Goal: Task Accomplishment & Management: Use online tool/utility

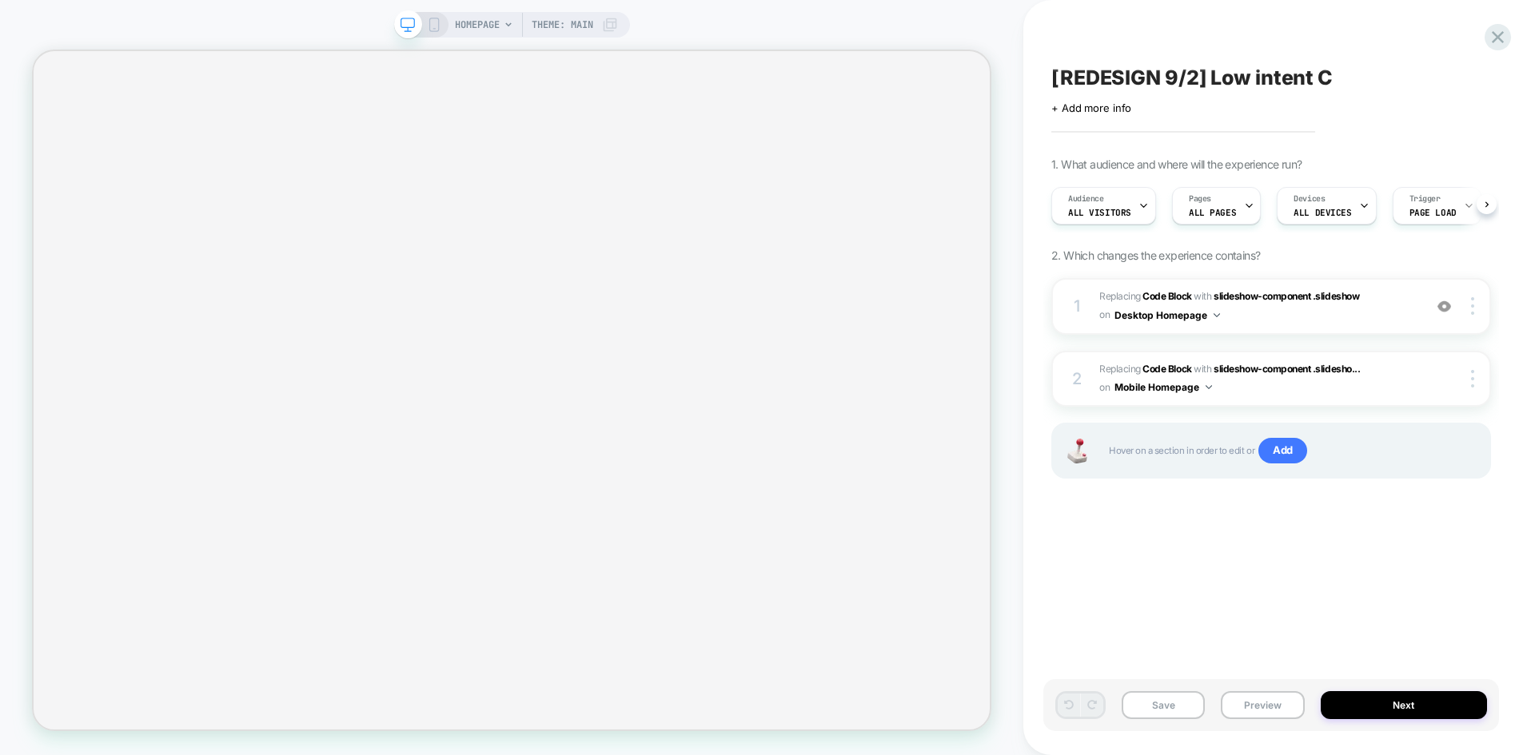
scroll to position [0, 1]
click at [1222, 209] on span "ALL PAGES" at bounding box center [1211, 212] width 47 height 11
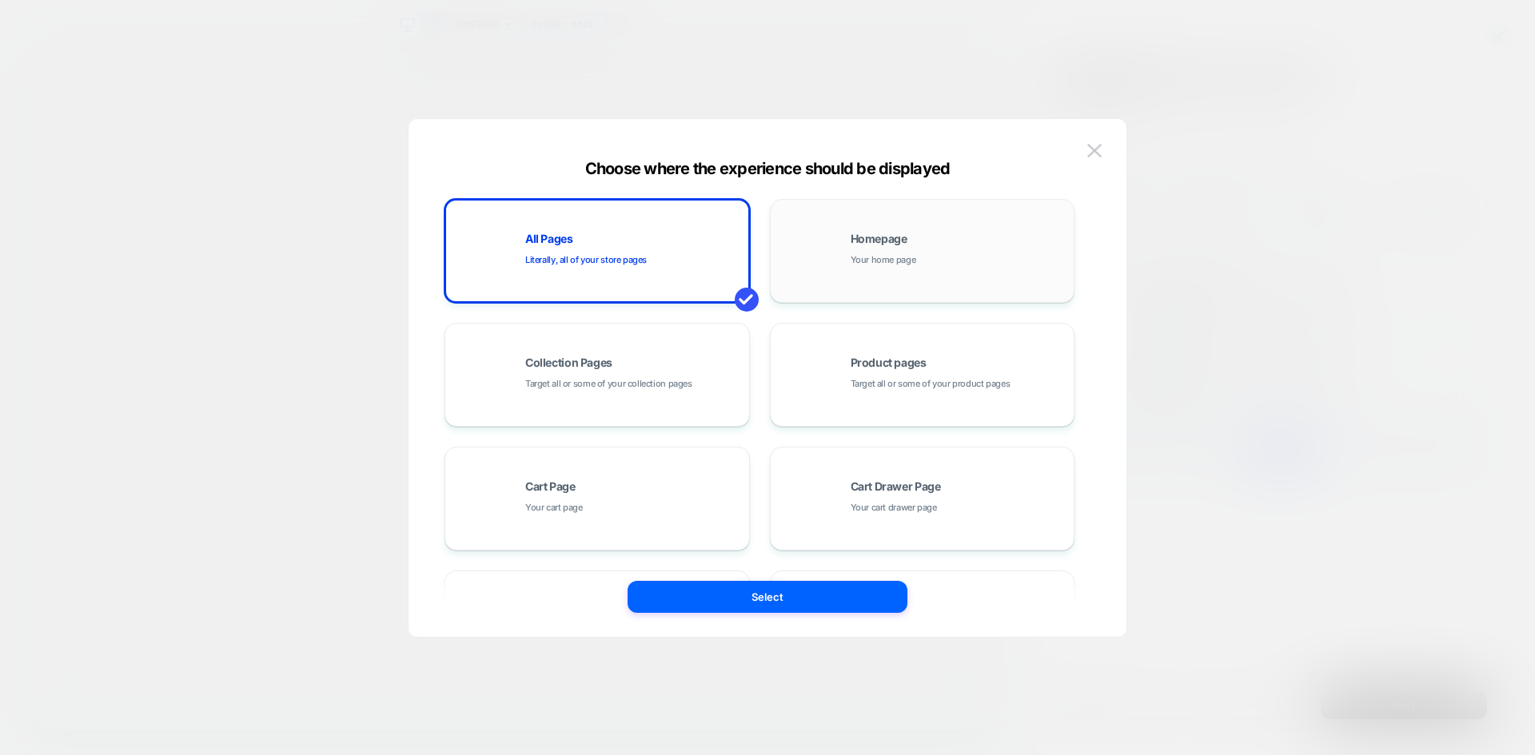
click at [900, 257] on span "Your home page" at bounding box center [883, 260] width 66 height 15
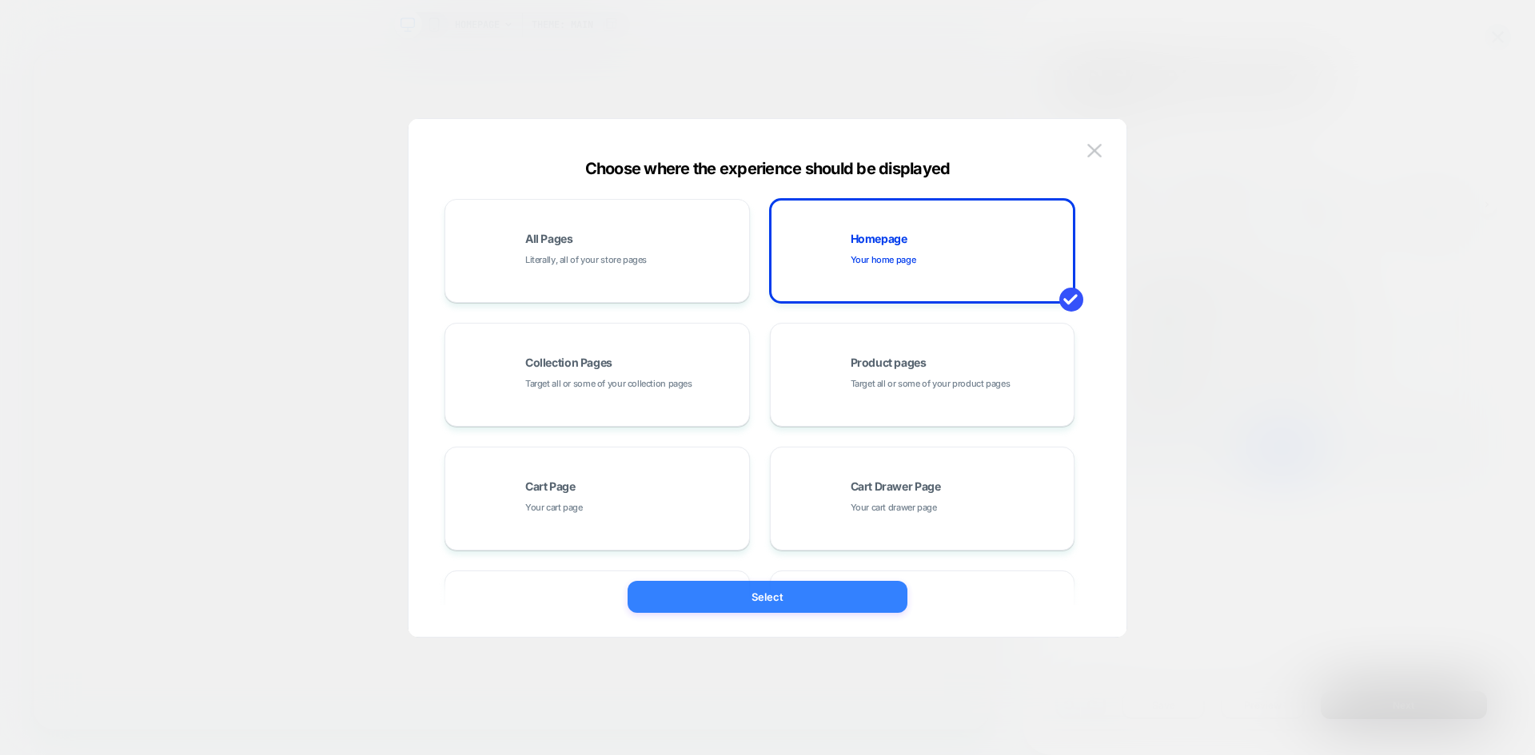
click at [868, 605] on button "Select" at bounding box center [767, 597] width 280 height 32
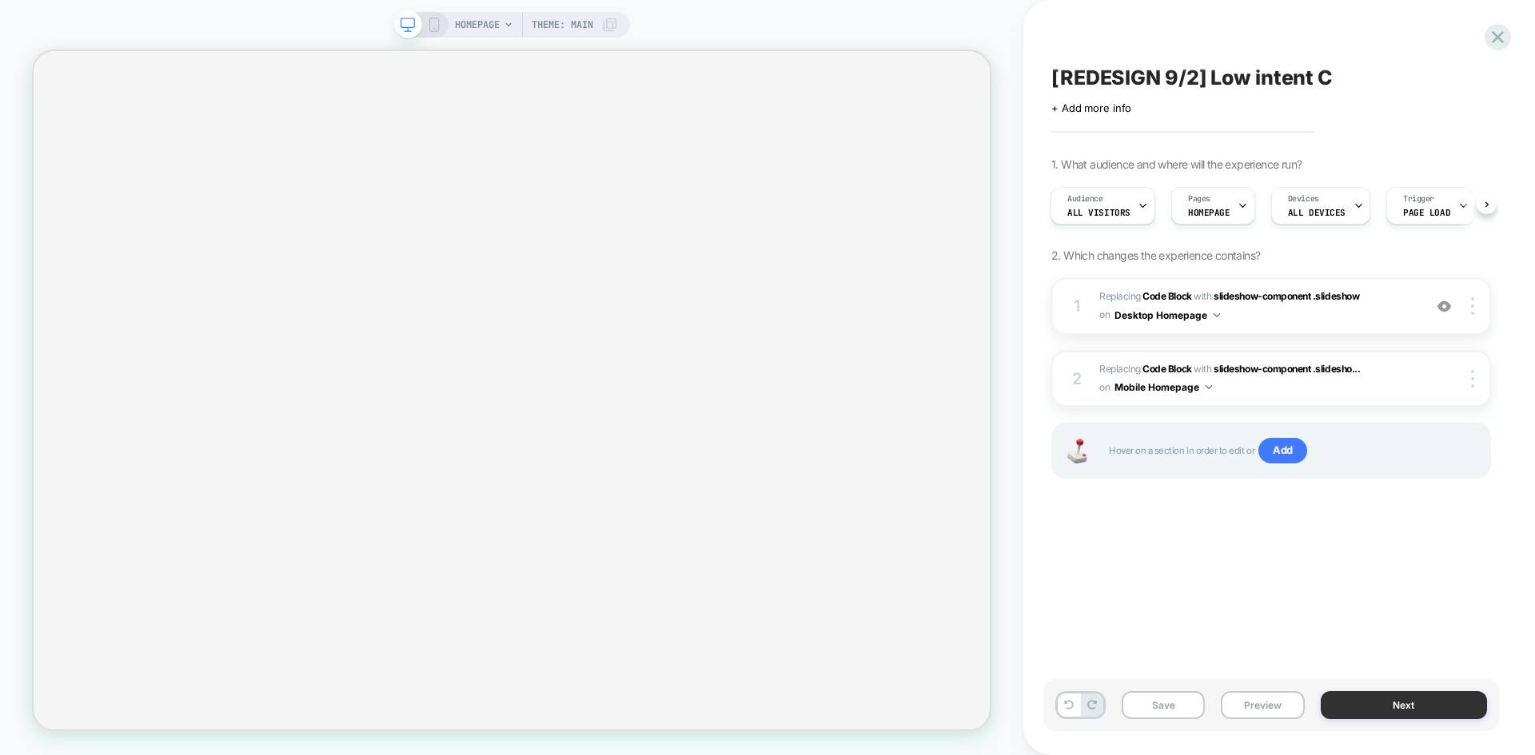
click at [1402, 705] on button "Next" at bounding box center [1403, 705] width 167 height 28
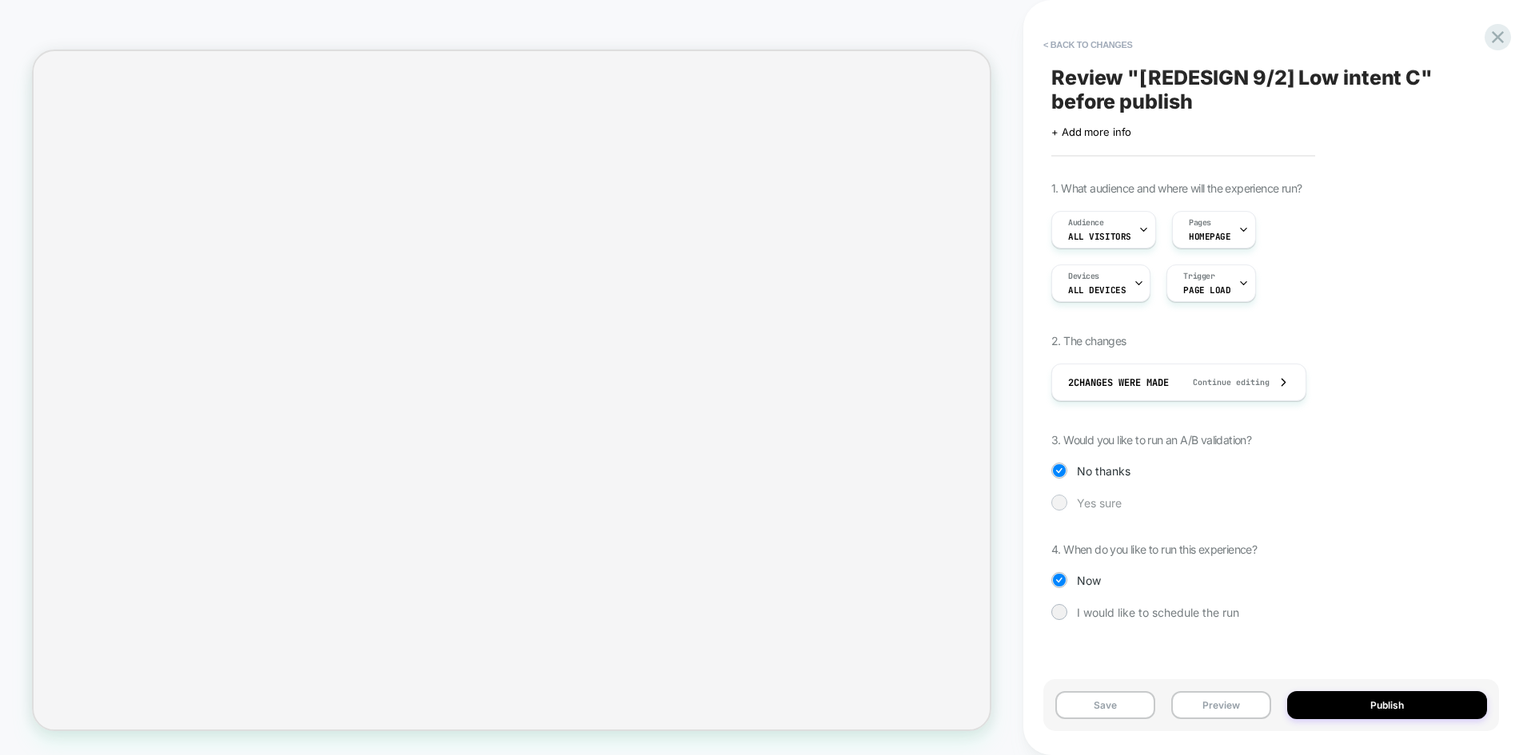
click at [1102, 498] on span "Yes sure" at bounding box center [1099, 503] width 45 height 14
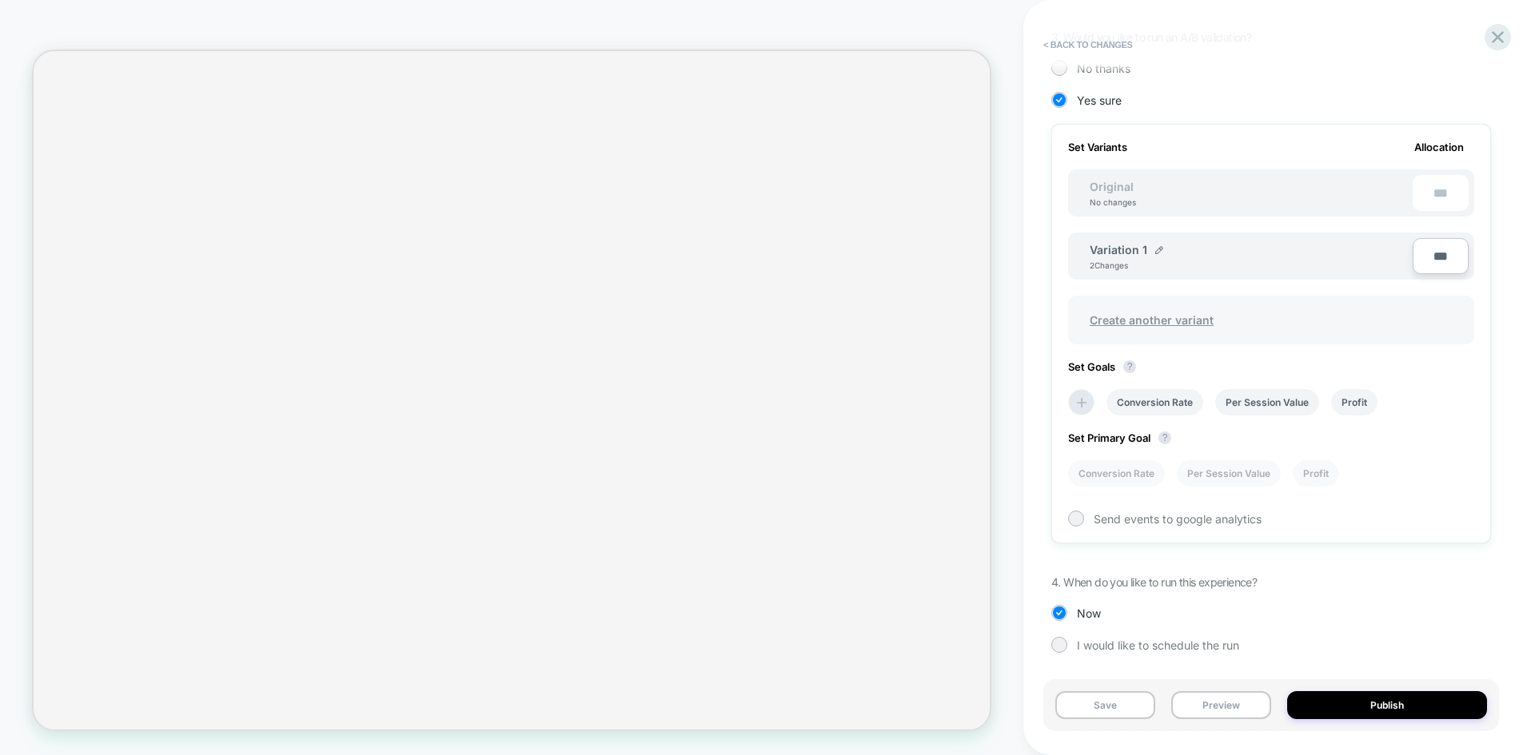
scroll to position [404, 0]
click at [1158, 249] on img at bounding box center [1159, 249] width 8 height 8
click at [1136, 245] on input "**********" at bounding box center [1147, 256] width 116 height 31
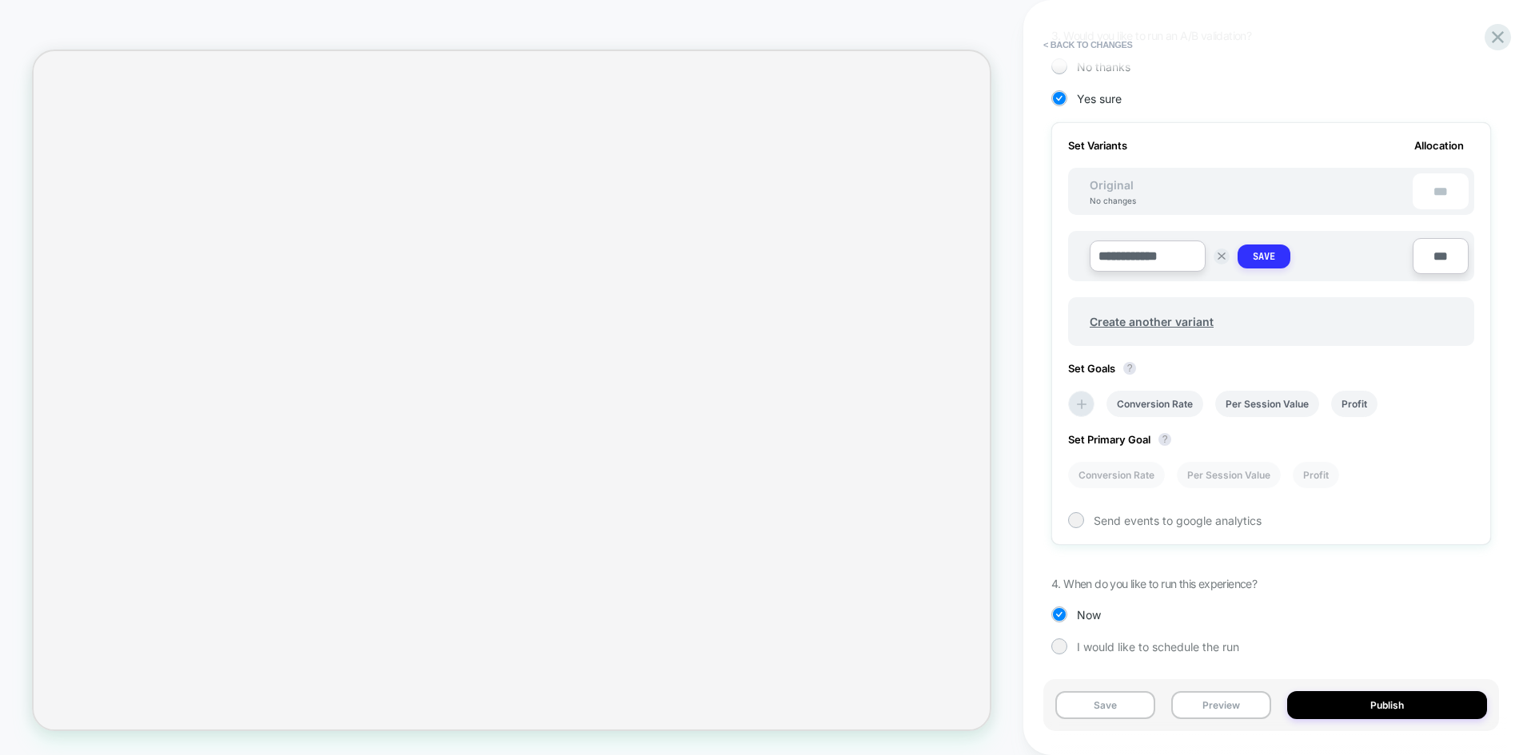
type input "**********"
click at [1266, 258] on strong "Save" at bounding box center [1263, 256] width 22 height 13
click at [1081, 401] on icon at bounding box center [1082, 401] width 10 height 10
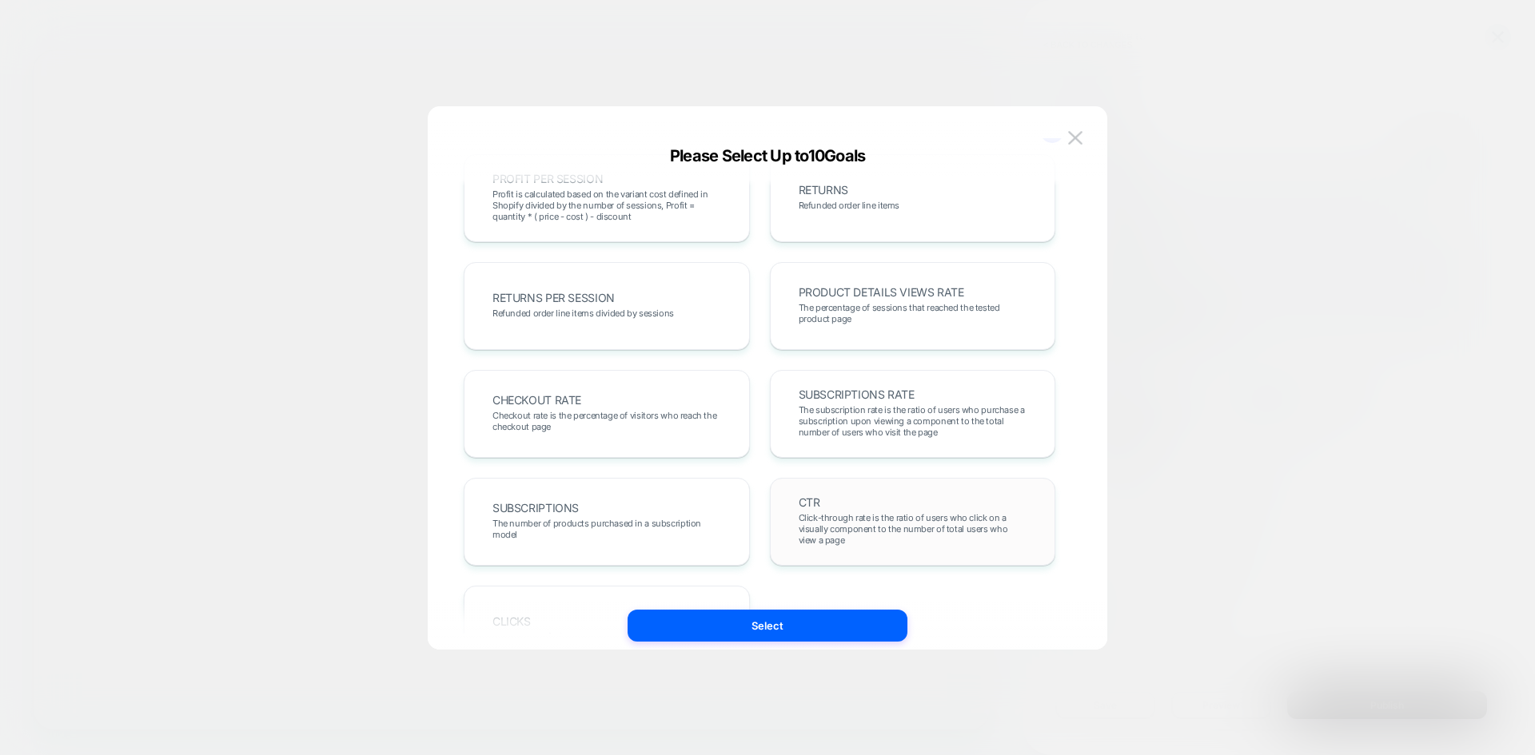
scroll to position [72, 0]
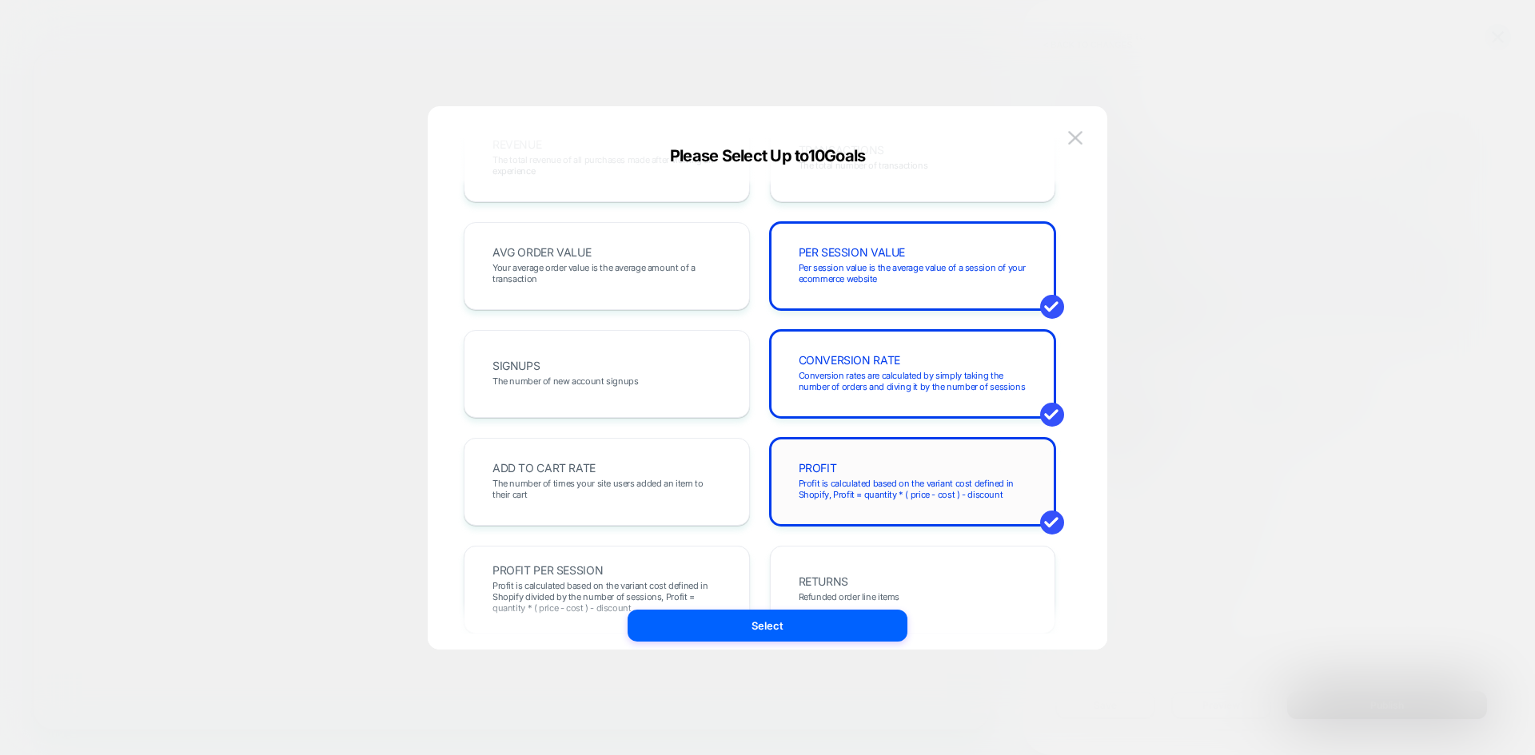
click at [950, 461] on div "PROFIT Profit is calculated based on the variant cost defined in Shopify, Profi…" at bounding box center [912, 482] width 253 height 54
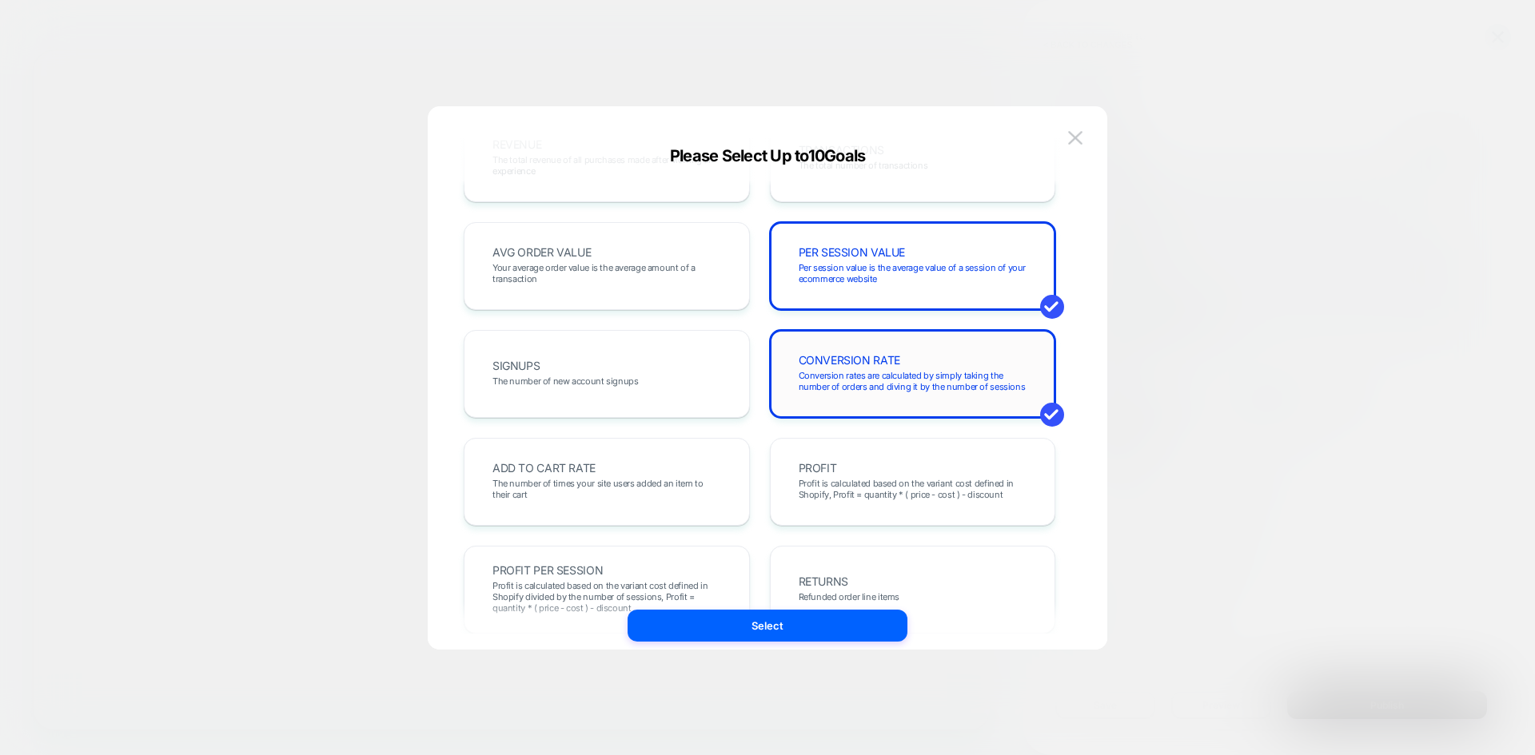
click at [923, 378] on span "Conversion rates are calculated by simply taking the number of orders and divin…" at bounding box center [912, 381] width 229 height 22
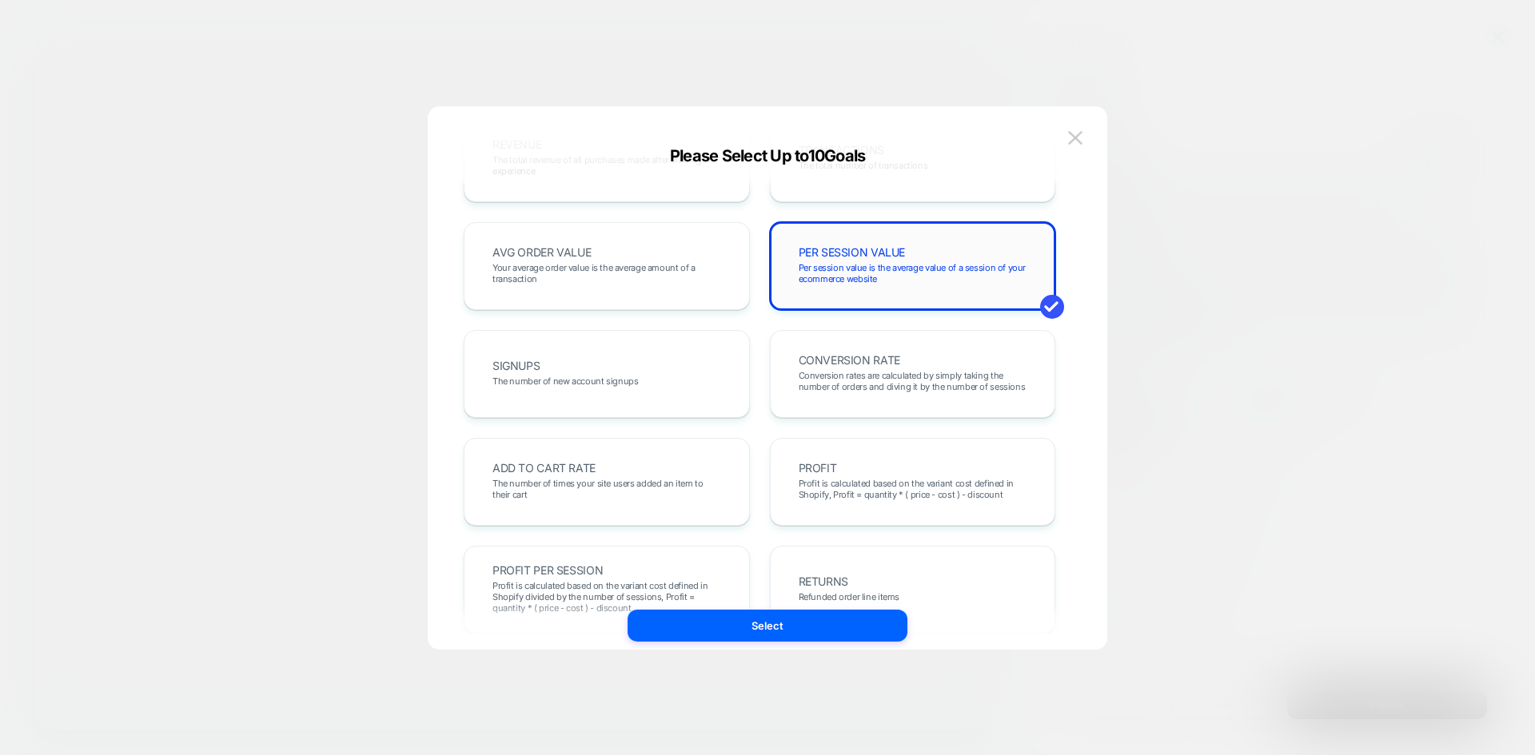
click at [873, 280] on span "Per session value is the average value of a session of your ecommerce website" at bounding box center [912, 273] width 229 height 22
click at [941, 249] on div "PER SESSION VALUE Per session value is the average value of a session of your e…" at bounding box center [912, 266] width 253 height 54
click at [919, 261] on div "PER SESSION VALUE Per session value is the average value of a session of your e…" at bounding box center [912, 266] width 253 height 54
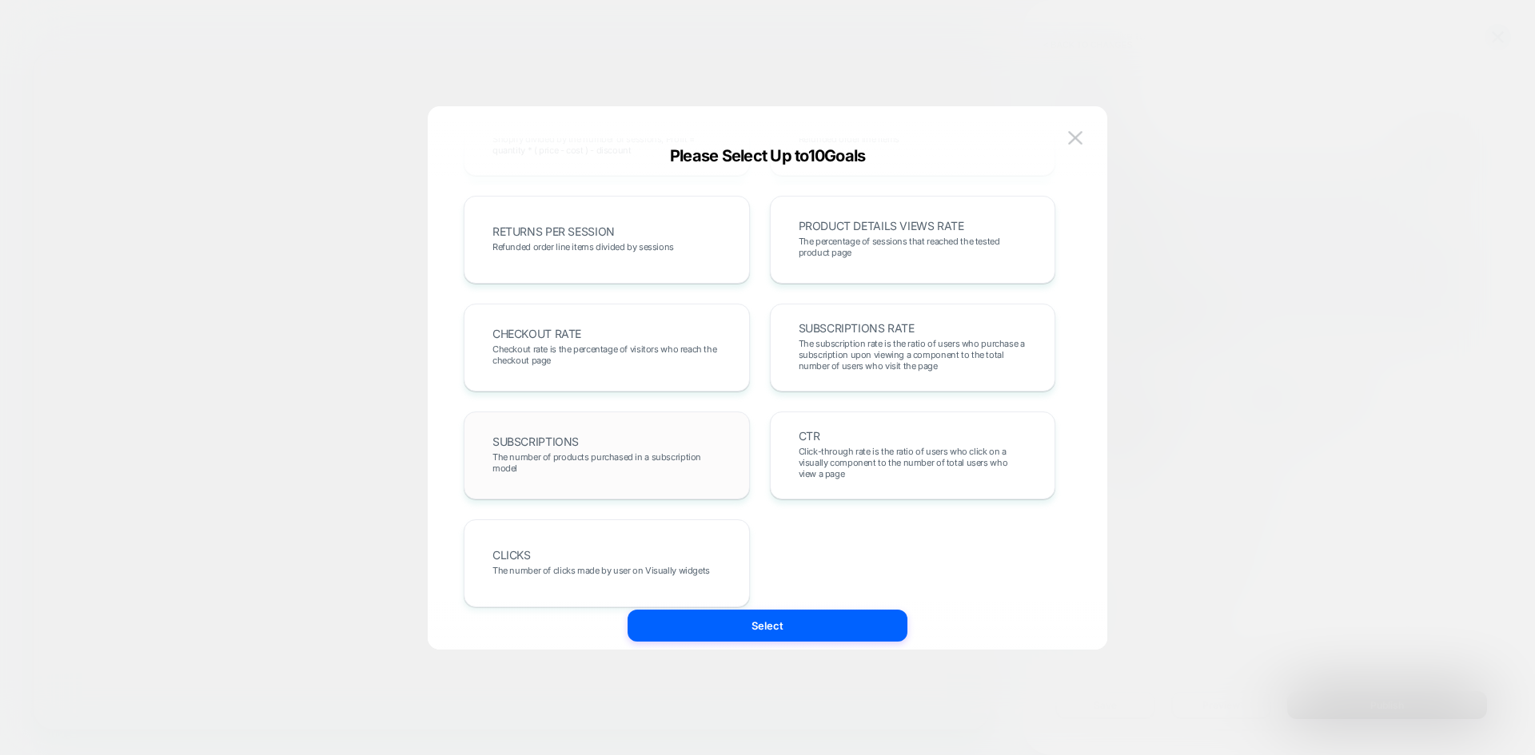
scroll to position [552, 0]
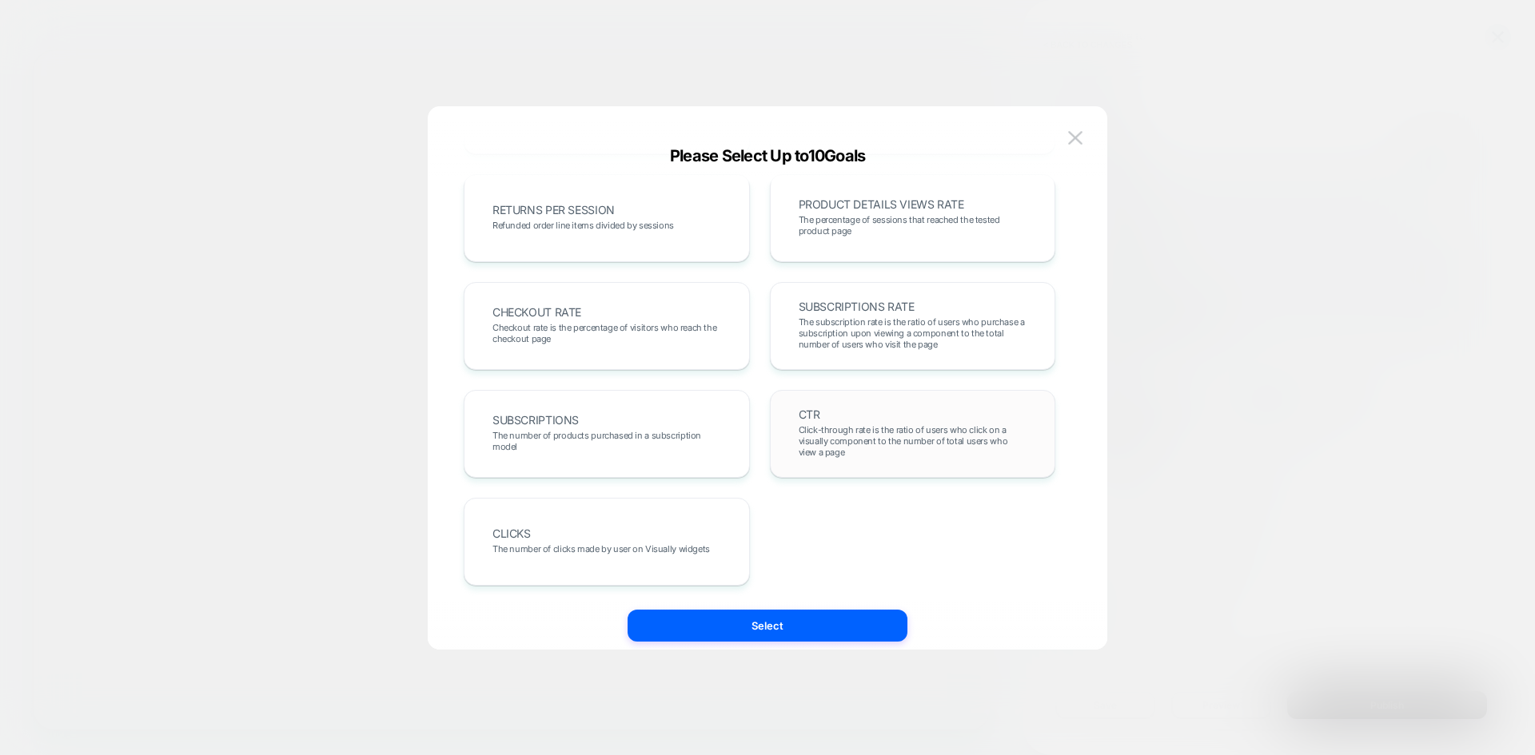
click at [846, 446] on span "Click-through rate is the ratio of users who click on a visually component to t…" at bounding box center [912, 441] width 229 height 34
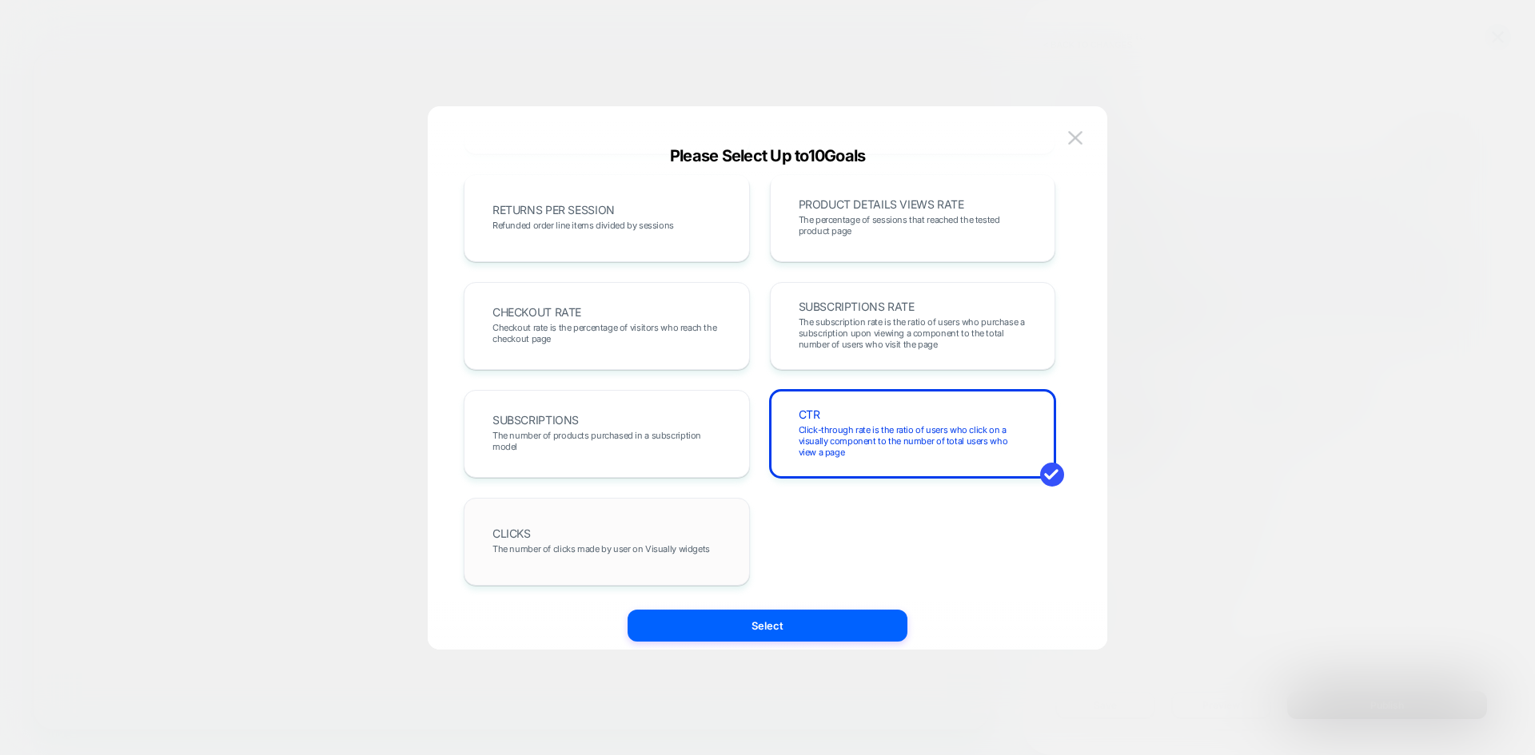
click at [638, 531] on div "CLICKS The number of clicks made by user on Visually widgets" at bounding box center [606, 542] width 253 height 54
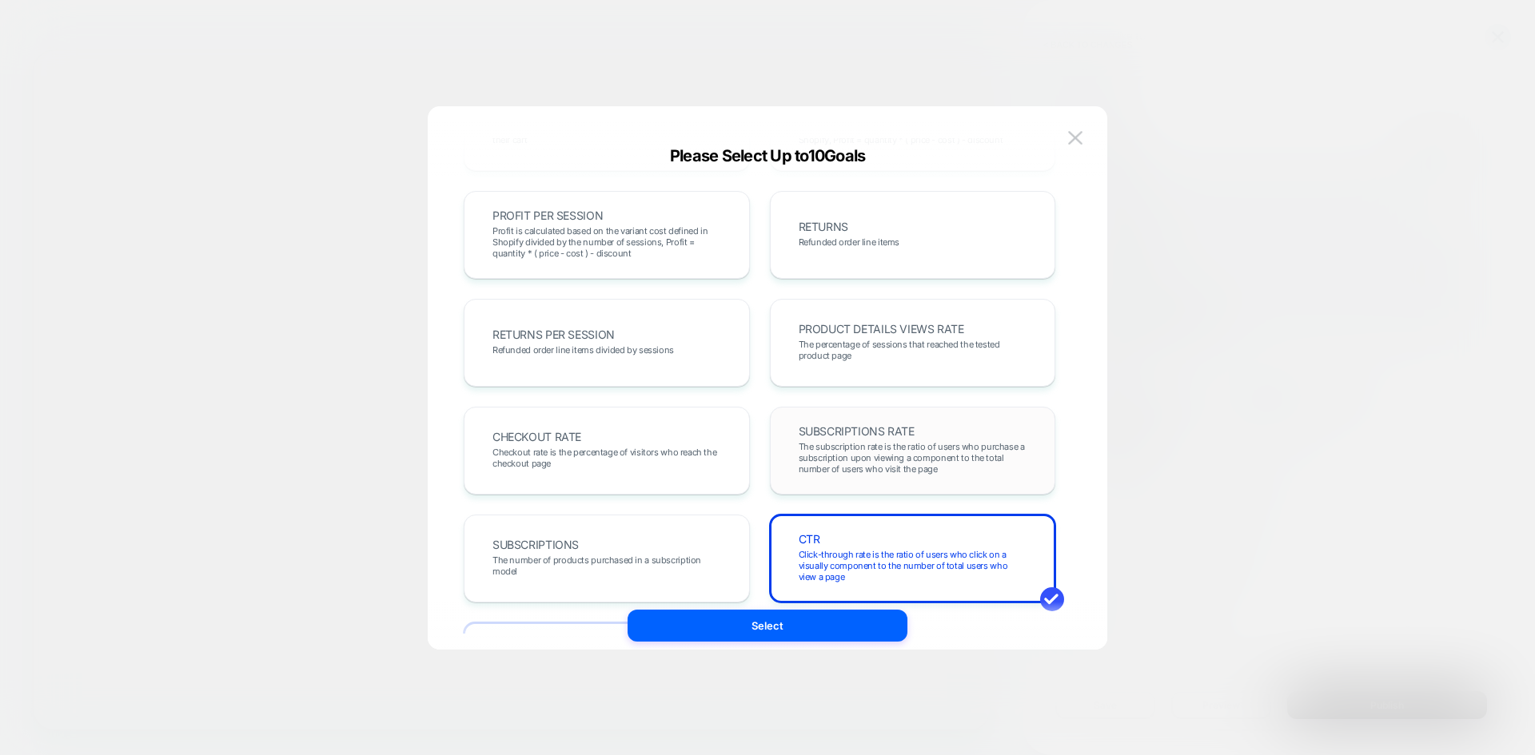
scroll to position [392, 0]
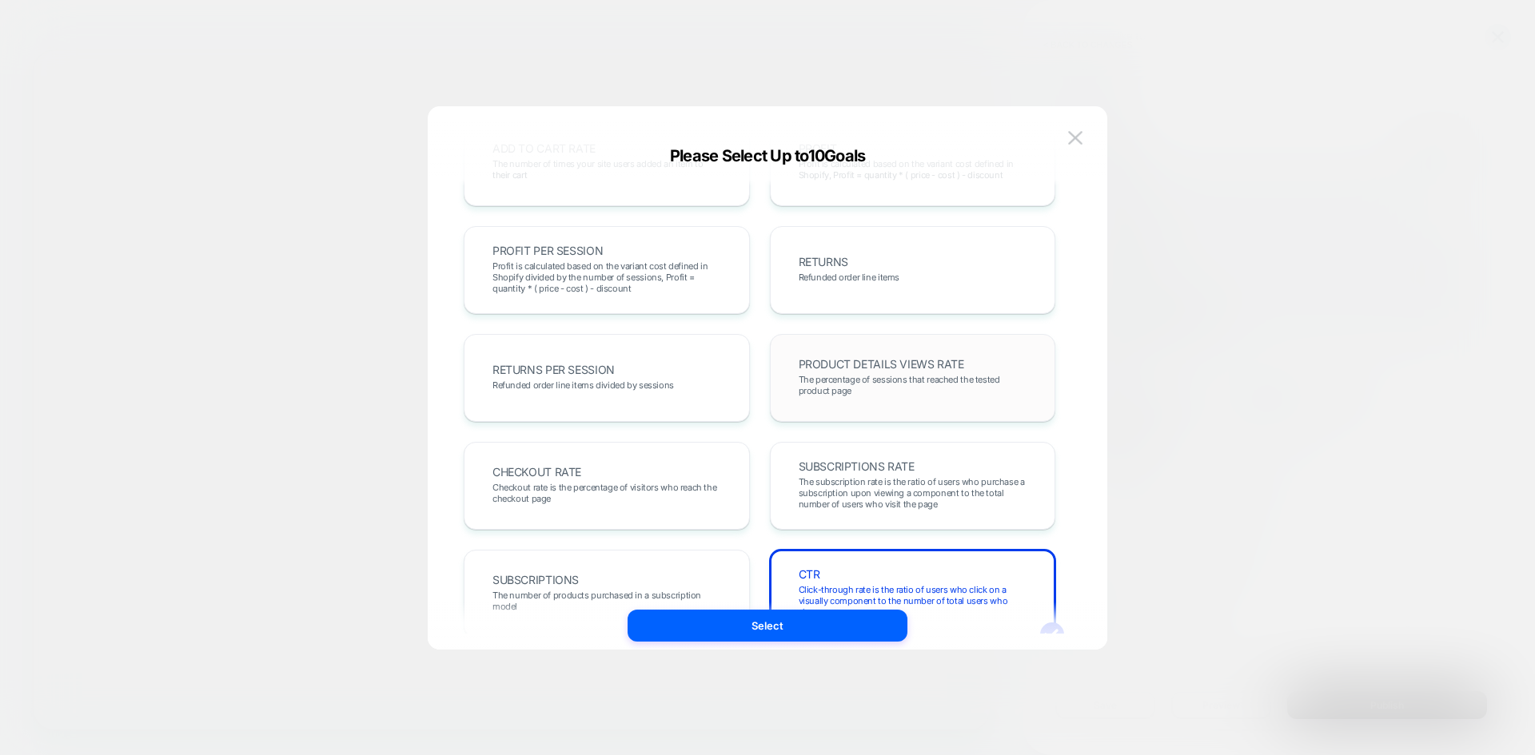
drag, startPoint x: 852, startPoint y: 387, endPoint x: 847, endPoint y: 394, distance: 8.6
click at [852, 386] on span "The percentage of sessions that reached the tested product page" at bounding box center [912, 385] width 229 height 22
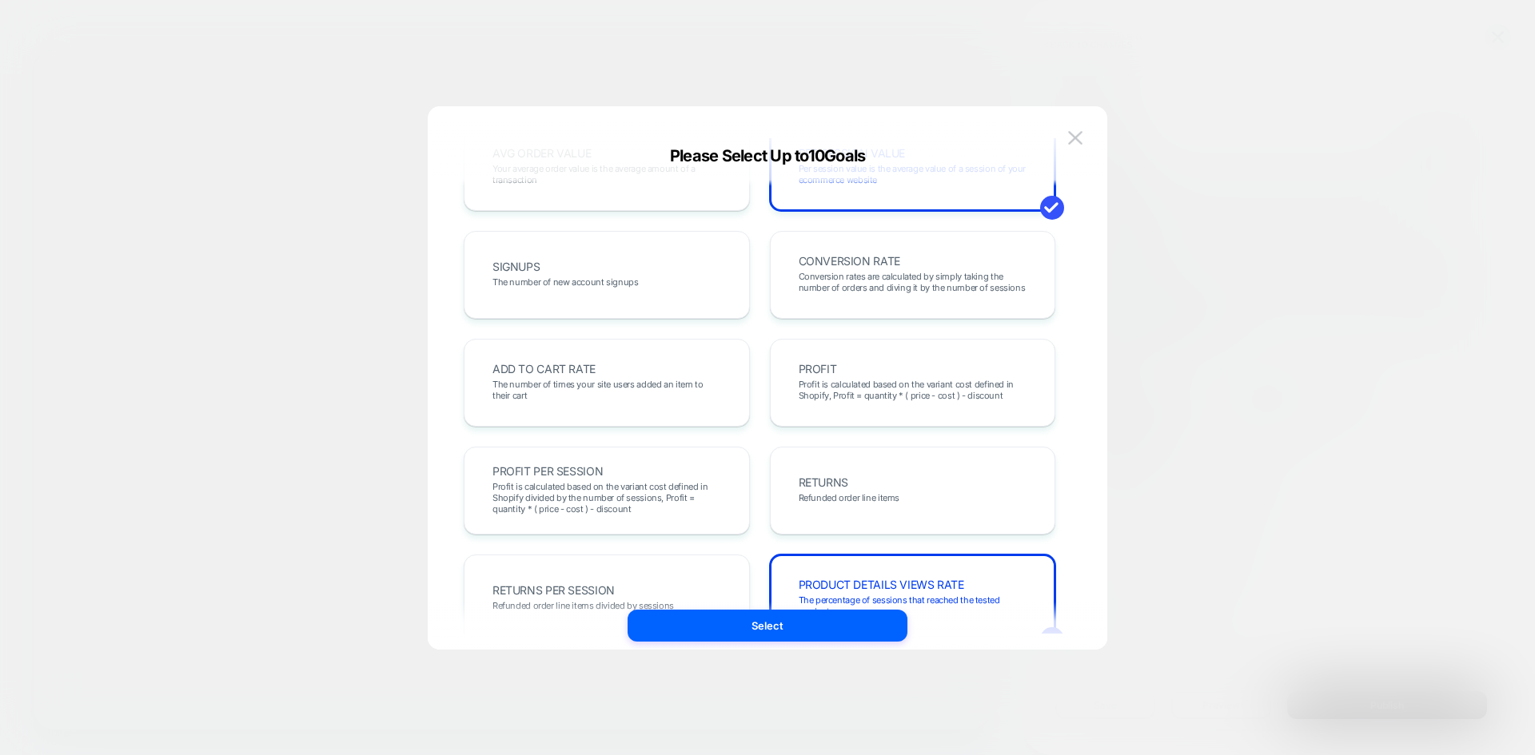
scroll to position [72, 0]
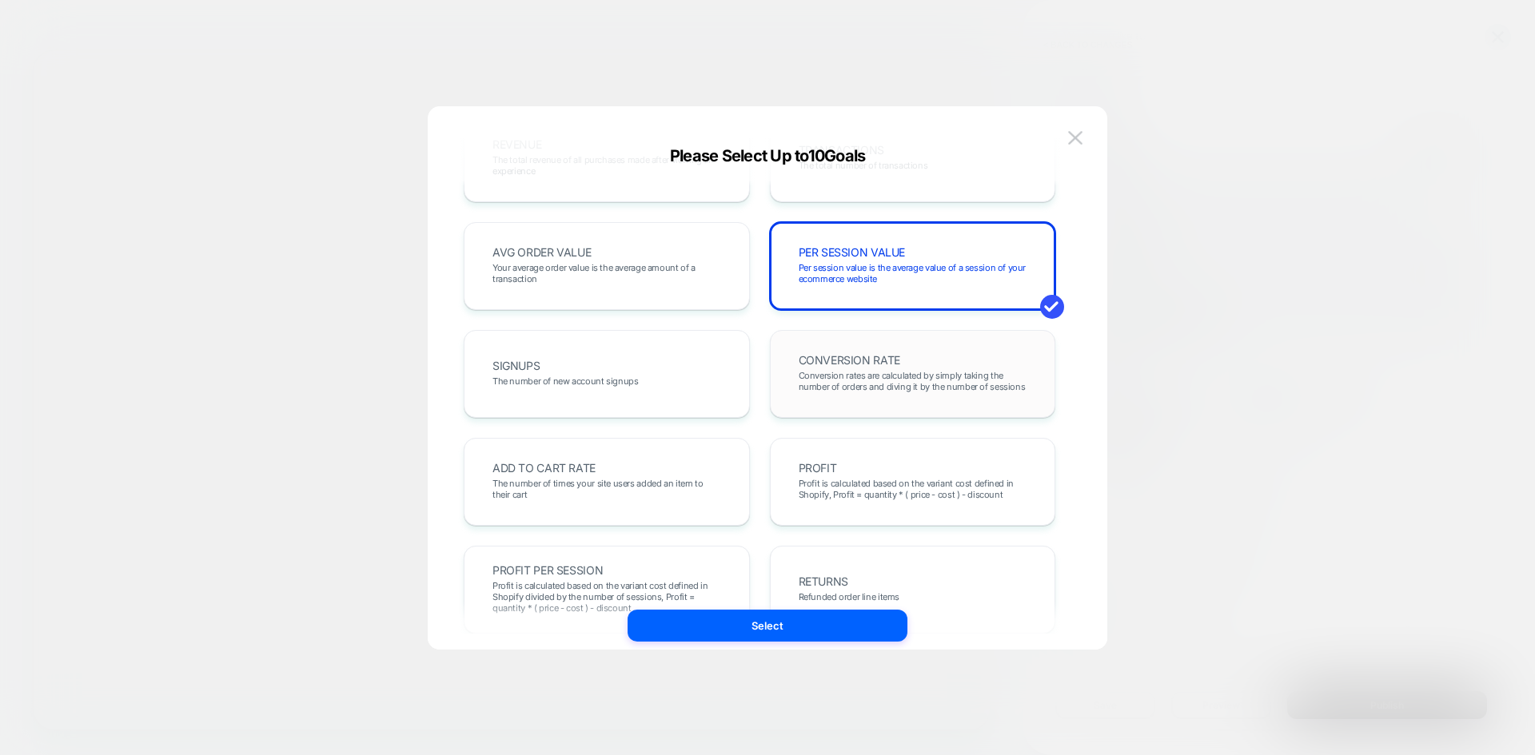
click at [888, 369] on div "CONVERSION RATE Conversion rates are calculated by simply taking the number of …" at bounding box center [912, 374] width 253 height 54
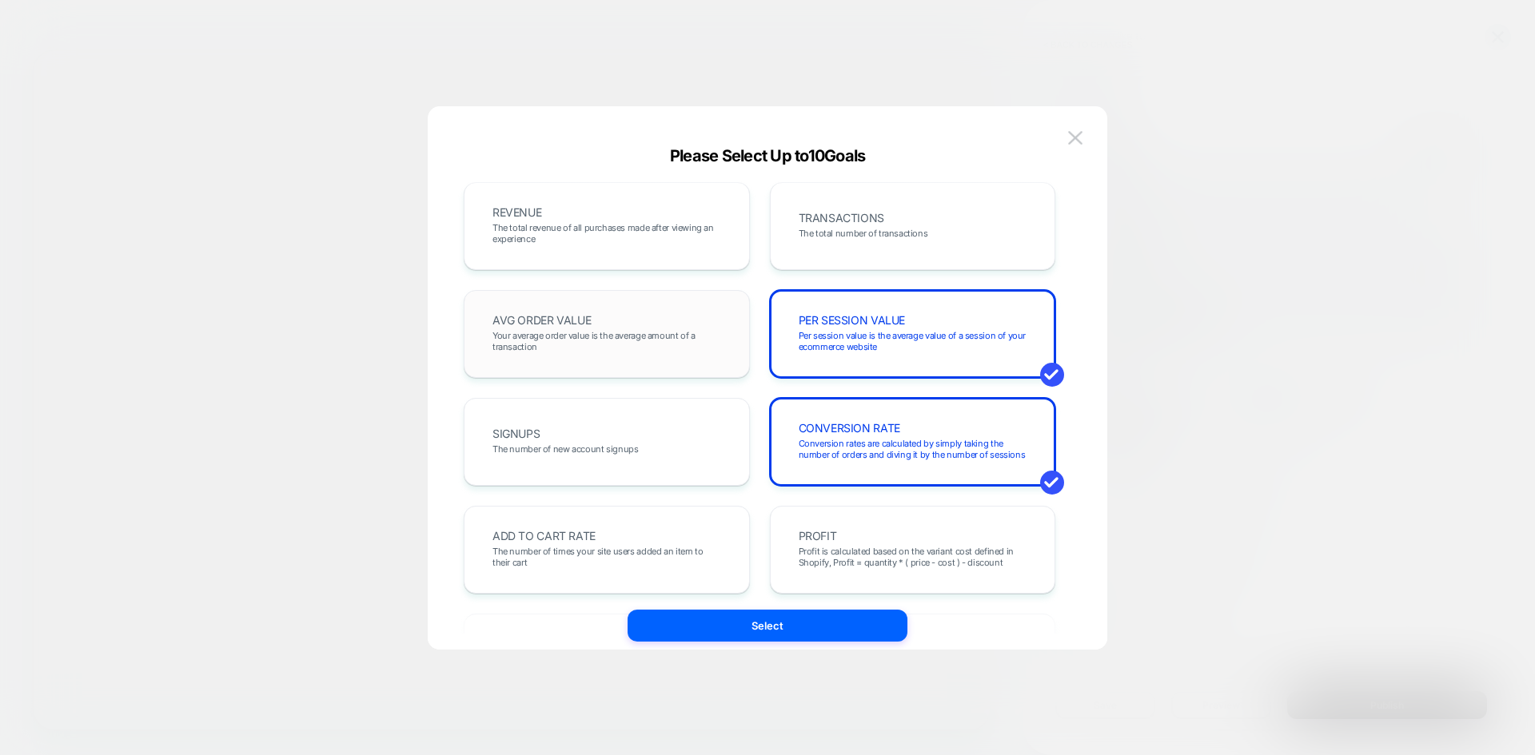
scroll to position [0, 0]
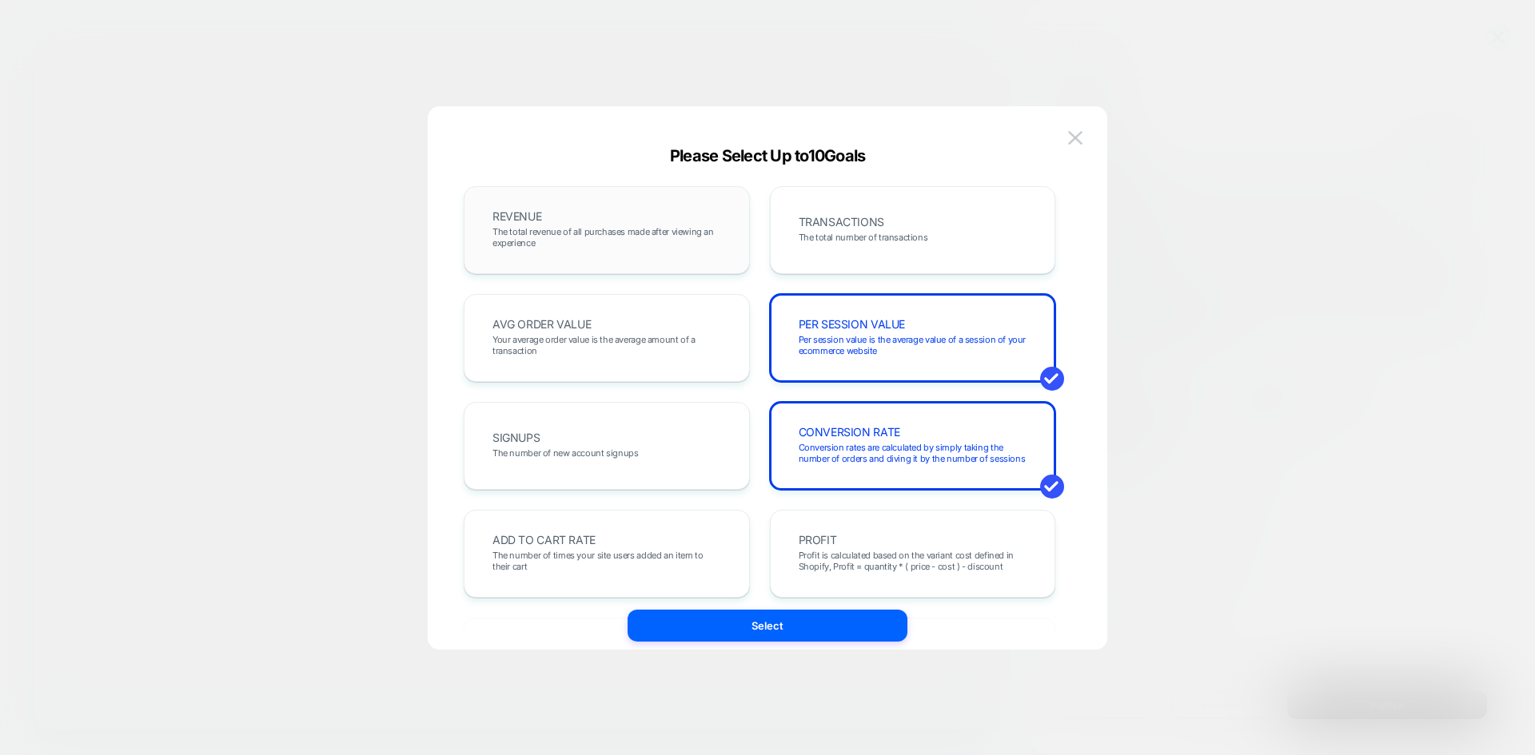
drag, startPoint x: 851, startPoint y: 230, endPoint x: 631, endPoint y: 234, distance: 219.8
click at [847, 229] on div "TRANSACTIONS The total number of transactions" at bounding box center [912, 230] width 253 height 54
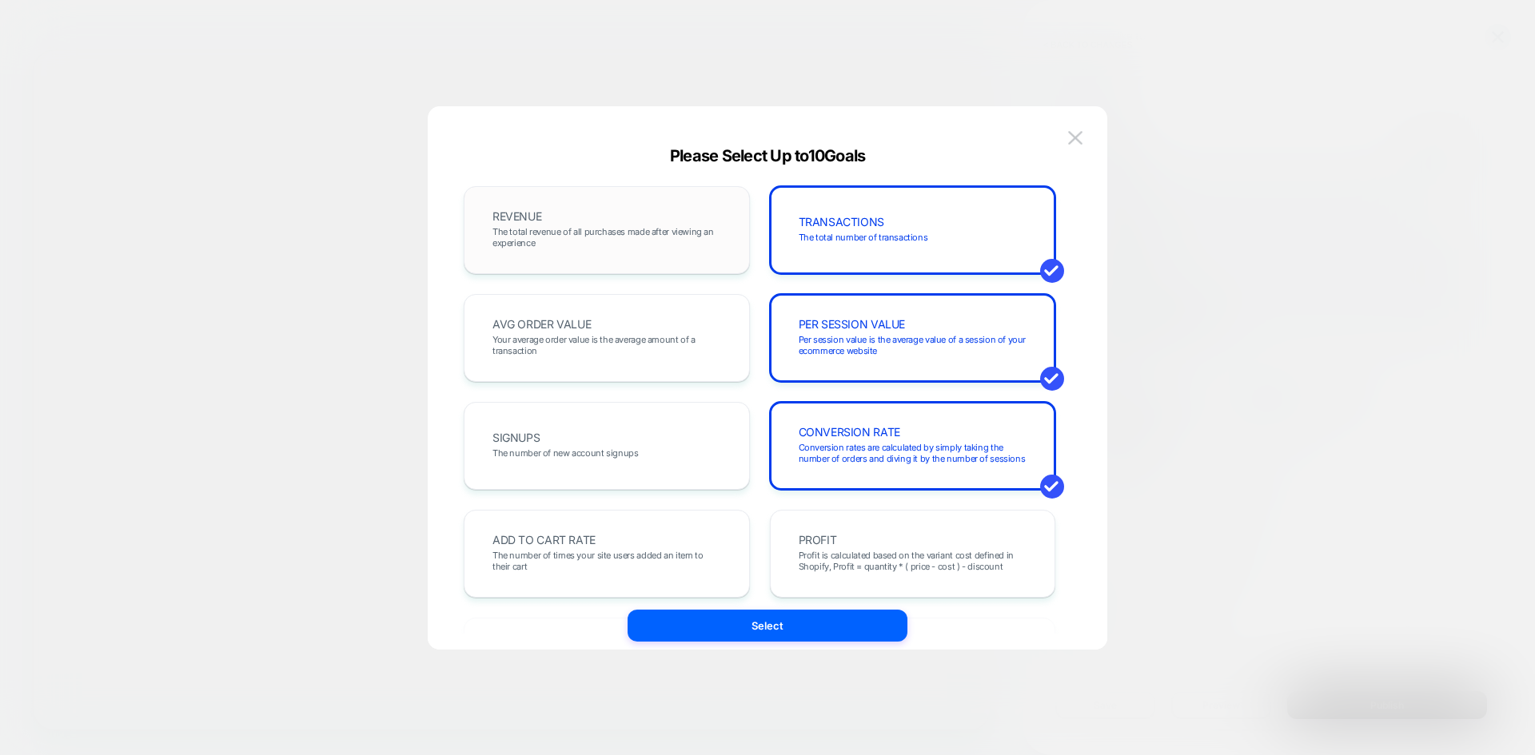
click at [624, 235] on span "The total revenue of all purchases made after viewing an experience" at bounding box center [606, 237] width 229 height 22
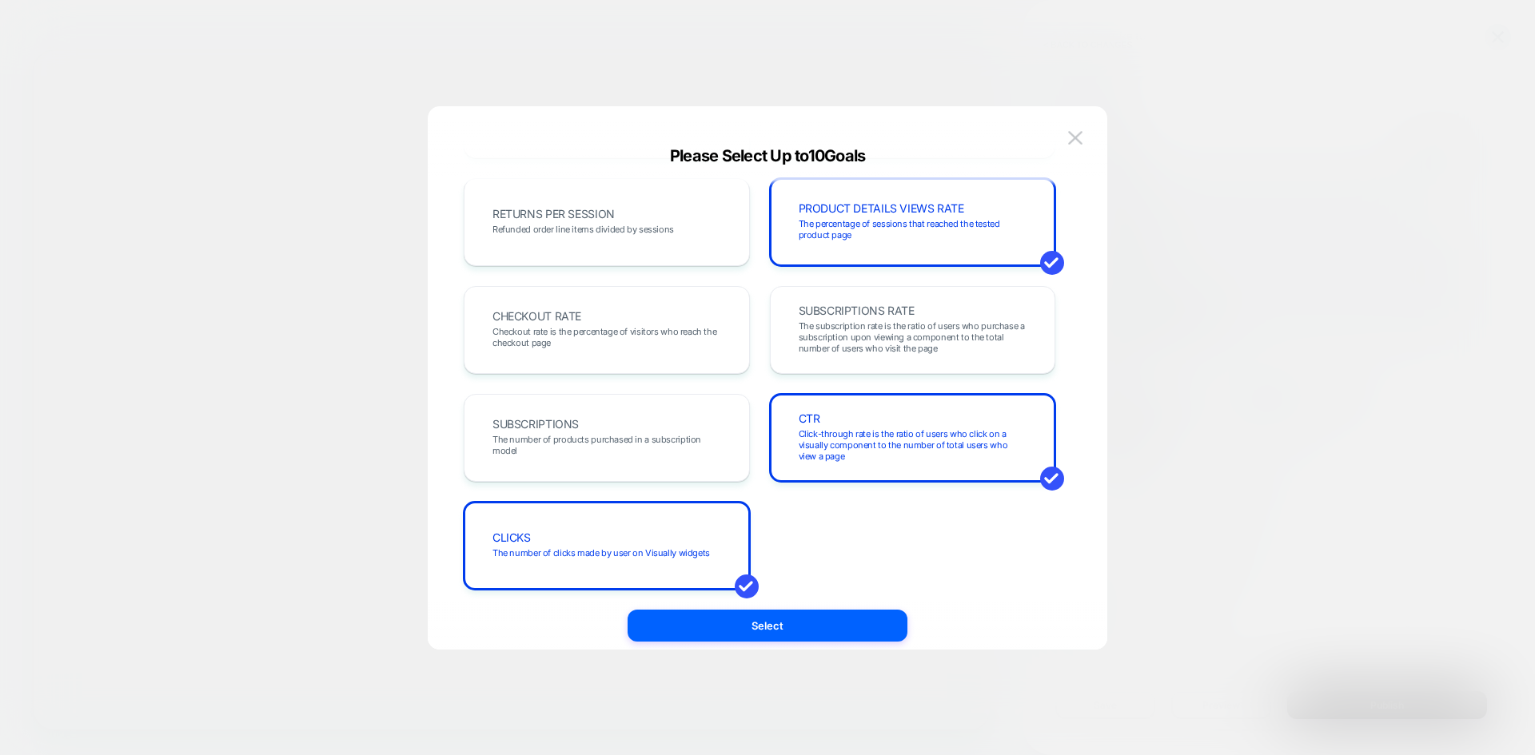
scroll to position [552, 0]
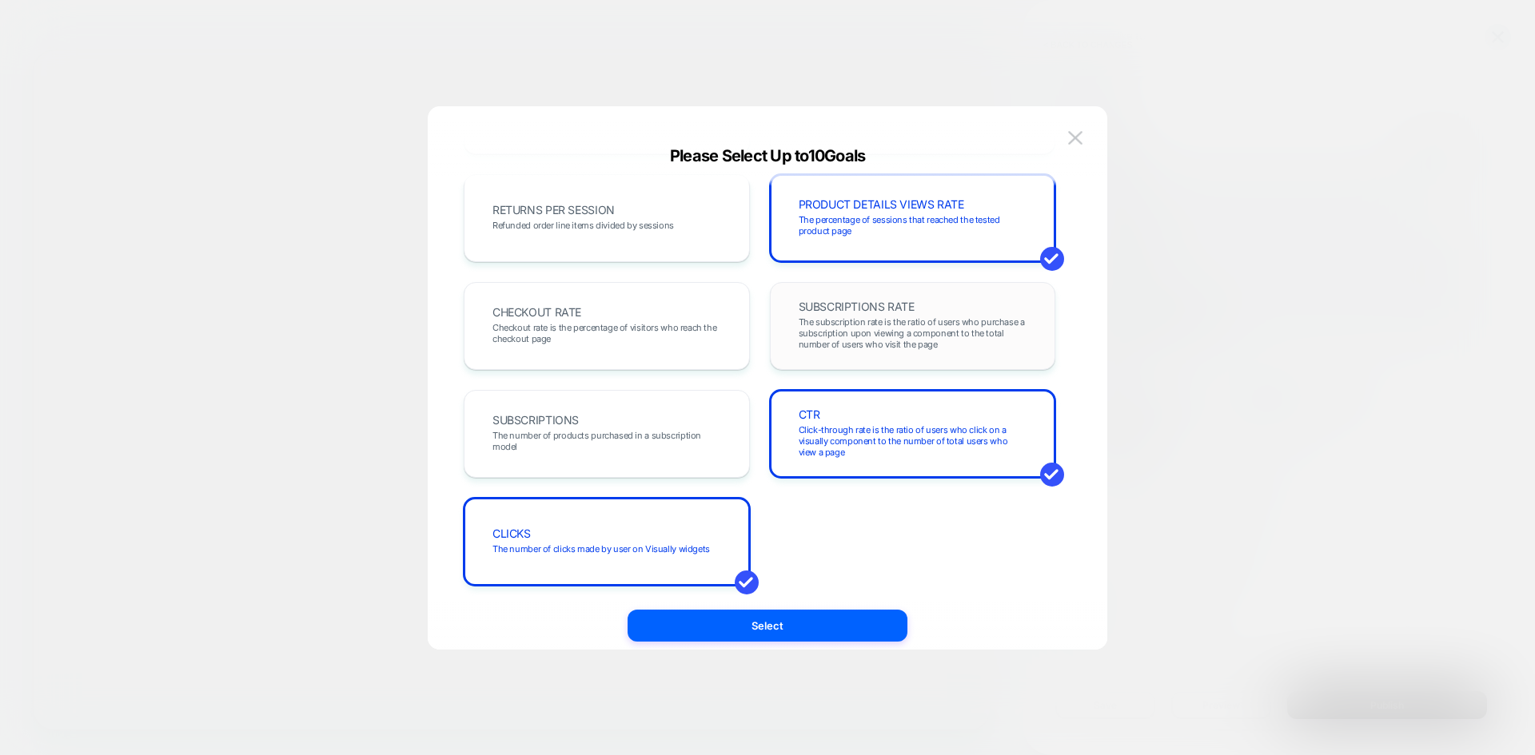
click at [822, 343] on span "The subscription rate is the ratio of users who purchase a subscription upon vi…" at bounding box center [912, 334] width 229 height 34
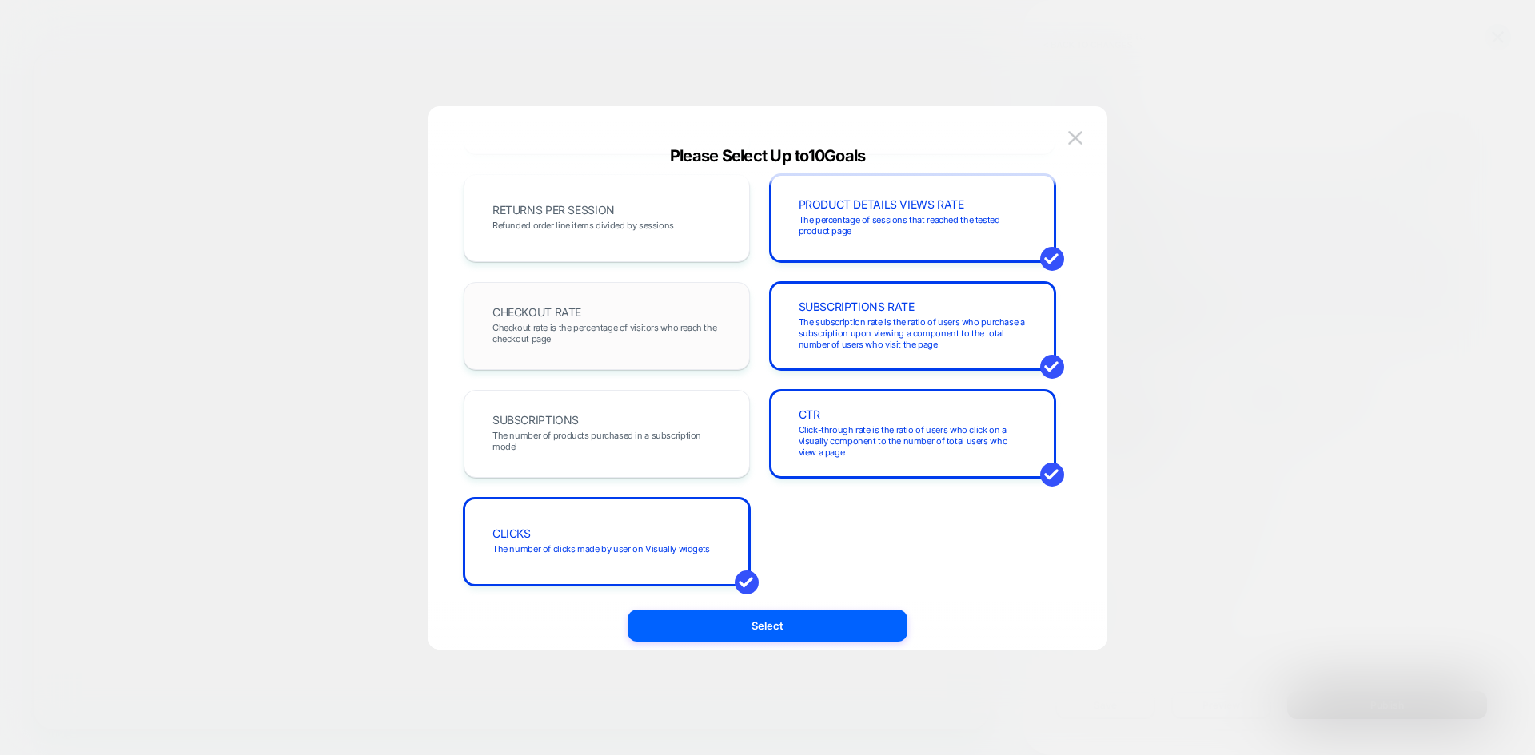
click at [654, 317] on div "CHECKOUT RATE Checkout rate is the percentage of visitors who reach the checkou…" at bounding box center [606, 326] width 253 height 54
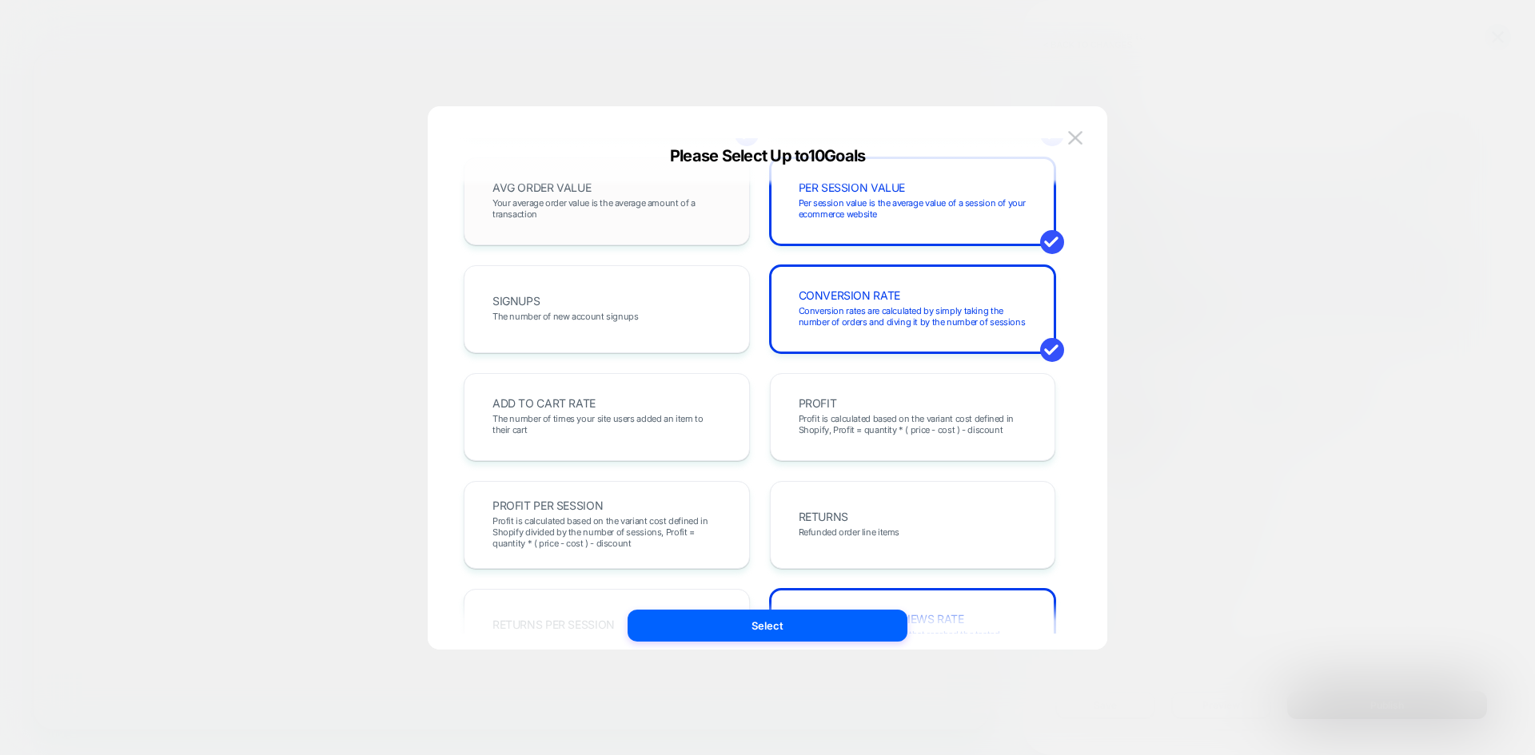
scroll to position [160, 0]
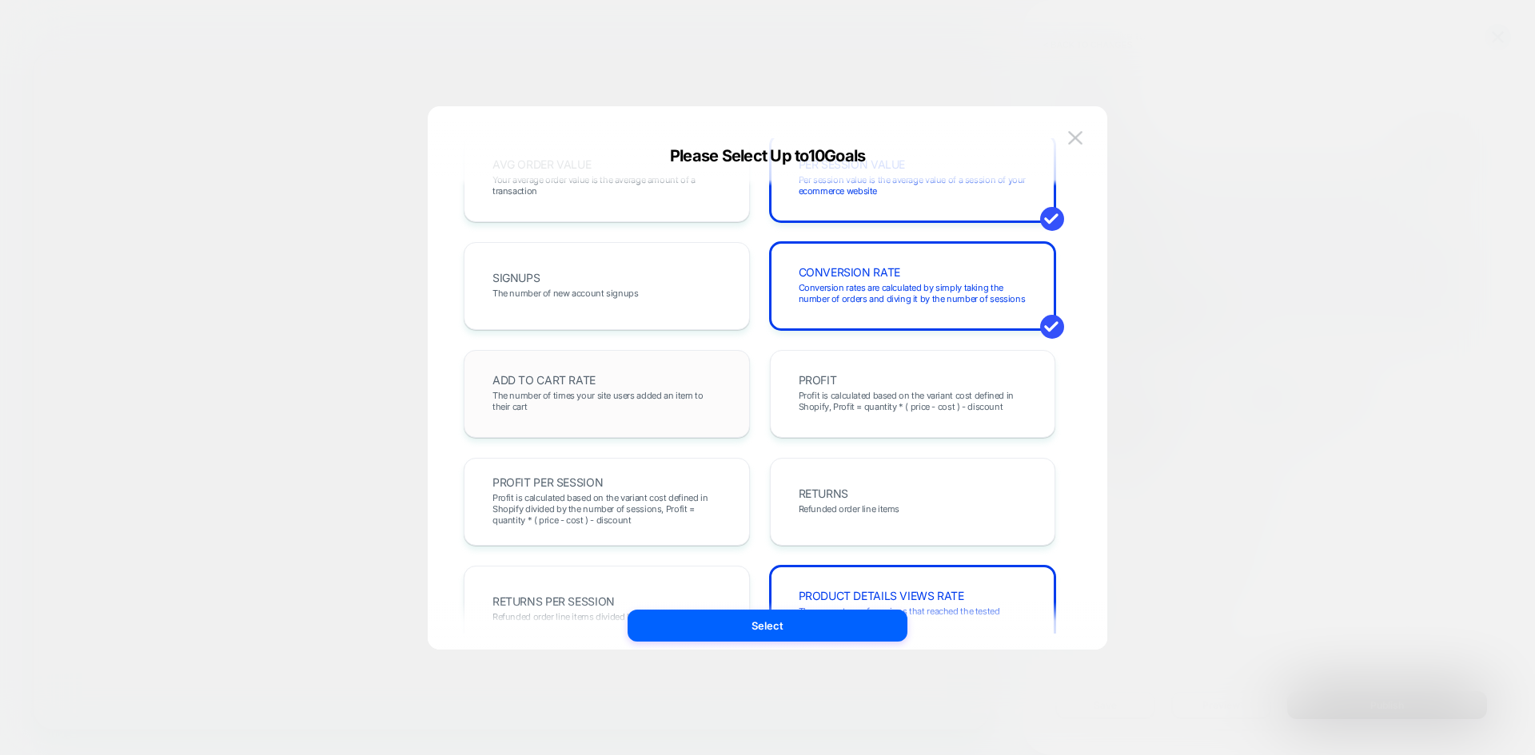
click at [661, 371] on div "ADD TO CART RATE The number of times your site users added an item to their cart" at bounding box center [606, 394] width 253 height 54
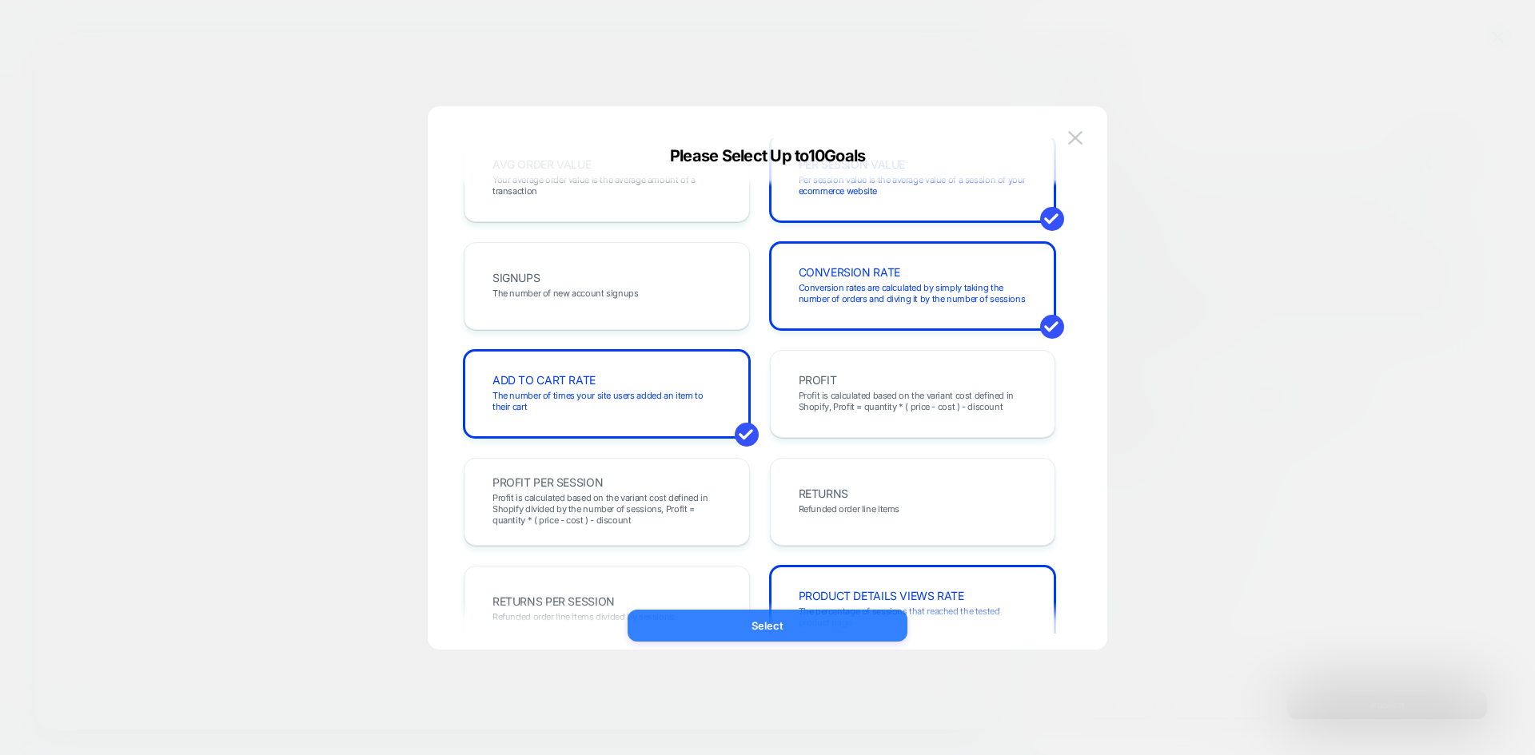
click at [816, 616] on button "Select" at bounding box center [767, 626] width 280 height 32
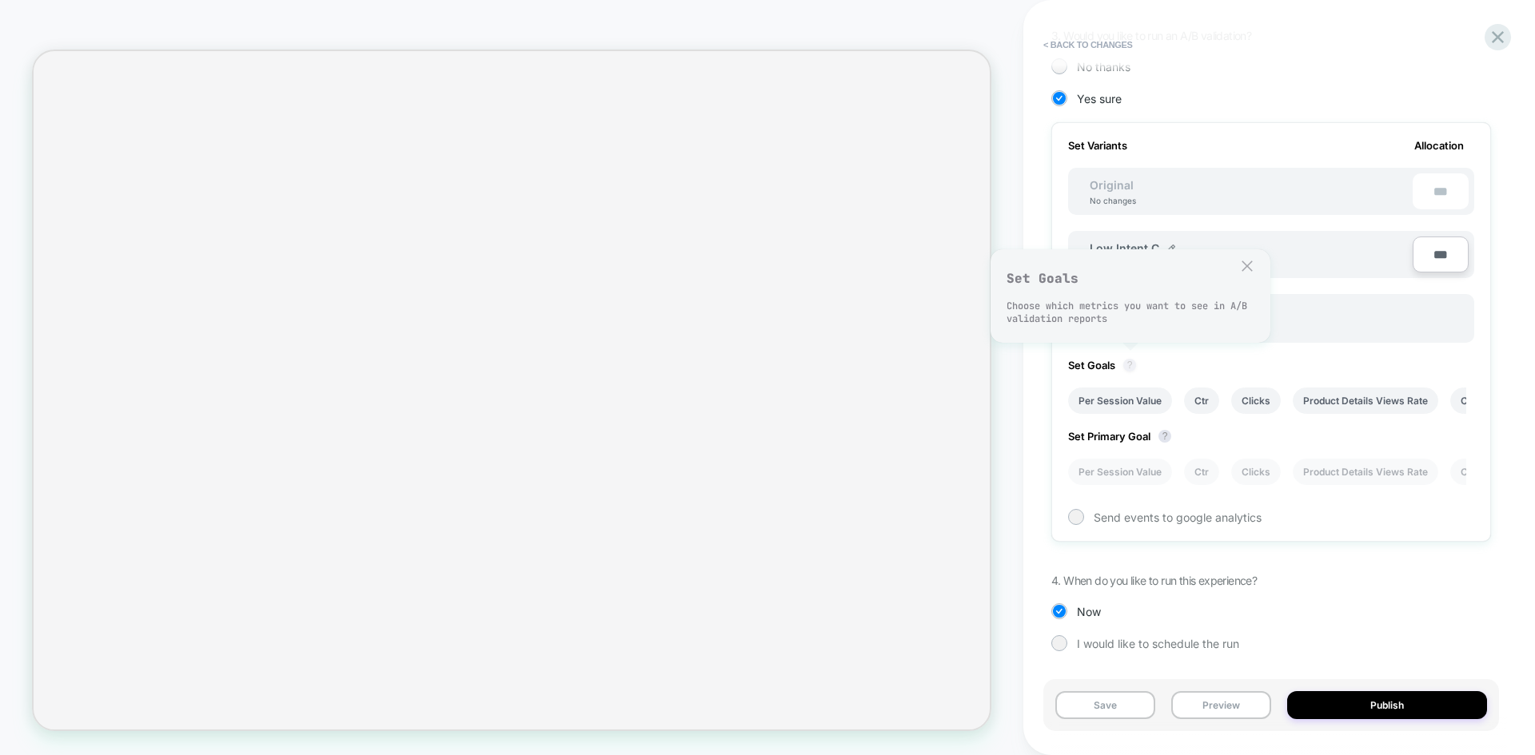
click at [1132, 368] on button "?" at bounding box center [1129, 365] width 13 height 13
click at [1147, 406] on li "Per Session Value" at bounding box center [1120, 401] width 104 height 26
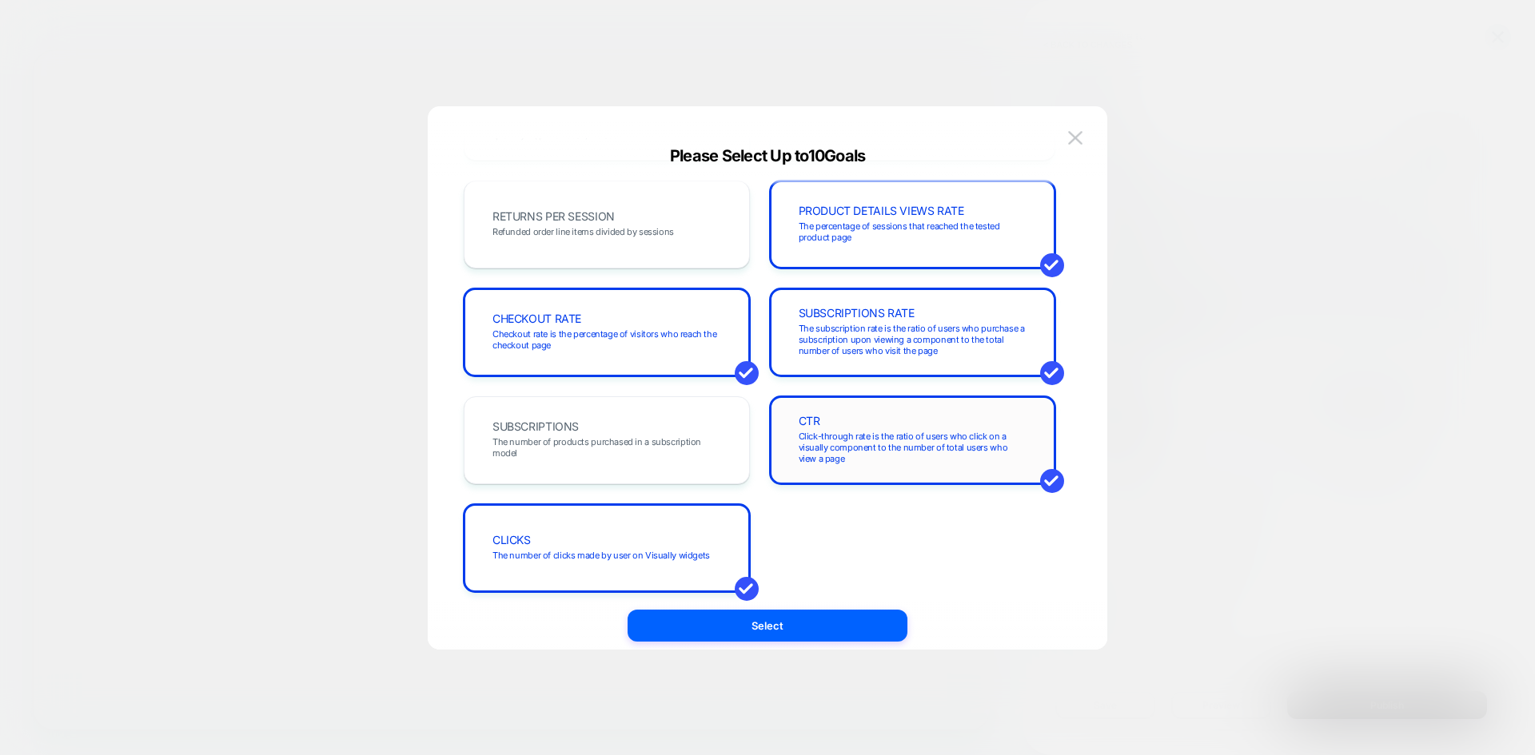
scroll to position [552, 0]
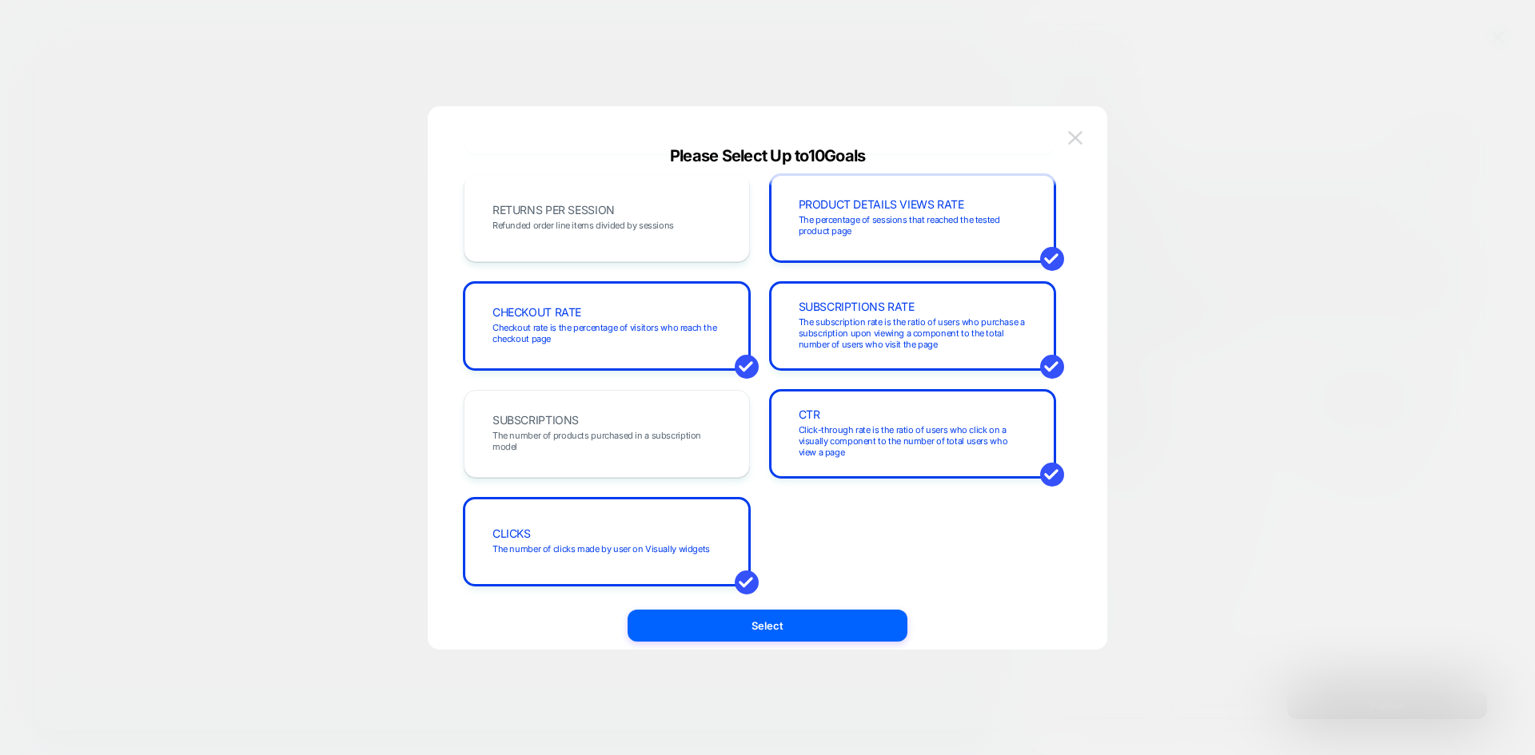
click at [1077, 143] on img at bounding box center [1075, 138] width 14 height 14
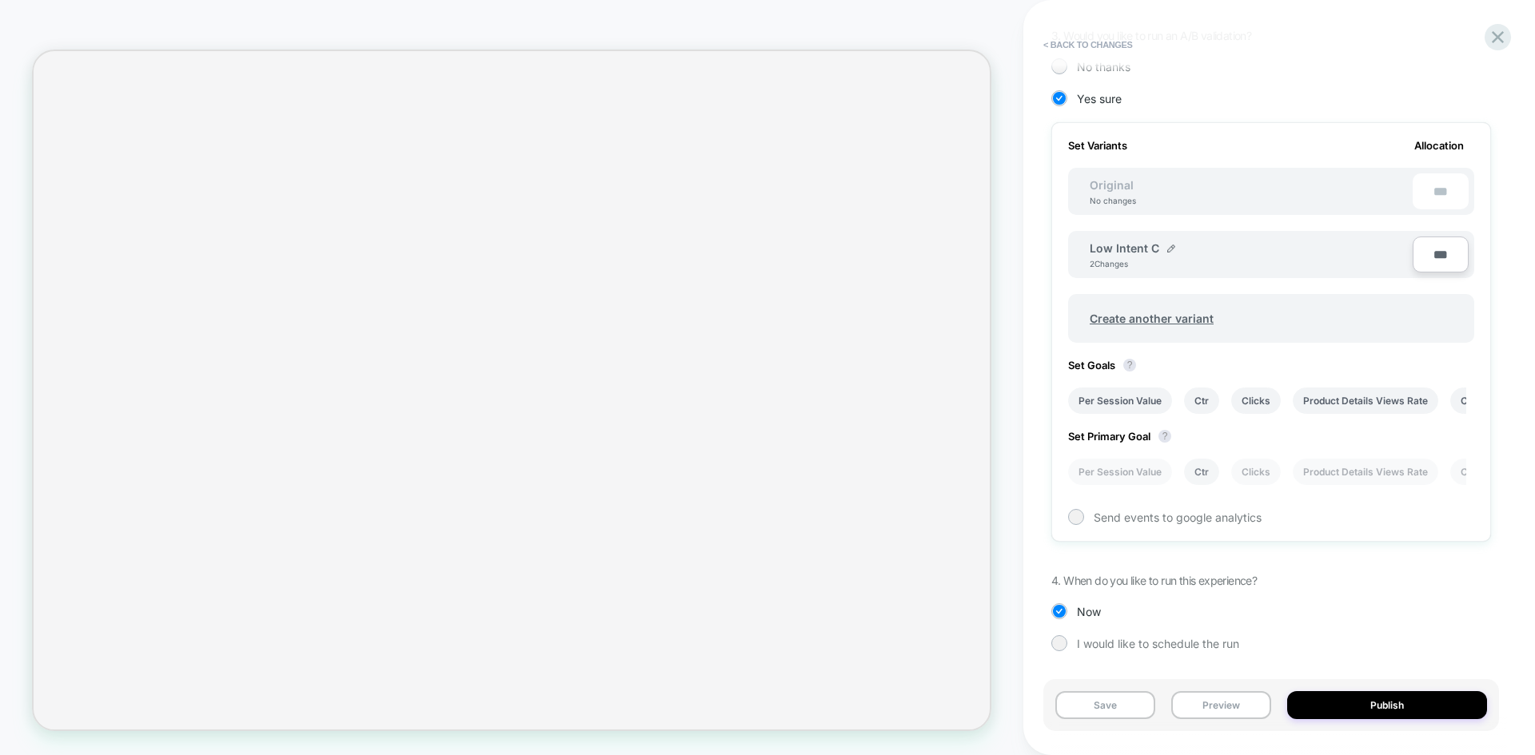
click at [1205, 468] on li "Ctr" at bounding box center [1201, 472] width 35 height 26
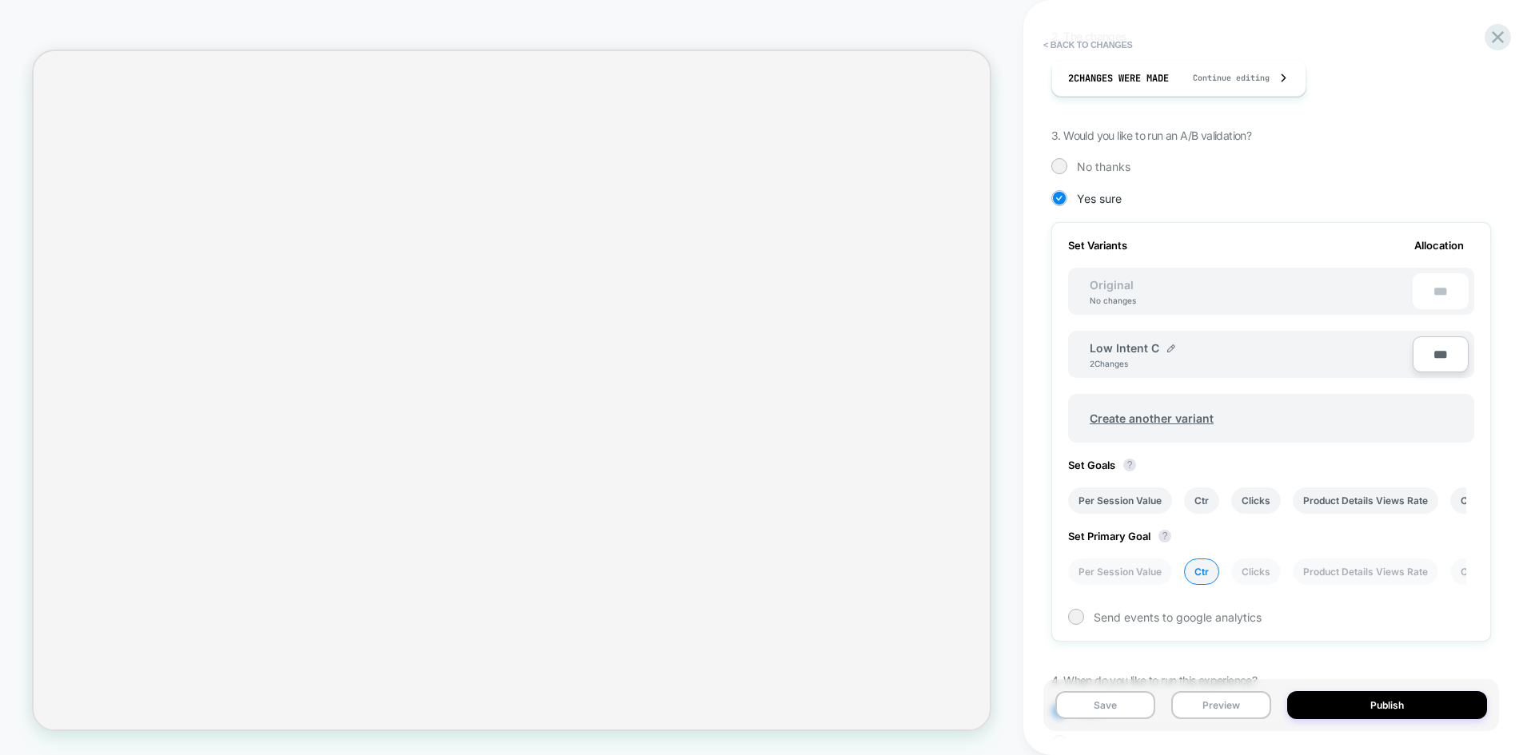
scroll to position [0, 0]
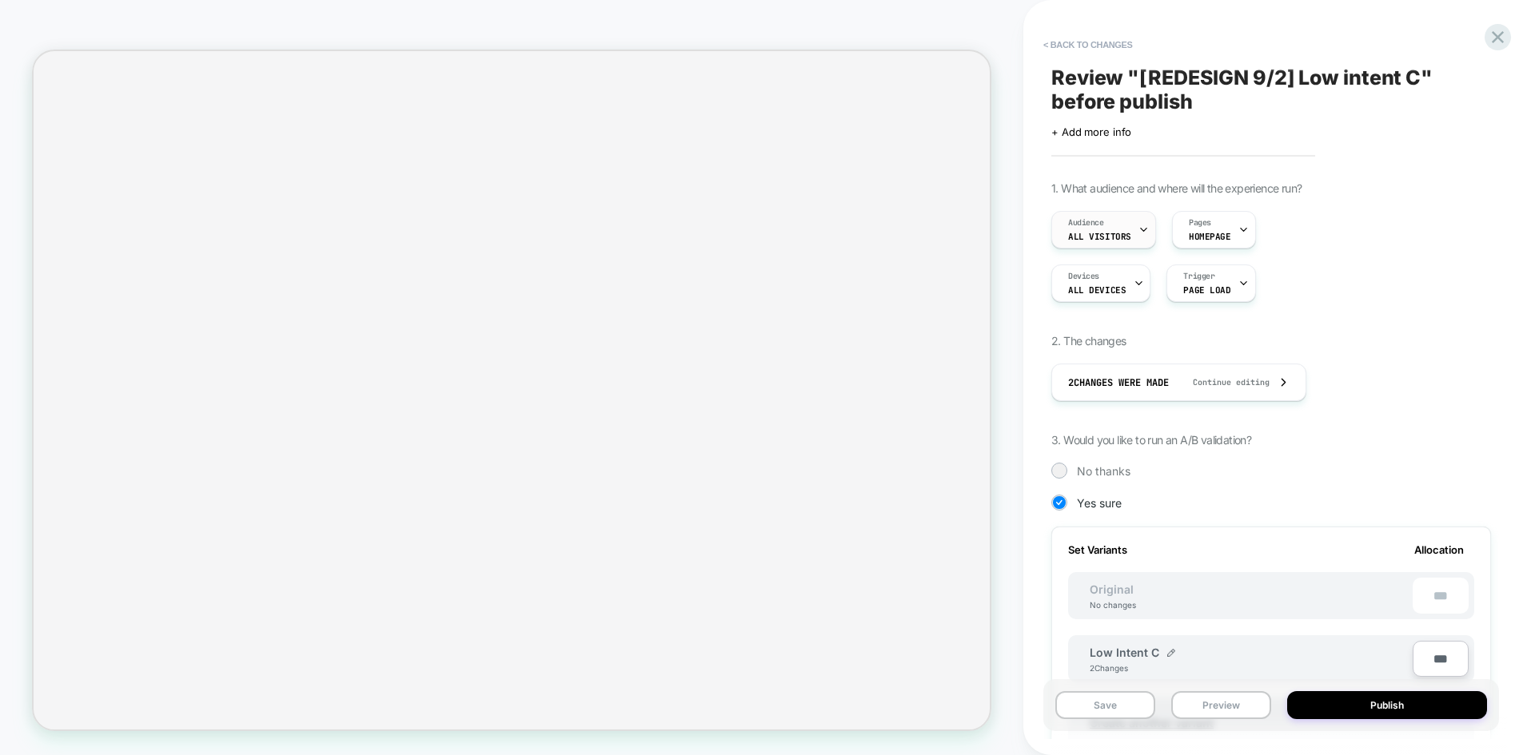
click at [1132, 229] on div "Audience All Visitors" at bounding box center [1099, 230] width 95 height 36
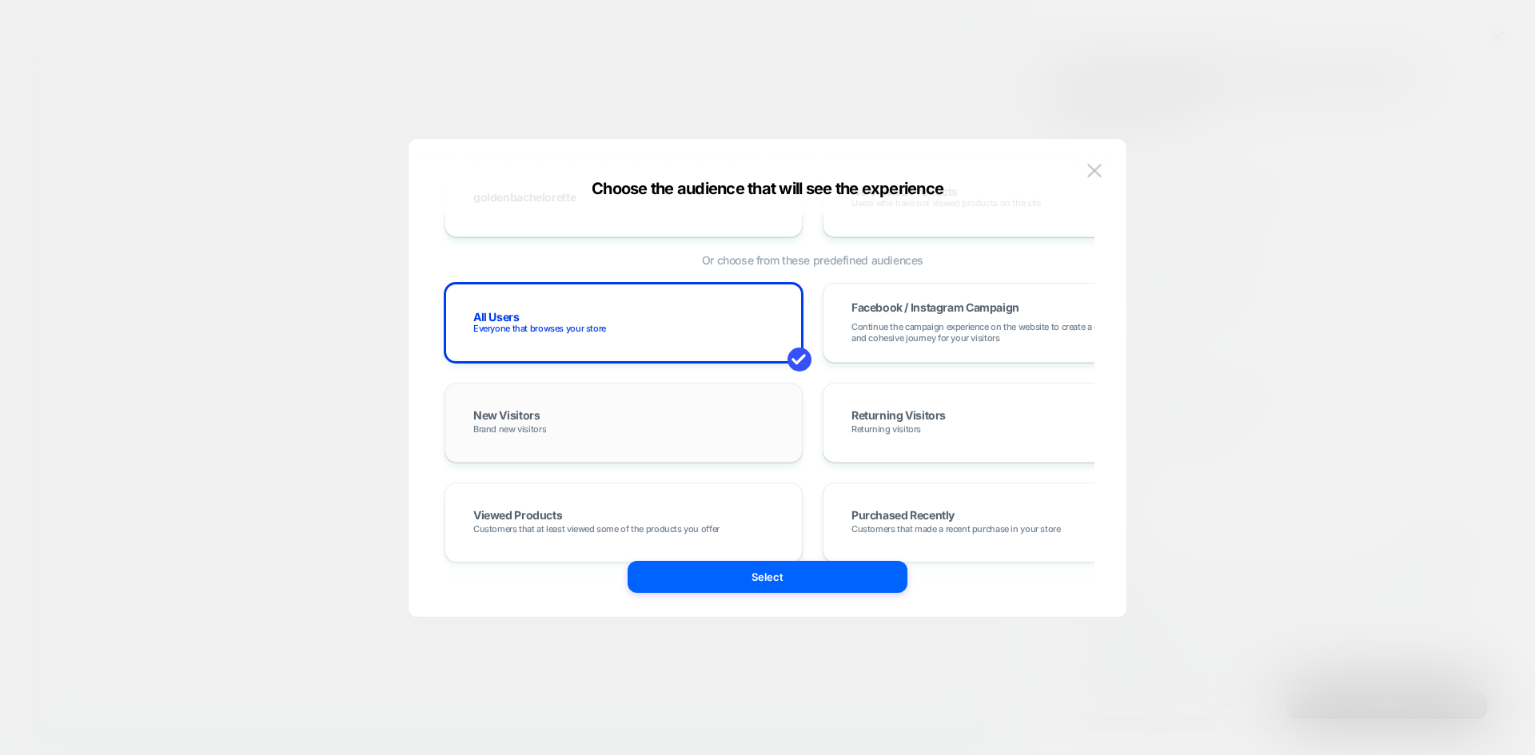
scroll to position [560, 0]
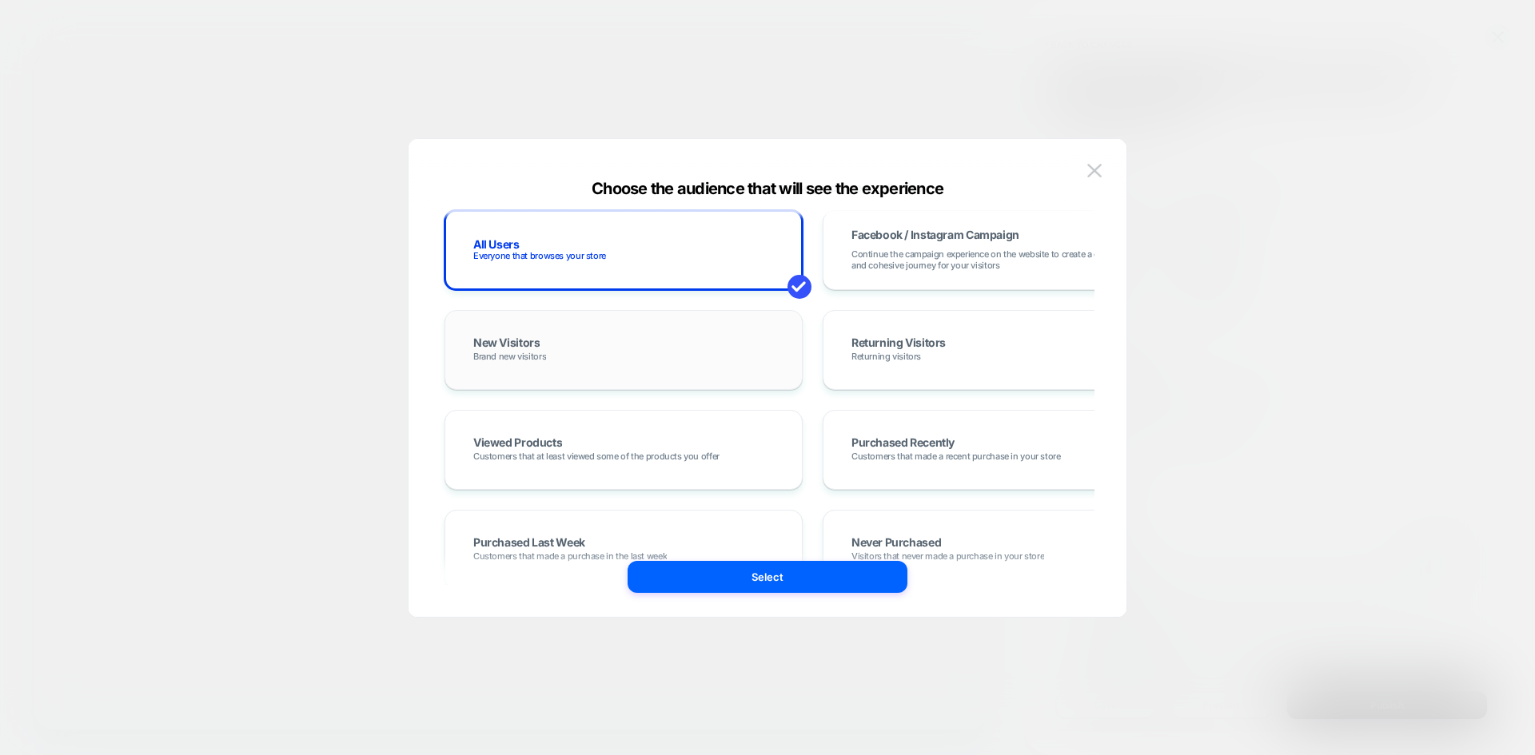
click at [714, 353] on div "New Visitors Brand new visitors" at bounding box center [623, 350] width 325 height 46
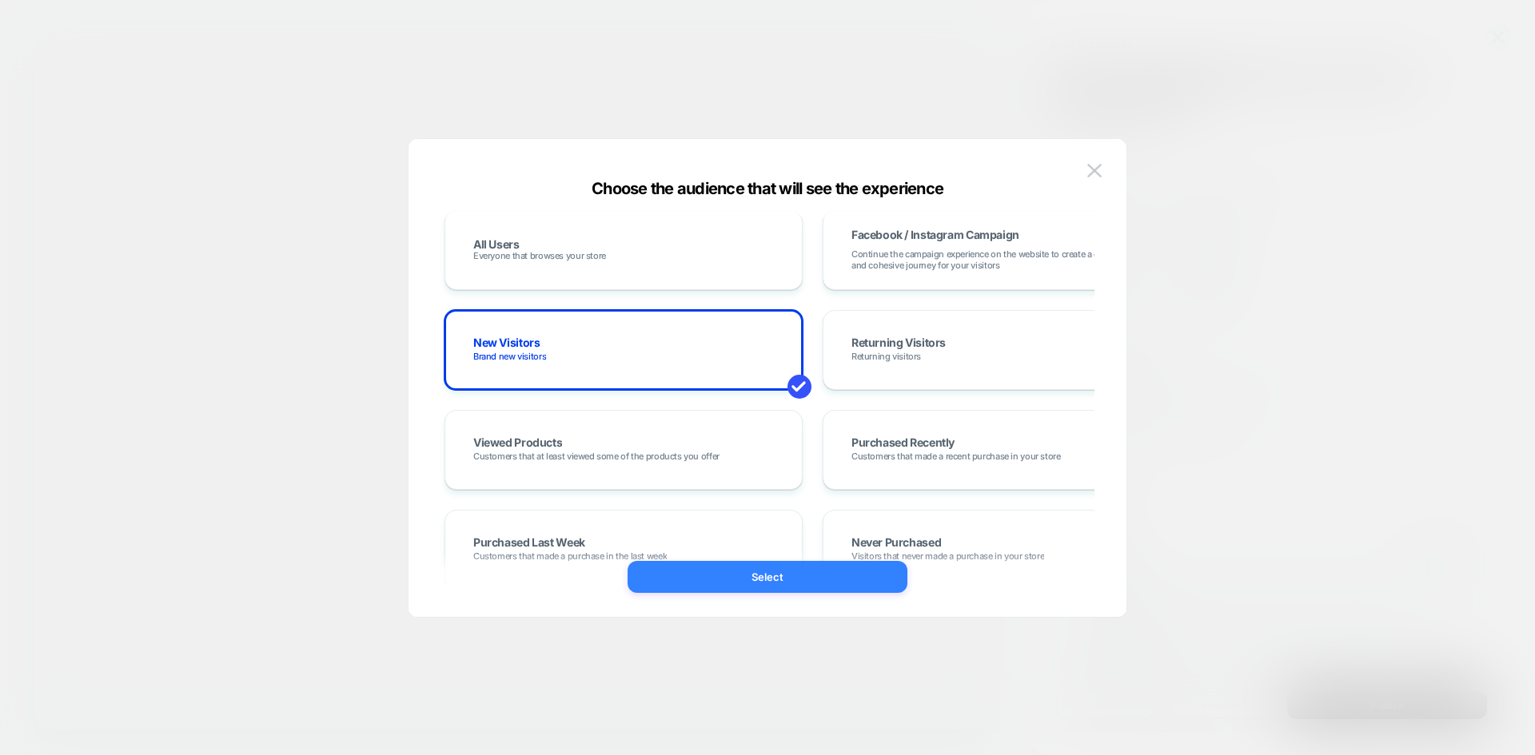
click at [802, 579] on button "Select" at bounding box center [767, 577] width 280 height 32
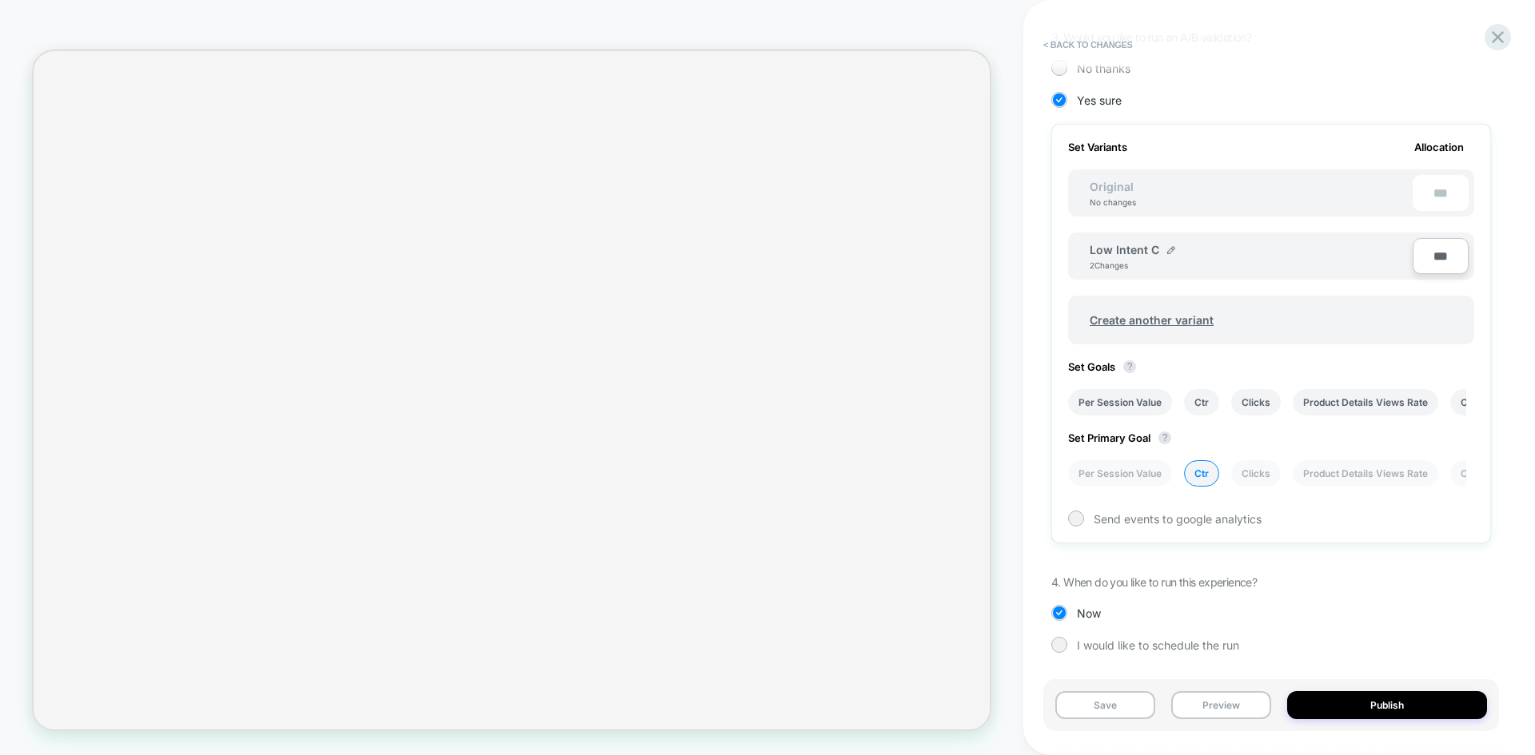
scroll to position [404, 0]
click at [1386, 705] on button "Publish" at bounding box center [1387, 705] width 200 height 28
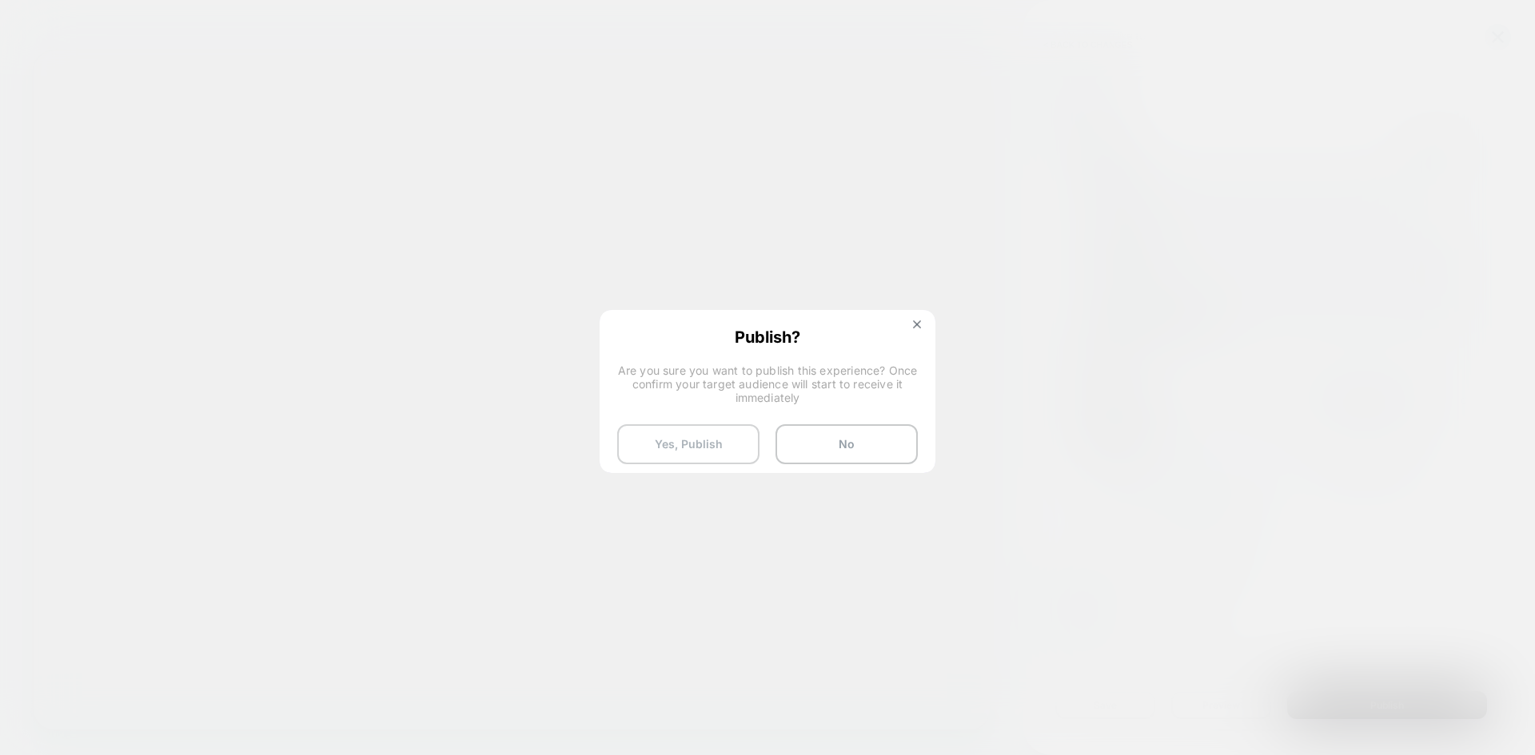
click at [727, 448] on button "Yes, Publish" at bounding box center [688, 444] width 142 height 40
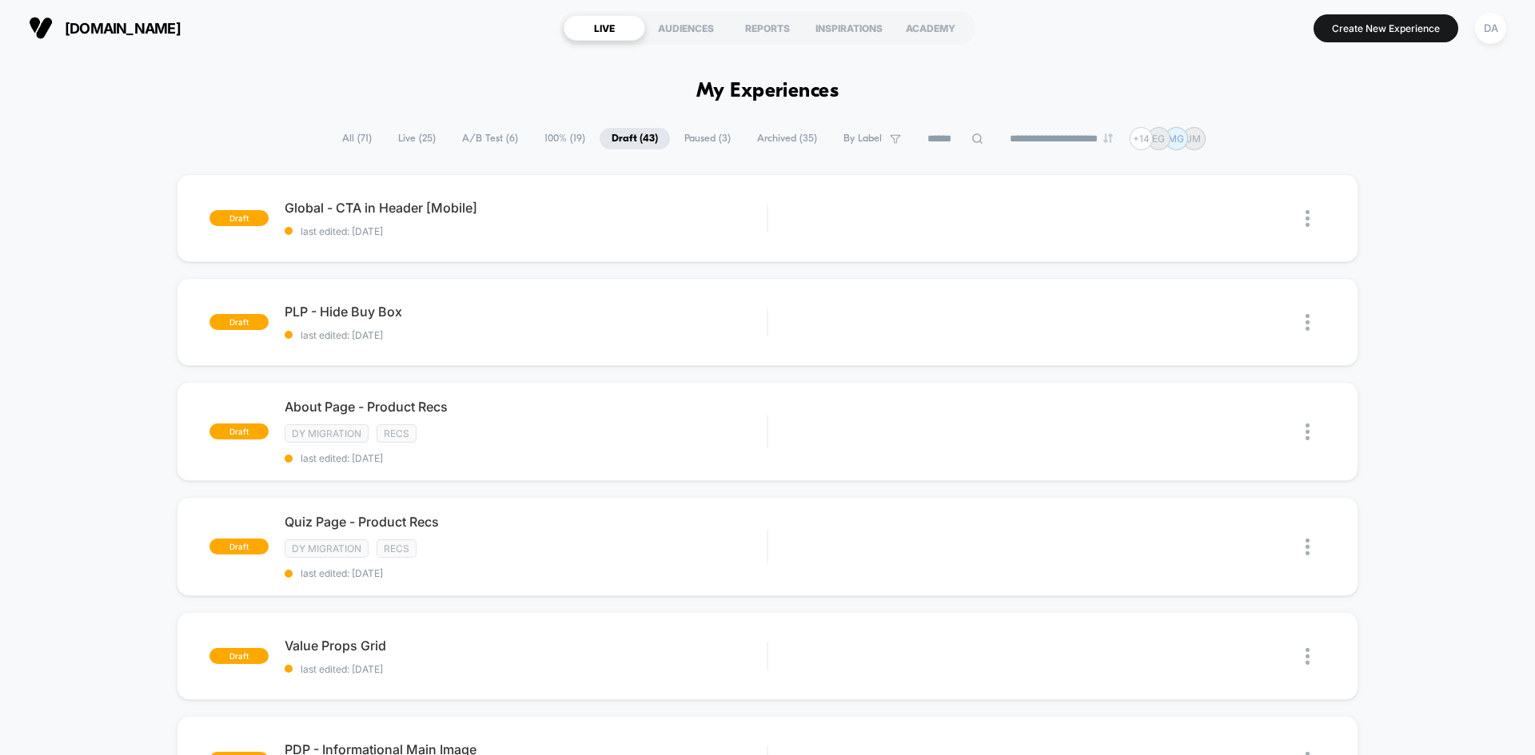
click at [349, 136] on span "All ( 71 )" at bounding box center [357, 139] width 54 height 22
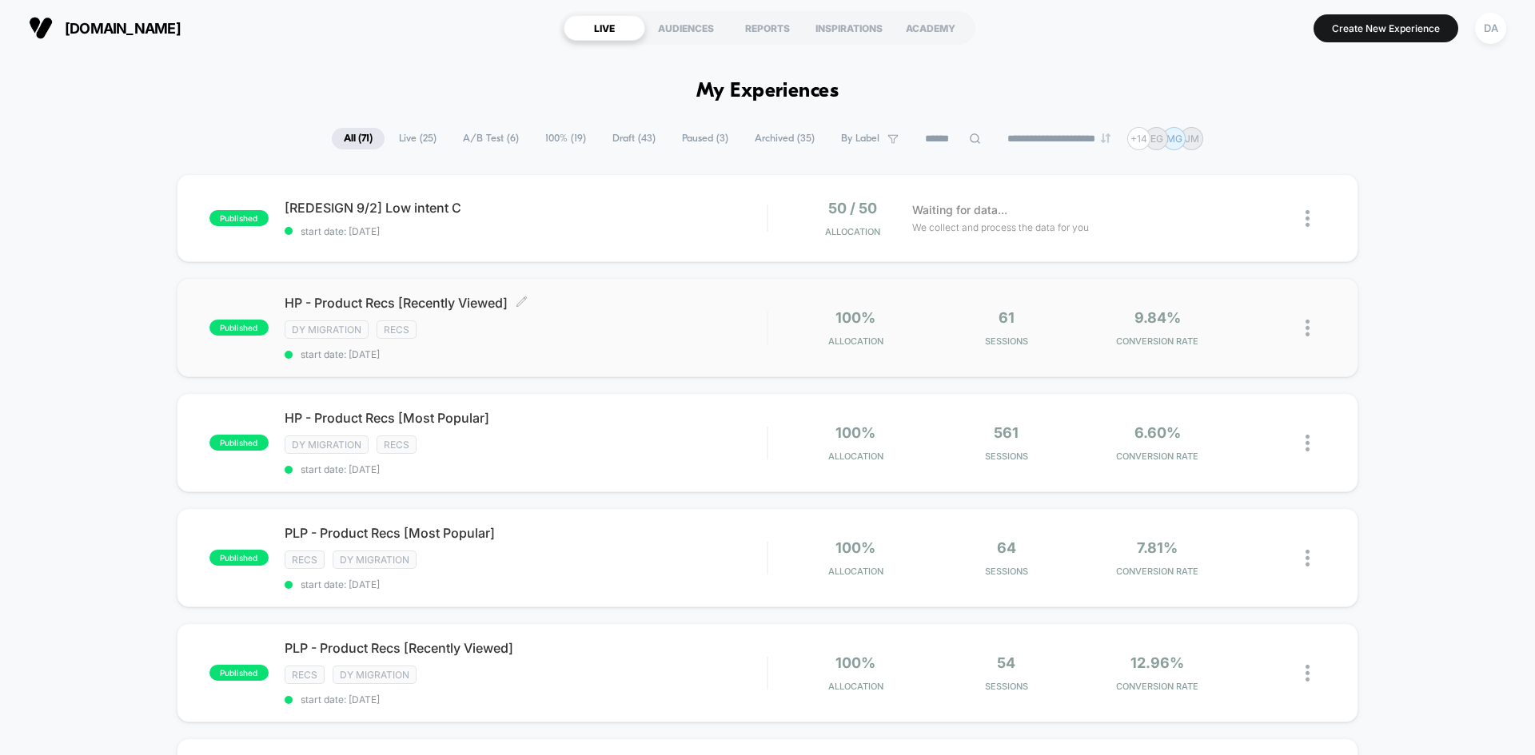
click at [654, 318] on div "HP - Product Recs [Recently Viewed] Click to edit experience details Click to e…" at bounding box center [526, 328] width 482 height 66
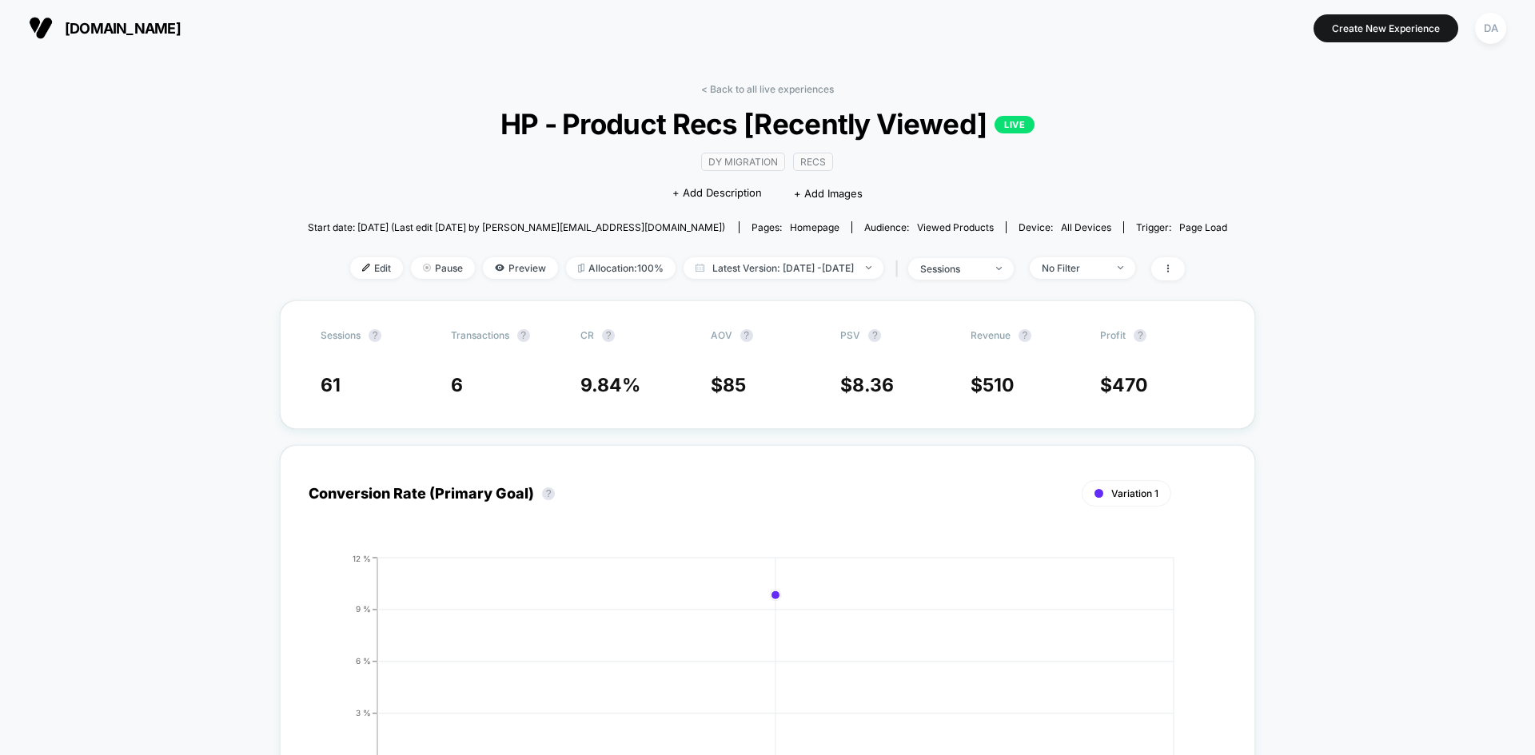
click at [350, 260] on span "Edit" at bounding box center [376, 268] width 53 height 22
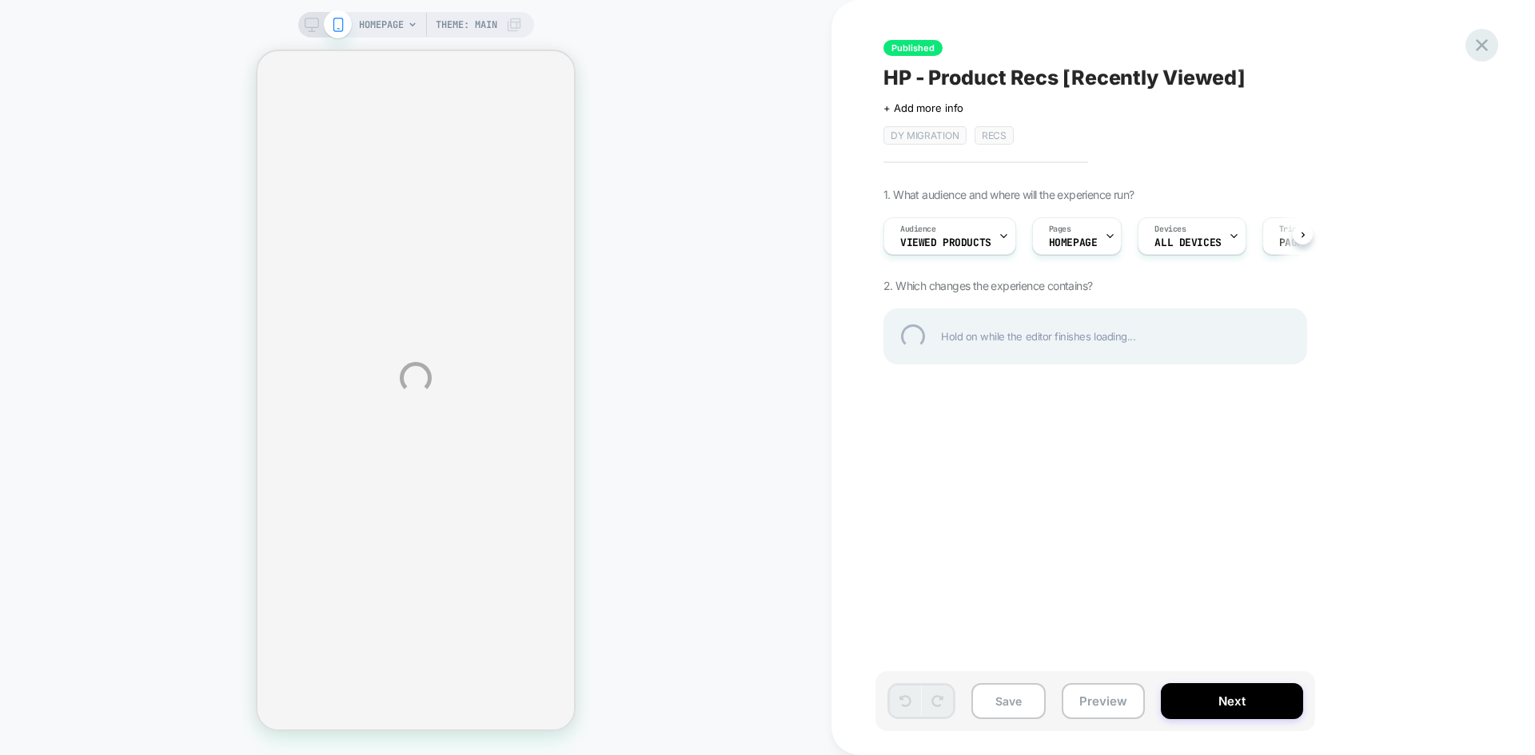
click at [1482, 47] on div at bounding box center [1481, 45] width 33 height 33
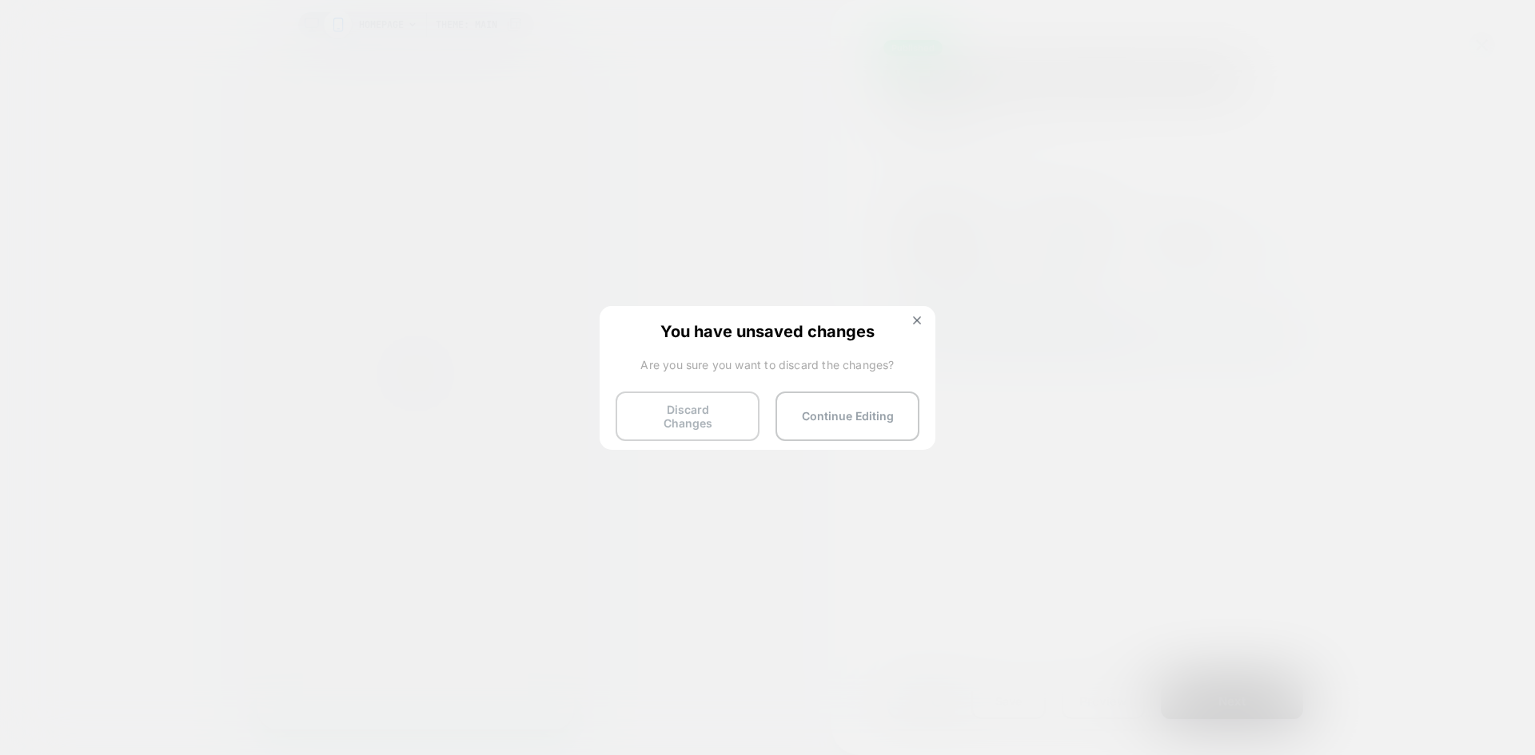
click at [729, 412] on button "Discard Changes" at bounding box center [687, 417] width 144 height 50
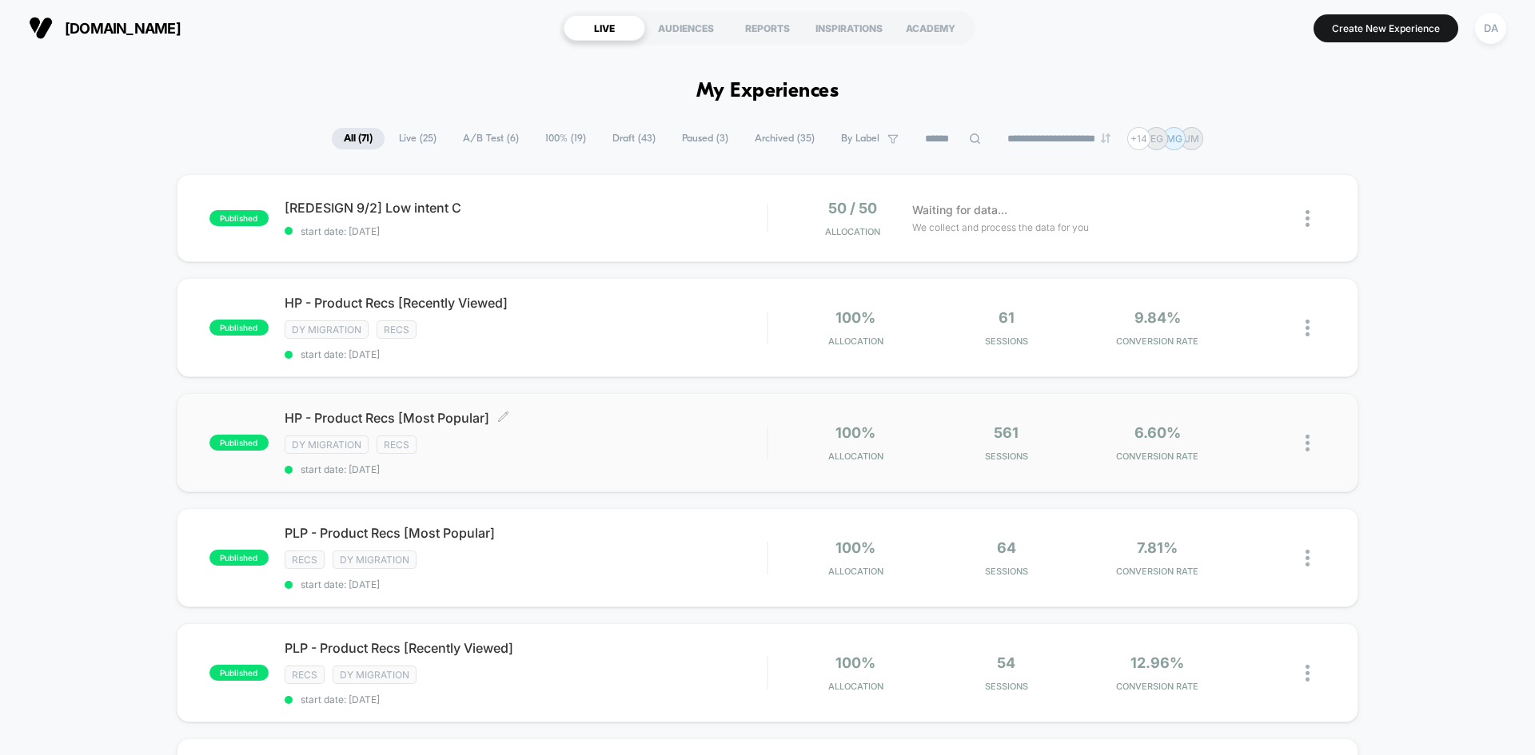
click at [639, 420] on span "HP - Product Recs [Most Popular] Click to edit experience details" at bounding box center [526, 418] width 482 height 16
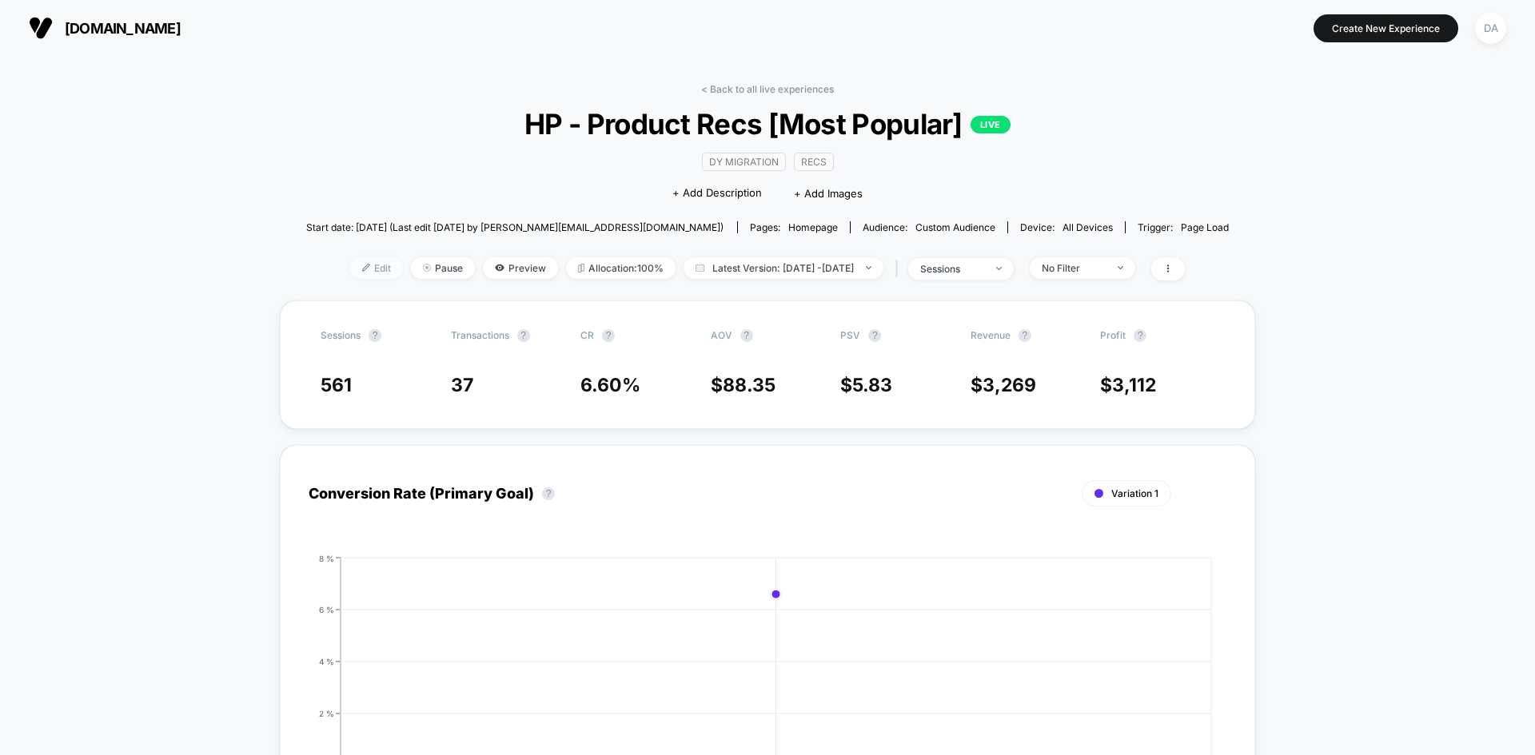
click at [350, 273] on span "Edit" at bounding box center [376, 268] width 53 height 22
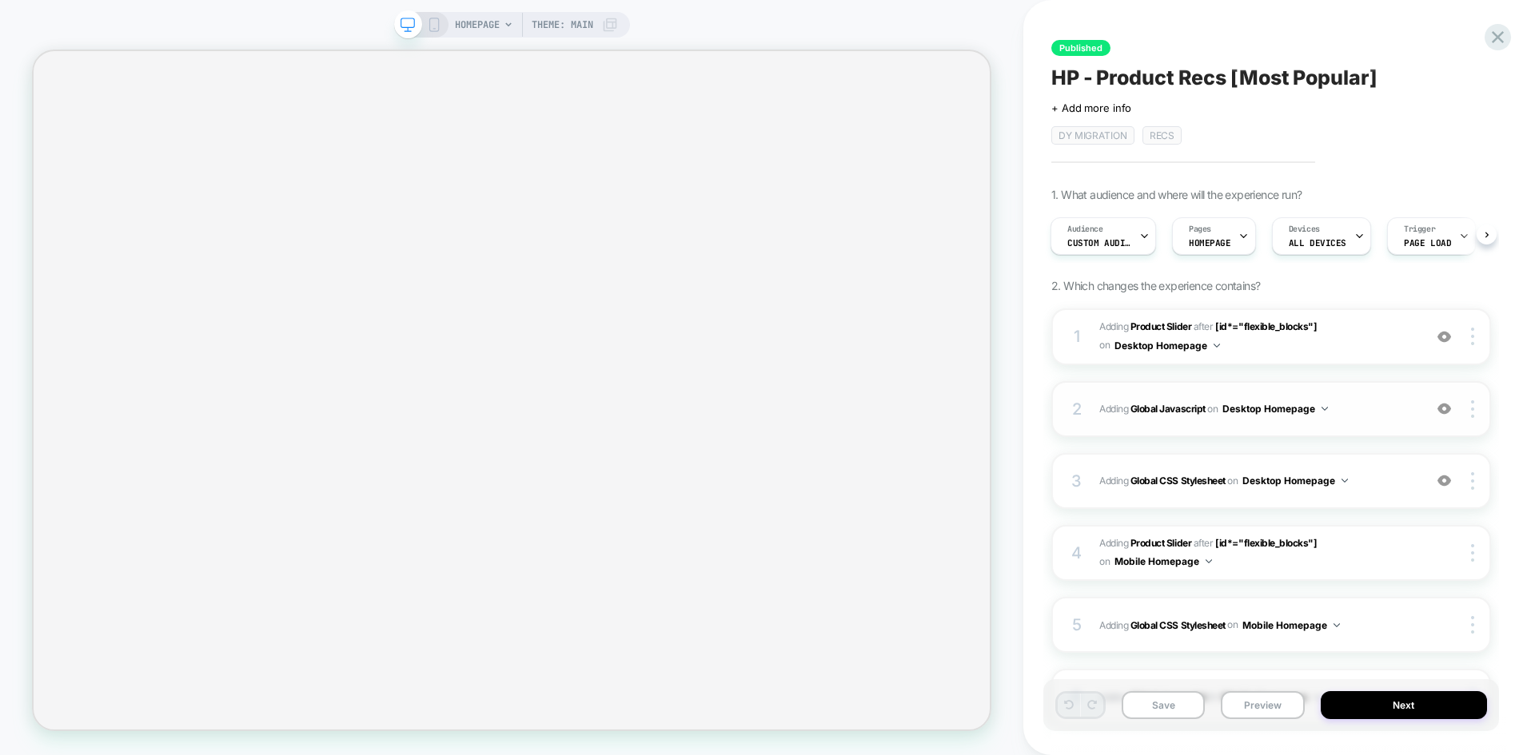
click at [1348, 413] on span "Adding Global Javascript on Desktop Homepage" at bounding box center [1257, 409] width 316 height 20
click at [1368, 325] on span "#_loomi_addon_1755016232473_dup1757434986 Adding Product Slider AFTER [id*="fle…" at bounding box center [1257, 337] width 316 height 38
click at [1365, 338] on span "#_loomi_addon_1755016232473_dup1757434986 Adding Product Slider AFTER [id*="fle…" at bounding box center [1257, 337] width 316 height 38
click at [1372, 413] on span "Adding Global Javascript on Desktop Homepage" at bounding box center [1257, 409] width 316 height 20
drag, startPoint x: 1344, startPoint y: 476, endPoint x: 1398, endPoint y: 500, distance: 58.4
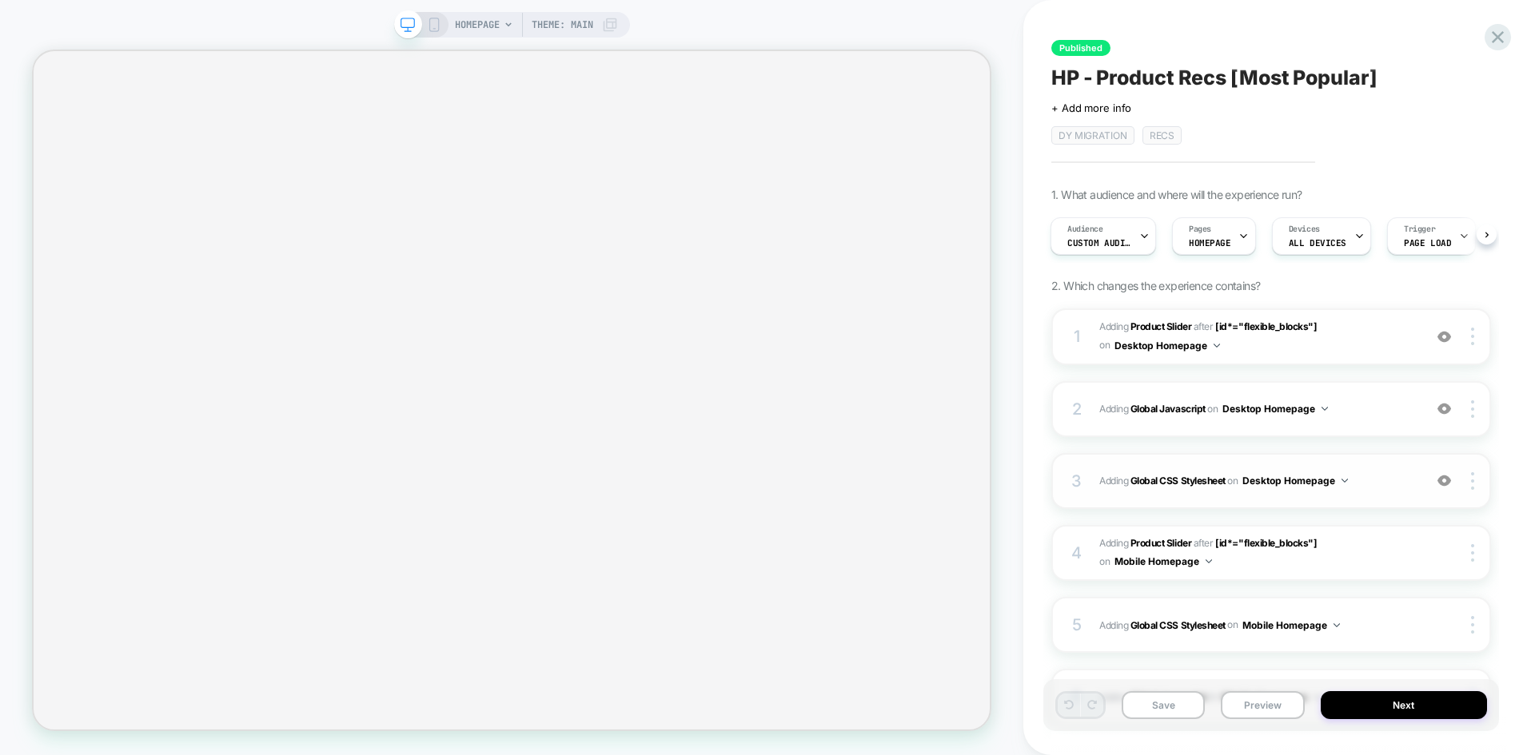
click at [1348, 478] on button "Desktop Homepage" at bounding box center [1295, 481] width 106 height 20
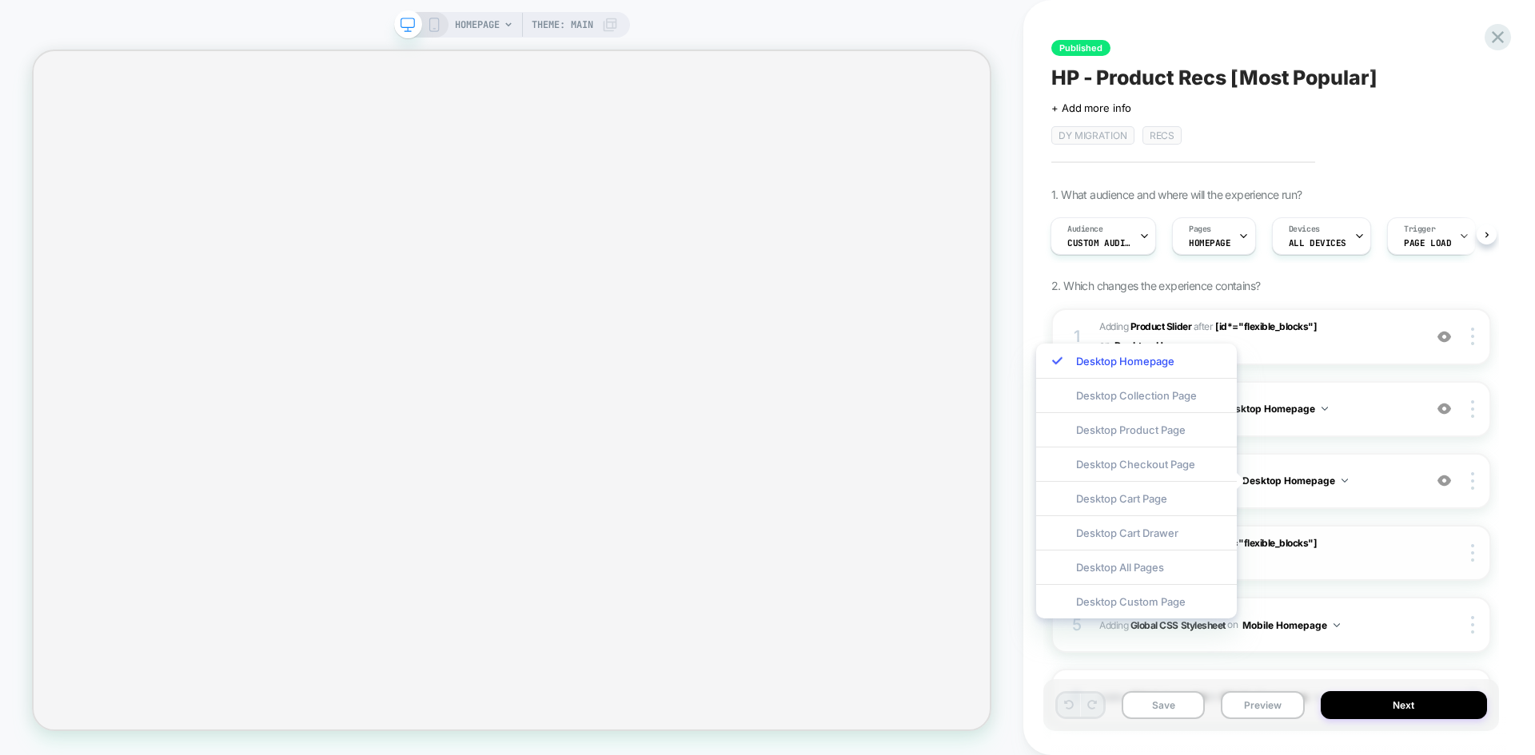
click at [1390, 545] on span "#_loomi_addon_1755094638342_dup1757434986 Adding Product Slider AFTER [id*="fle…" at bounding box center [1257, 554] width 316 height 38
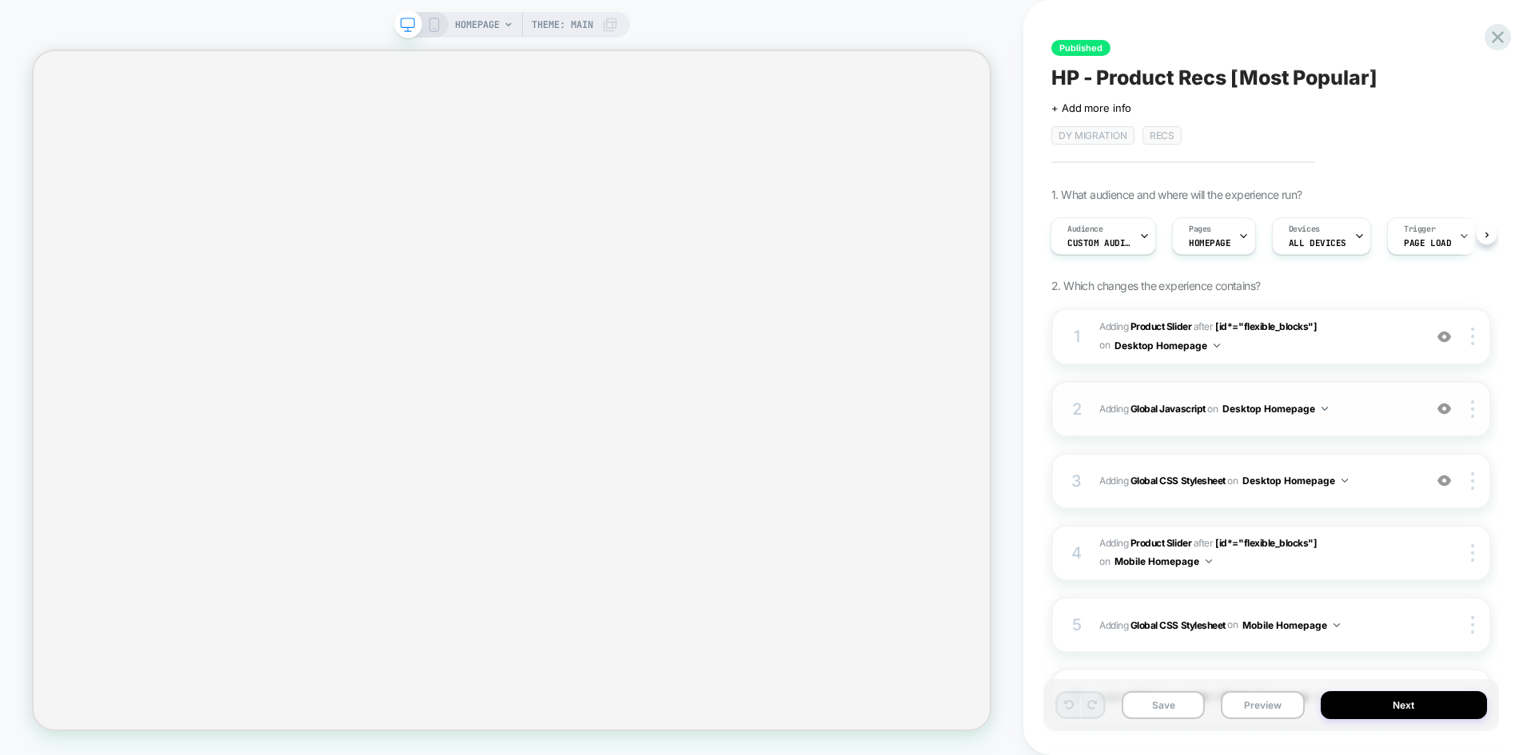
click at [1380, 390] on div "2 Adding Global Javascript on Desktop Homepage Copy to Mobile Target All Device…" at bounding box center [1271, 409] width 440 height 56
click at [1380, 354] on span "#_loomi_addon_1755016232473_dup1757434986 Adding Product Slider AFTER [id*="fle…" at bounding box center [1257, 337] width 316 height 38
click at [1364, 336] on span "#_loomi_addon_1755016232473_dup1757434986 Adding Product Slider AFTER [id*="fle…" at bounding box center [1257, 337] width 316 height 38
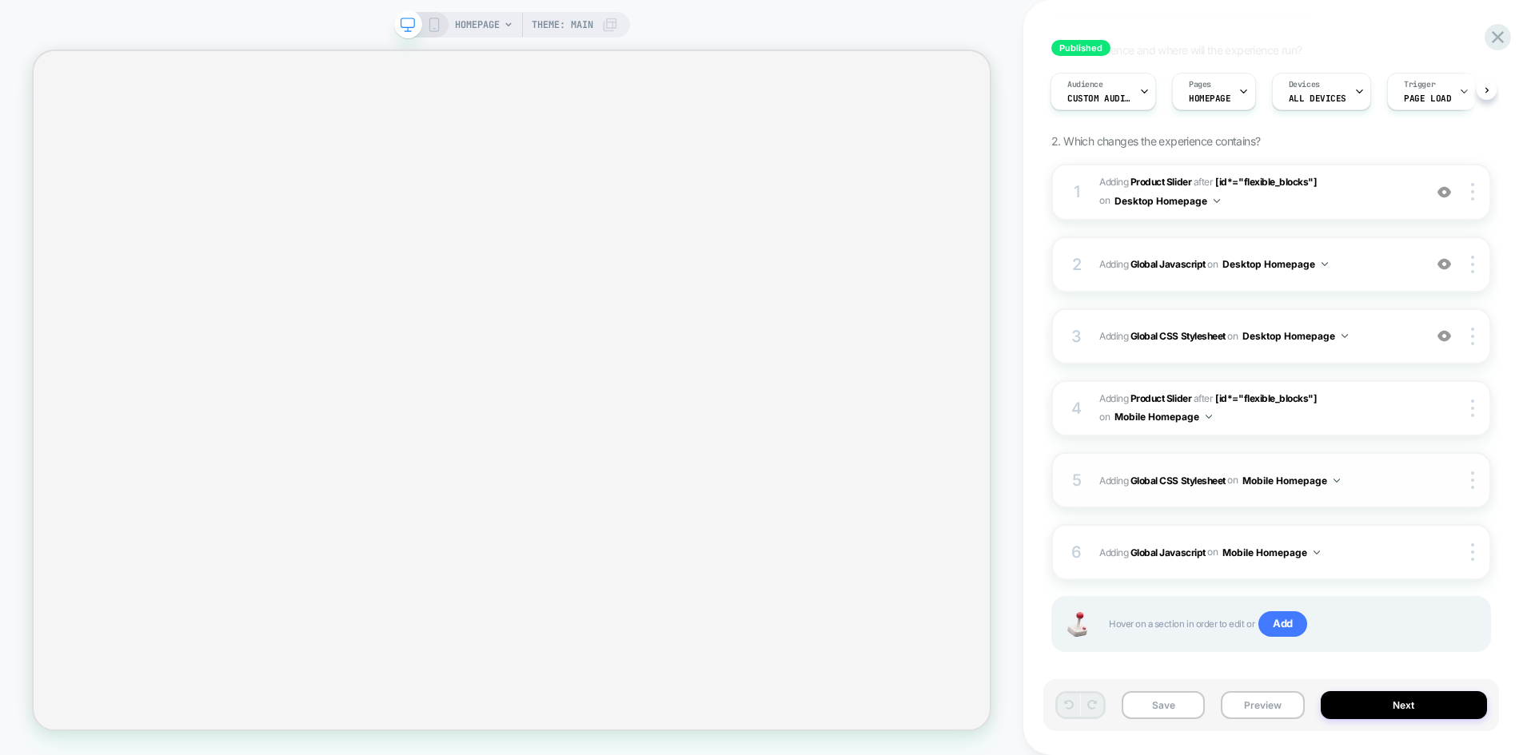
scroll to position [161, 0]
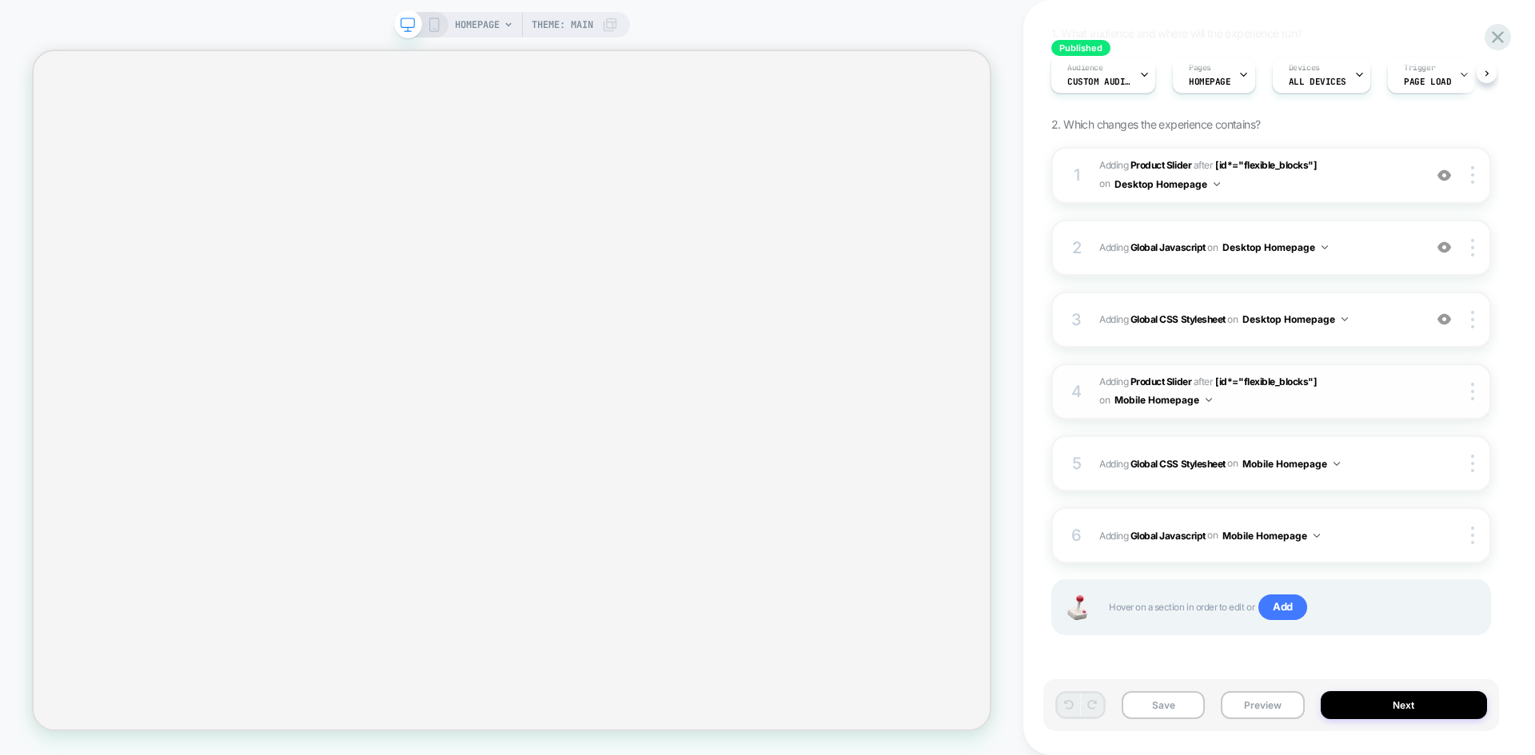
click at [1357, 374] on span "#_loomi_addon_1755094638342_dup1757434986 Adding Product Slider AFTER [id*="fle…" at bounding box center [1257, 392] width 316 height 38
click at [1371, 281] on div "1 #_loomi_addon_1755016232473_dup1757434986 Adding Product Slider AFTER [id*="f…" at bounding box center [1271, 411] width 440 height 528
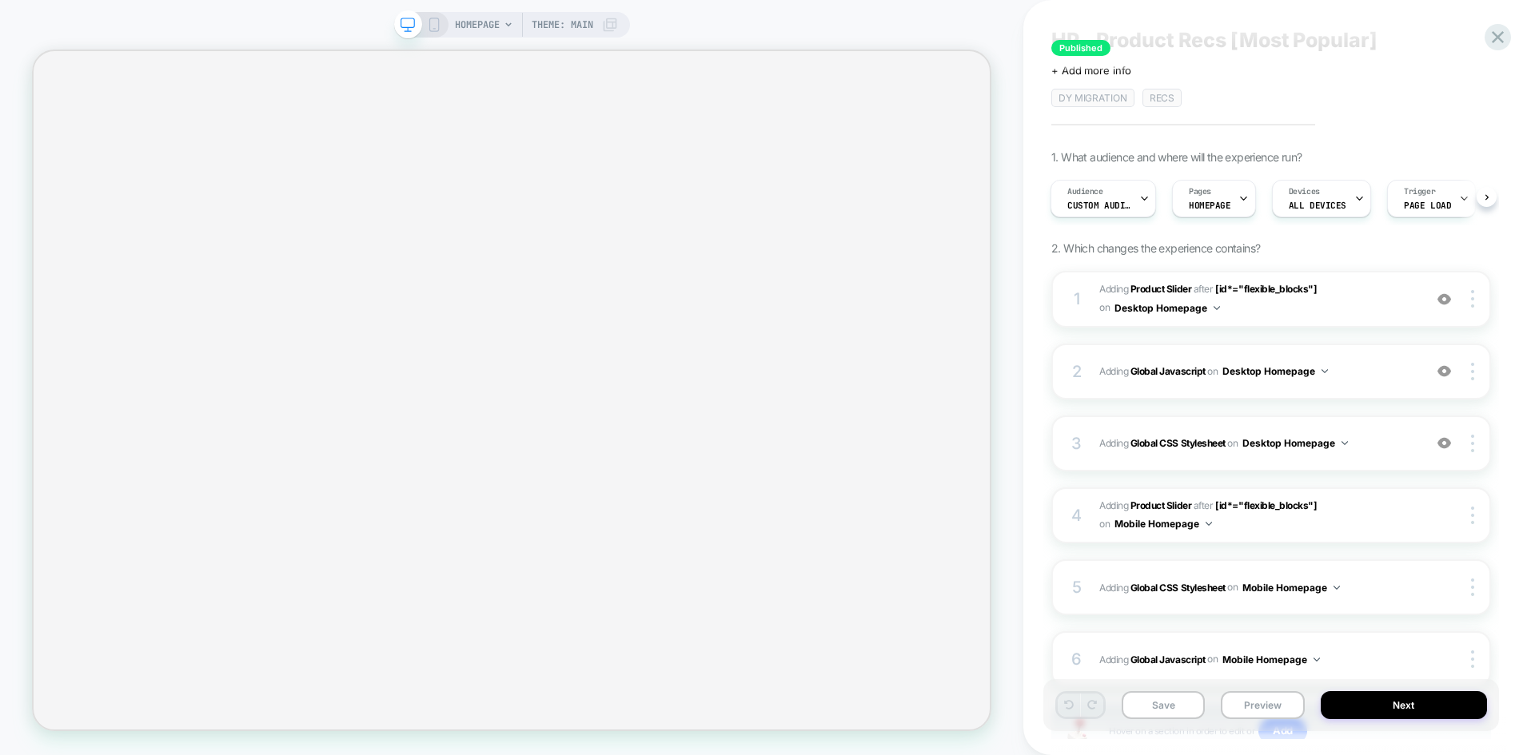
scroll to position [0, 0]
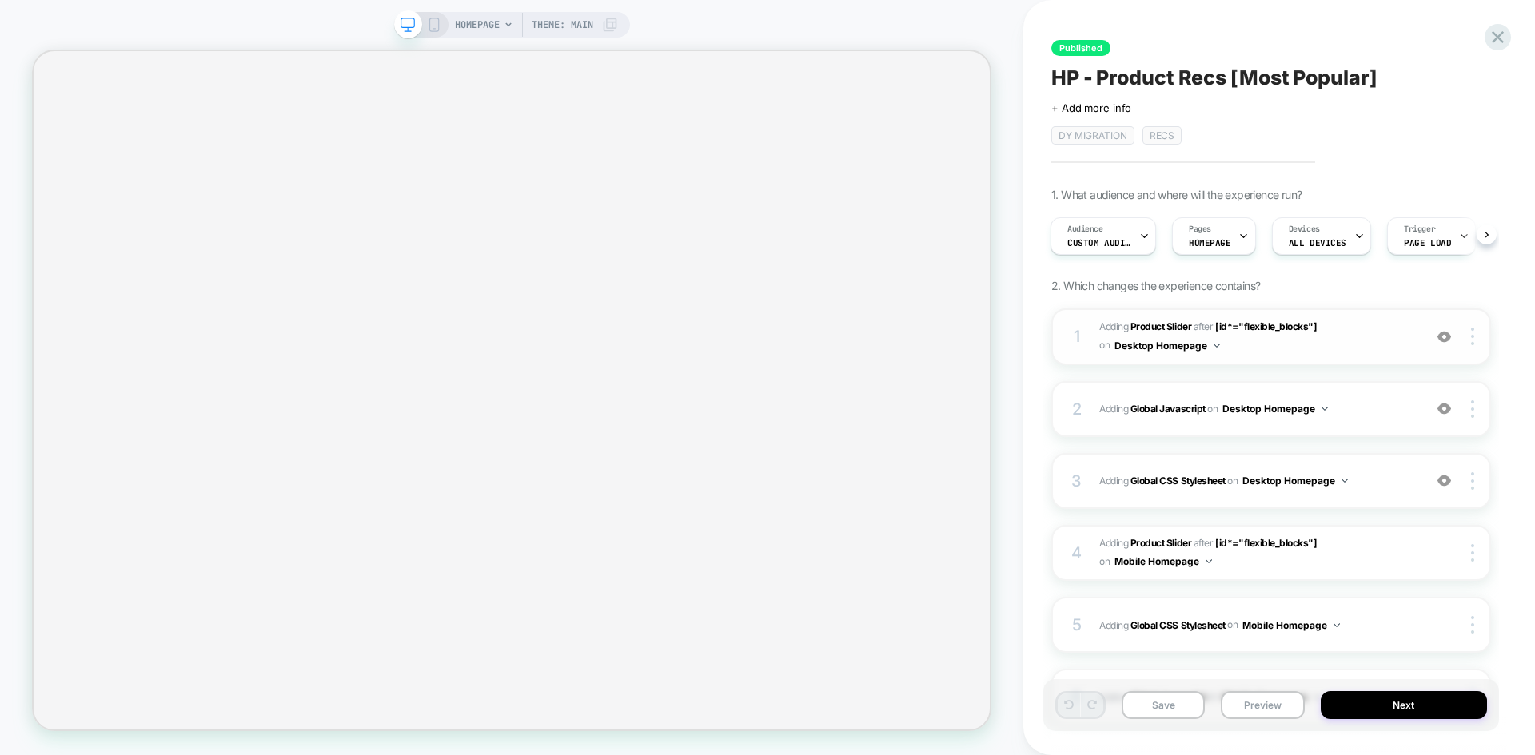
drag, startPoint x: 1317, startPoint y: 347, endPoint x: 1342, endPoint y: 393, distance: 52.6
click at [1317, 348] on span "#_loomi_addon_1755016232473_dup1757434986 Adding Product Slider AFTER [id*="fle…" at bounding box center [1257, 337] width 316 height 38
click at [1361, 408] on span "Adding Global Javascript on Desktop Homepage" at bounding box center [1257, 409] width 316 height 20
click at [1379, 480] on span "Adding Global CSS Stylesheet on Desktop Homepage" at bounding box center [1257, 481] width 316 height 20
click at [1487, 34] on icon at bounding box center [1498, 37] width 22 height 22
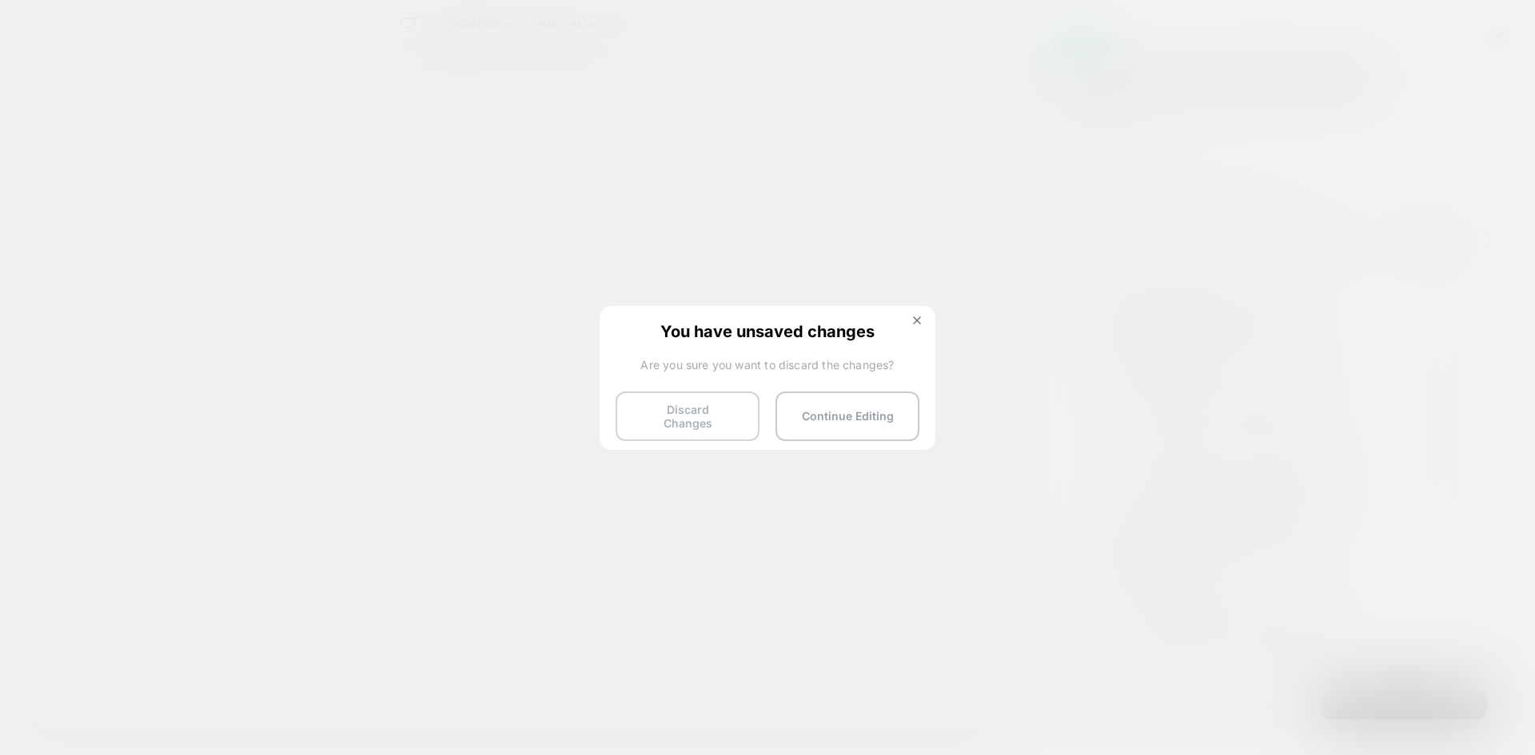
click at [721, 408] on button "Discard Changes" at bounding box center [687, 417] width 144 height 50
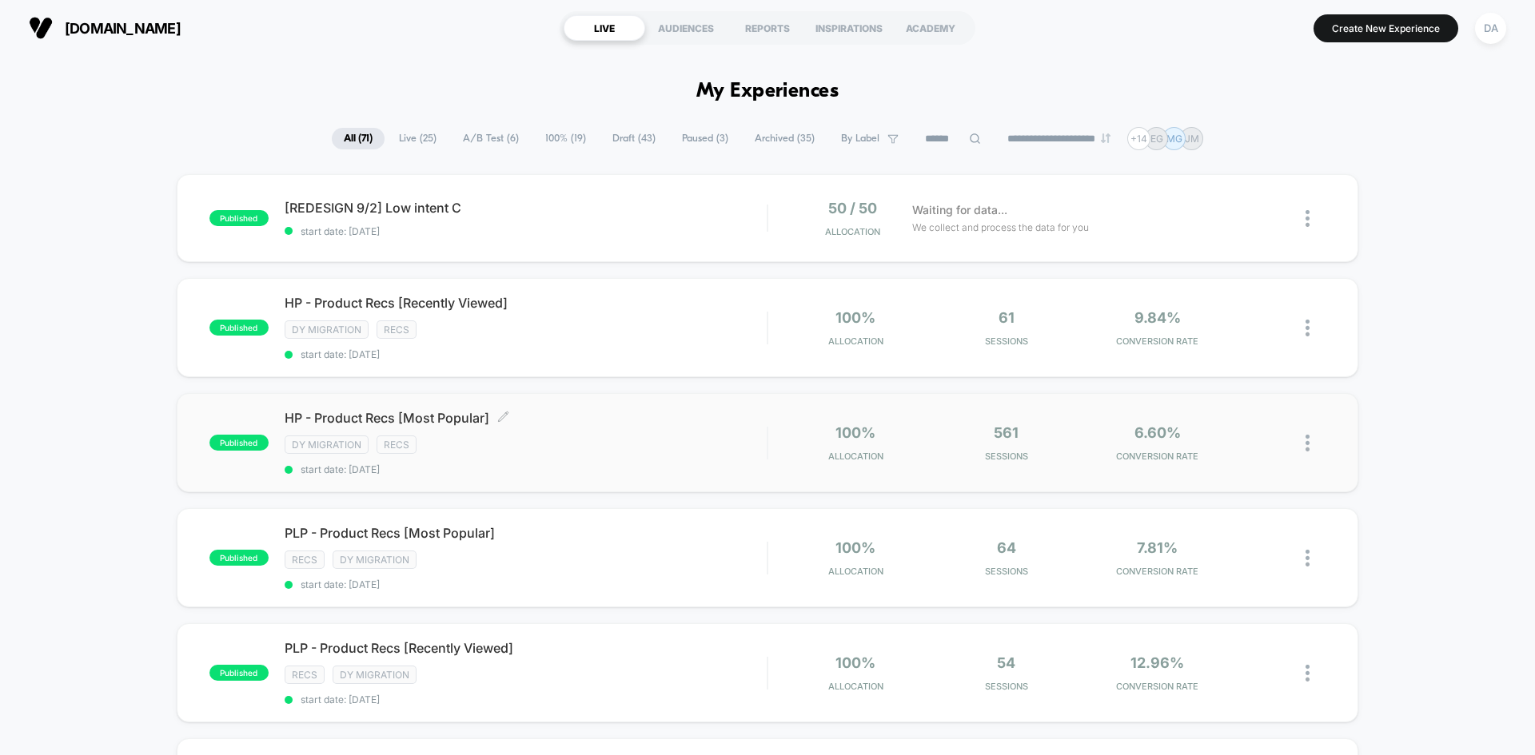
click at [595, 428] on div "HP - Product Recs [Most Popular] Click to edit experience details Click to edit…" at bounding box center [526, 443] width 482 height 66
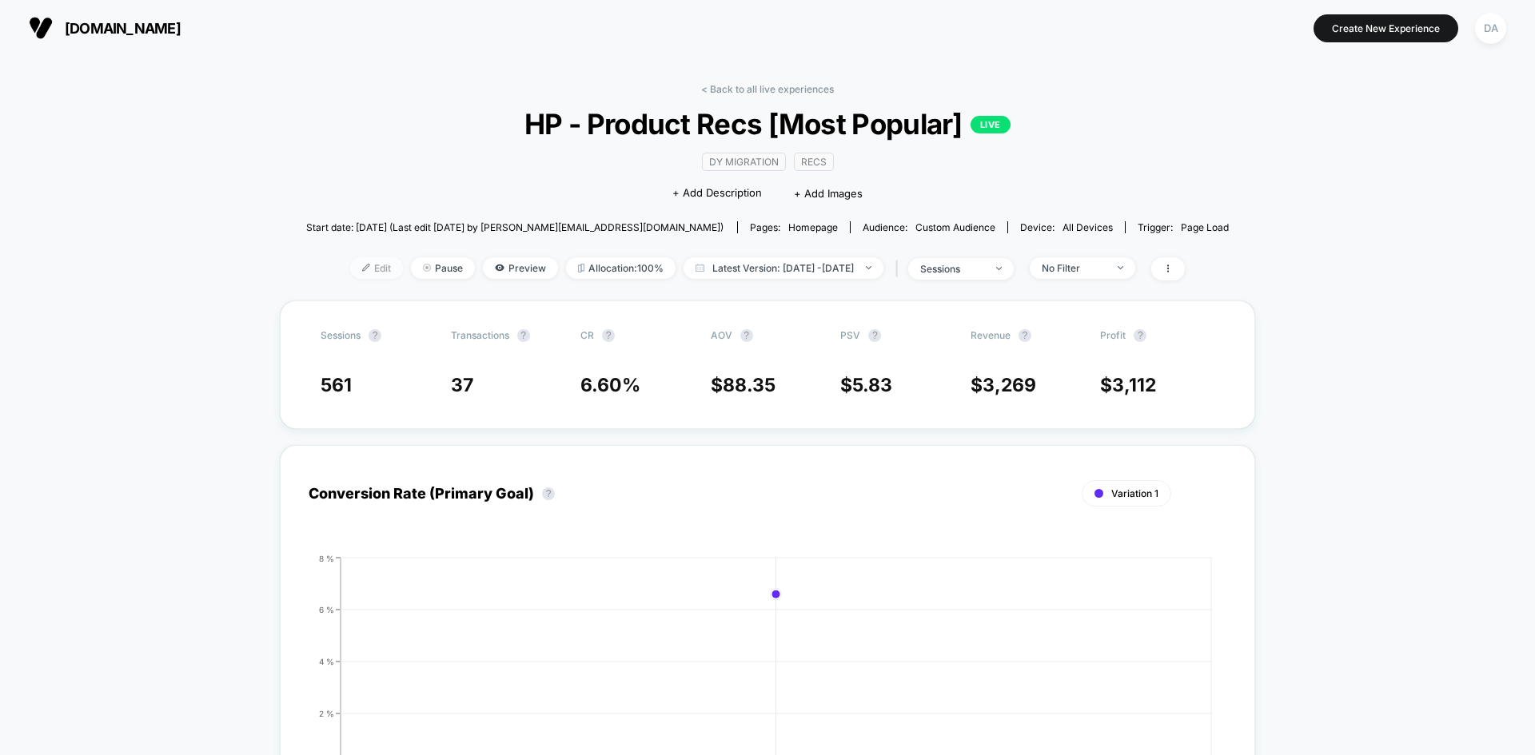
click at [356, 271] on span "Edit" at bounding box center [376, 268] width 53 height 22
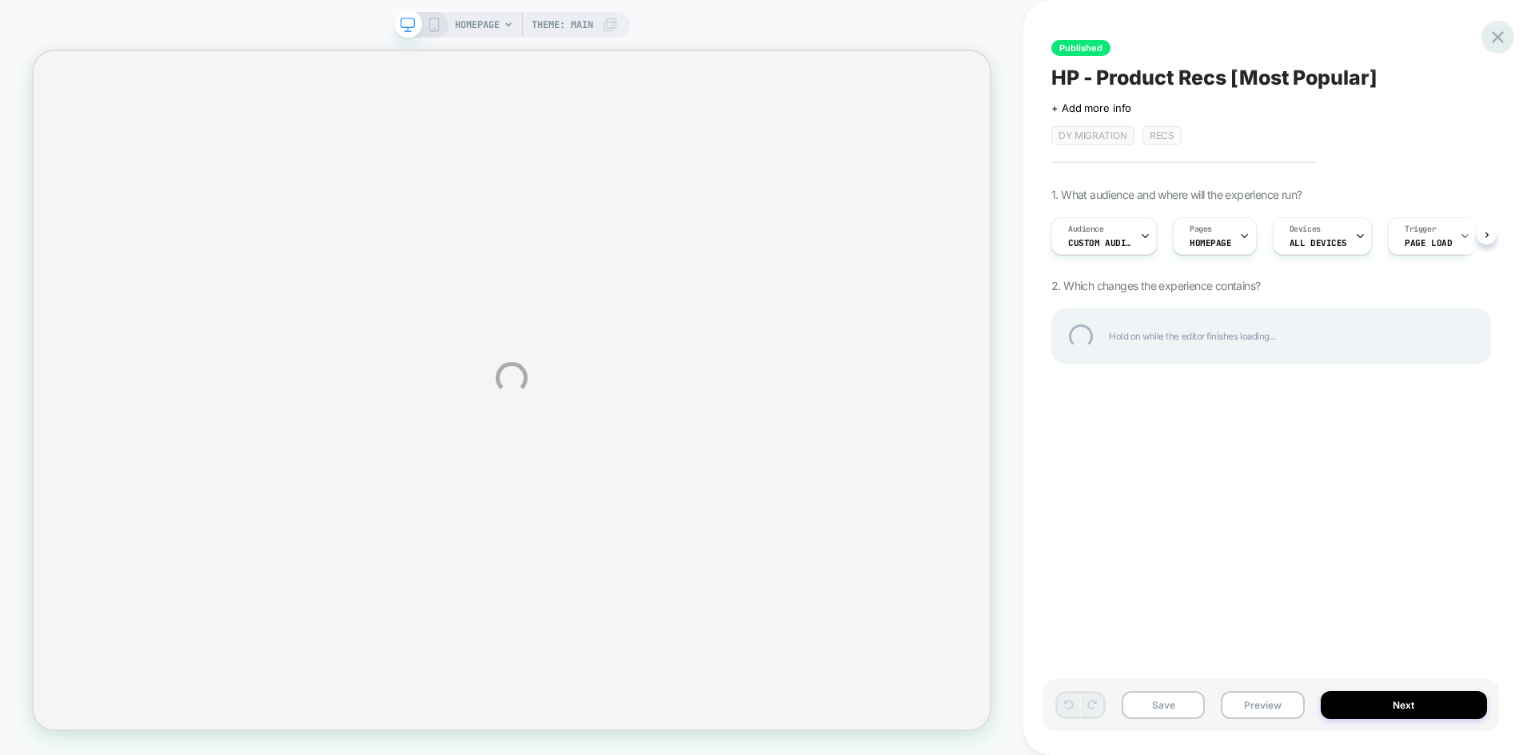
click at [1495, 30] on div at bounding box center [1497, 37] width 33 height 33
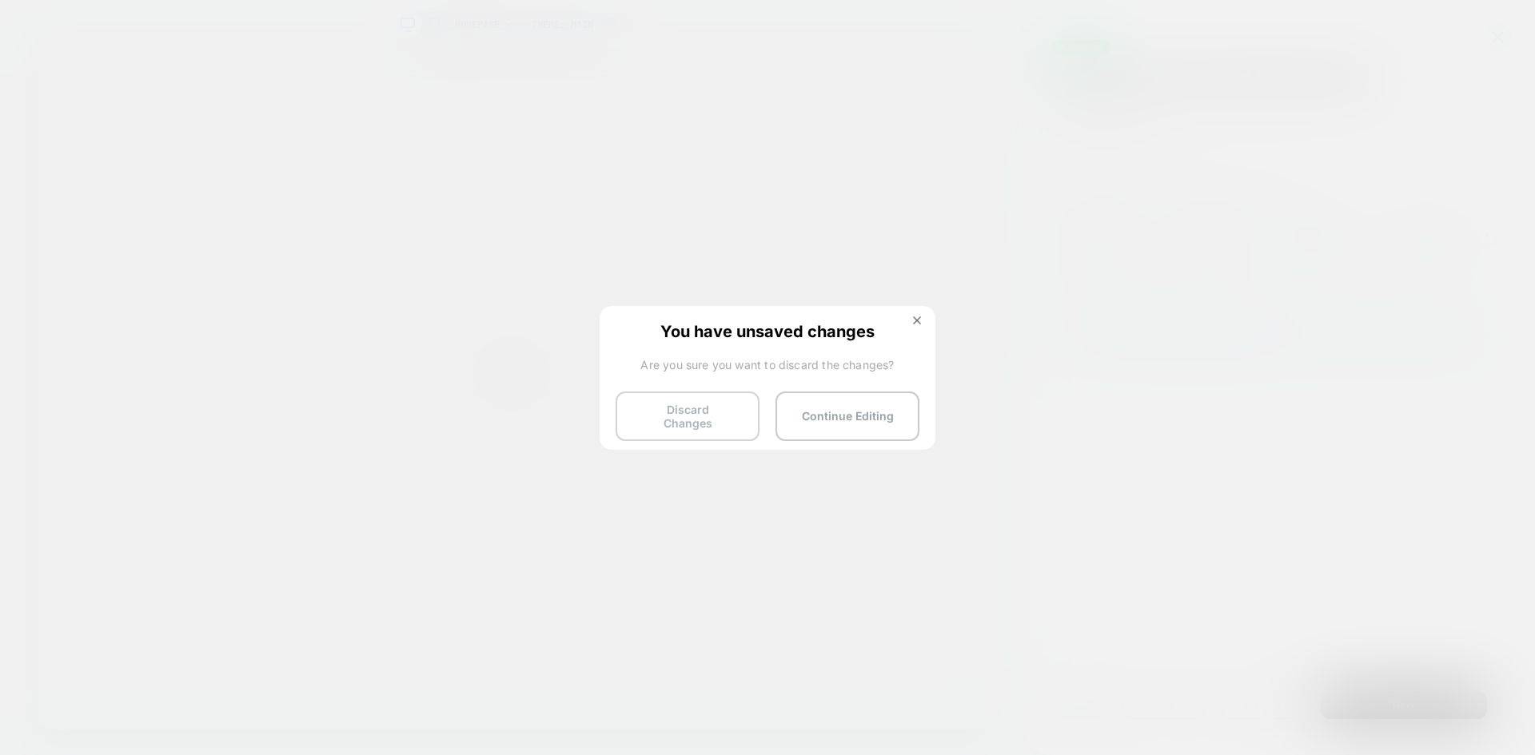
click at [709, 419] on button "Discard Changes" at bounding box center [687, 417] width 144 height 50
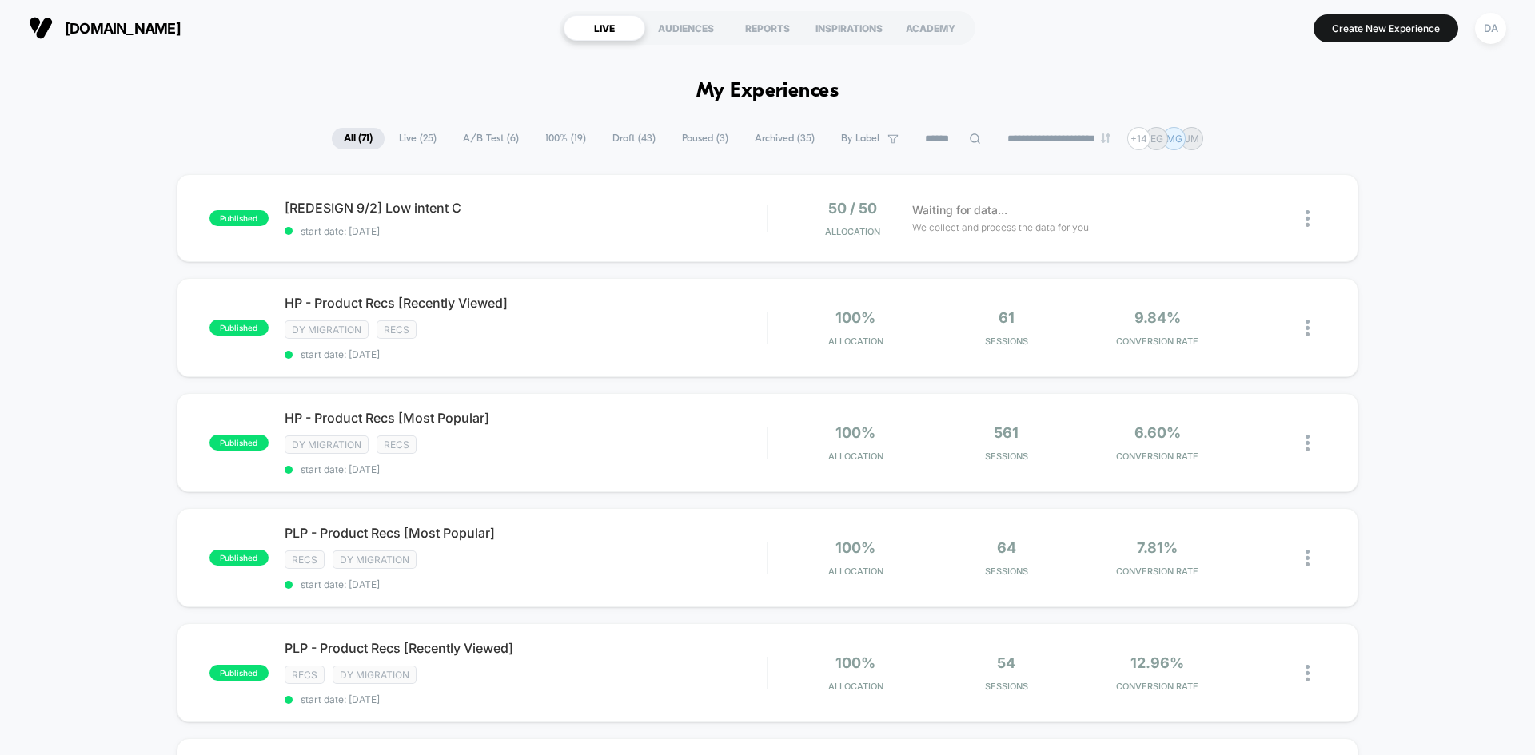
click at [410, 137] on span "Live ( 25 )" at bounding box center [418, 139] width 62 height 22
drag, startPoint x: 611, startPoint y: 318, endPoint x: 548, endPoint y: 331, distance: 63.6
click at [548, 331] on div "DY Migration Recs" at bounding box center [526, 330] width 482 height 18
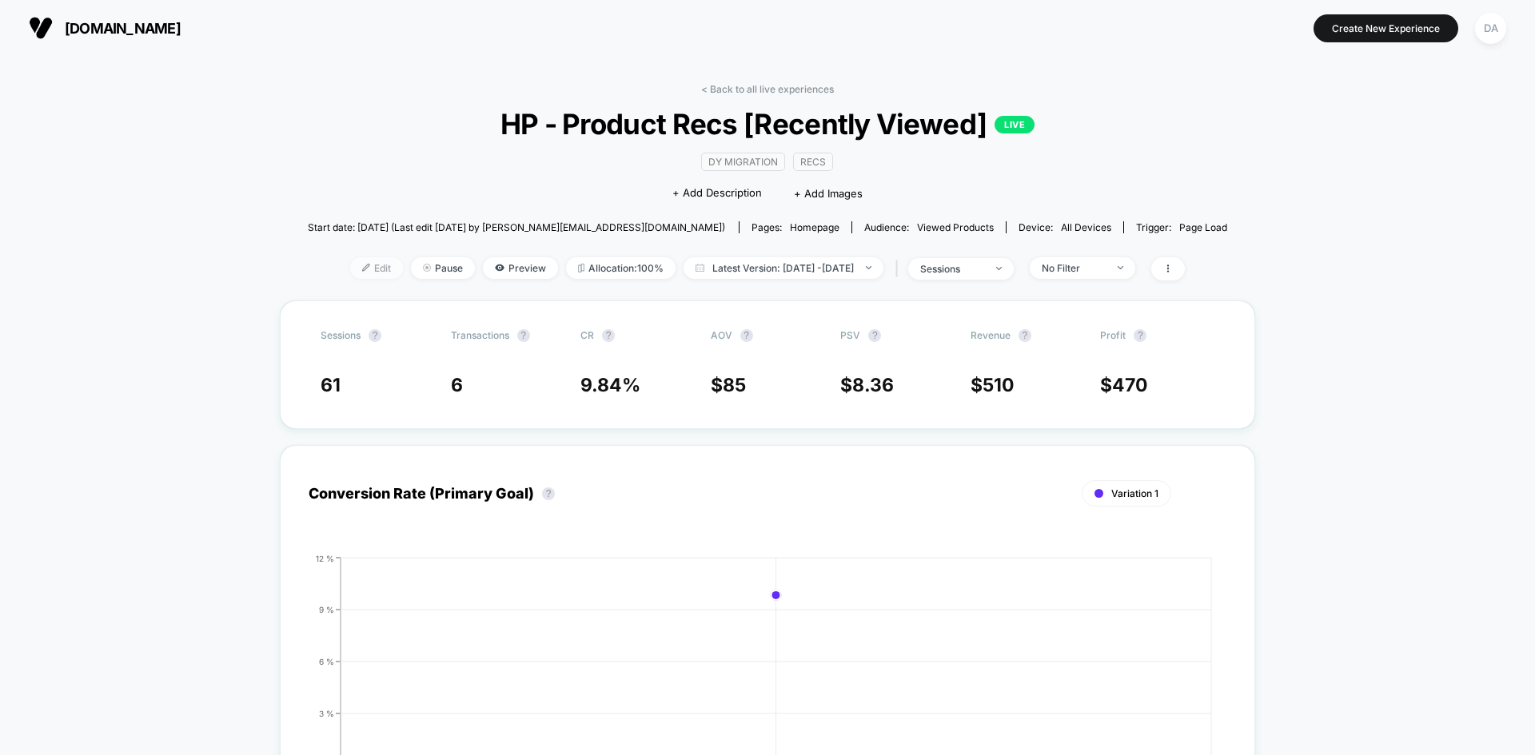
click at [354, 269] on span "Edit" at bounding box center [376, 268] width 53 height 22
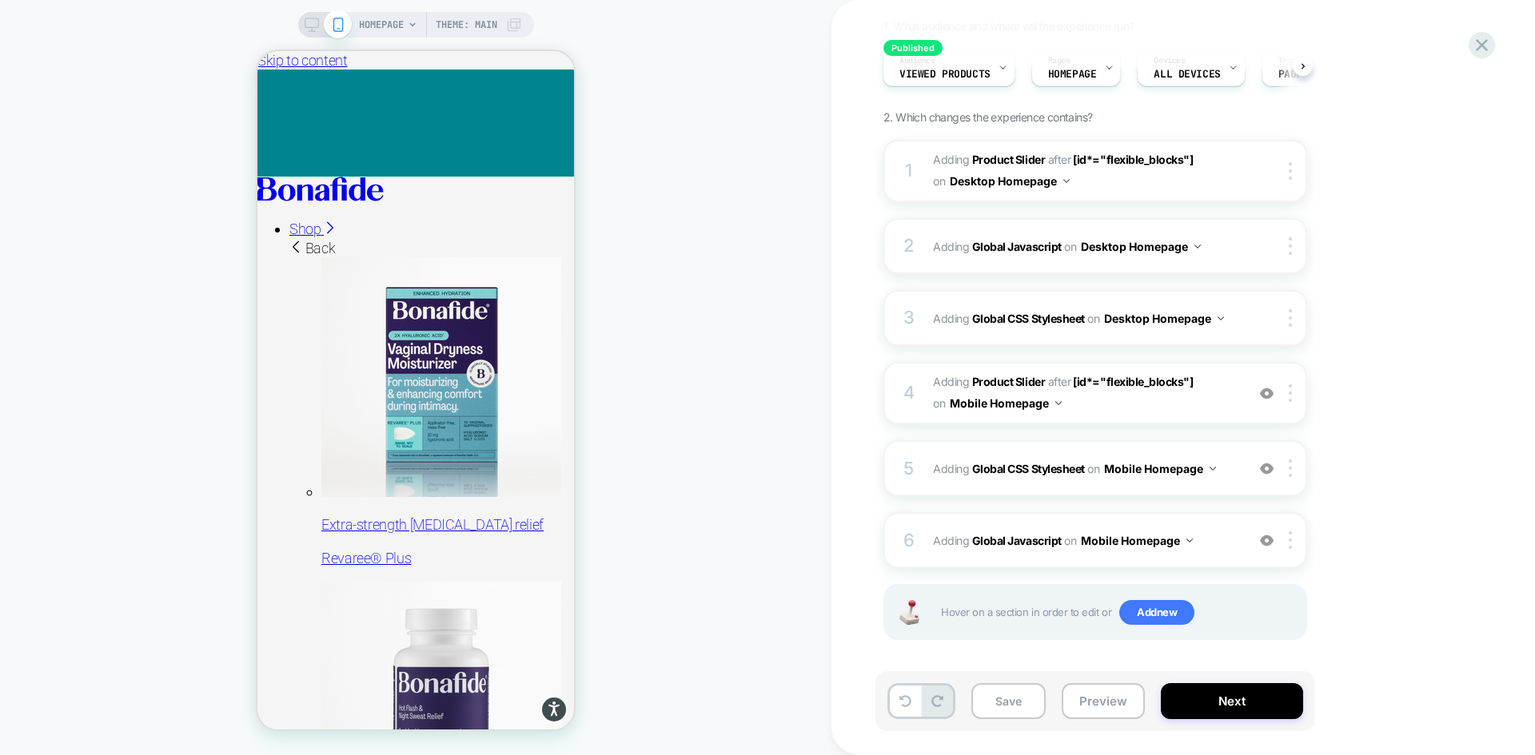
scroll to position [173, 0]
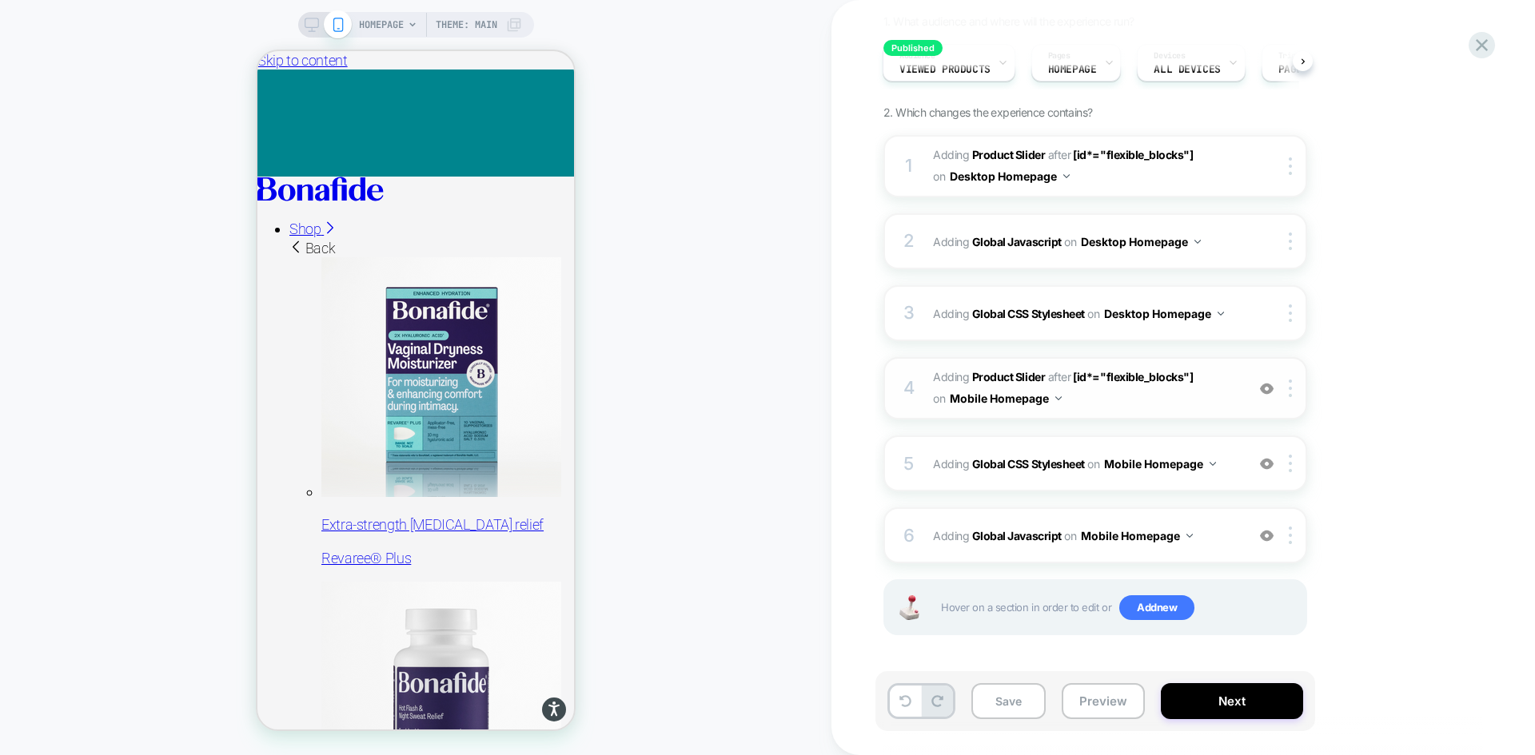
click at [1150, 406] on span "#_loomi_addon_1755094638342_dup1757434986_dup1758641065 Adding Product Slider A…" at bounding box center [1085, 388] width 305 height 43
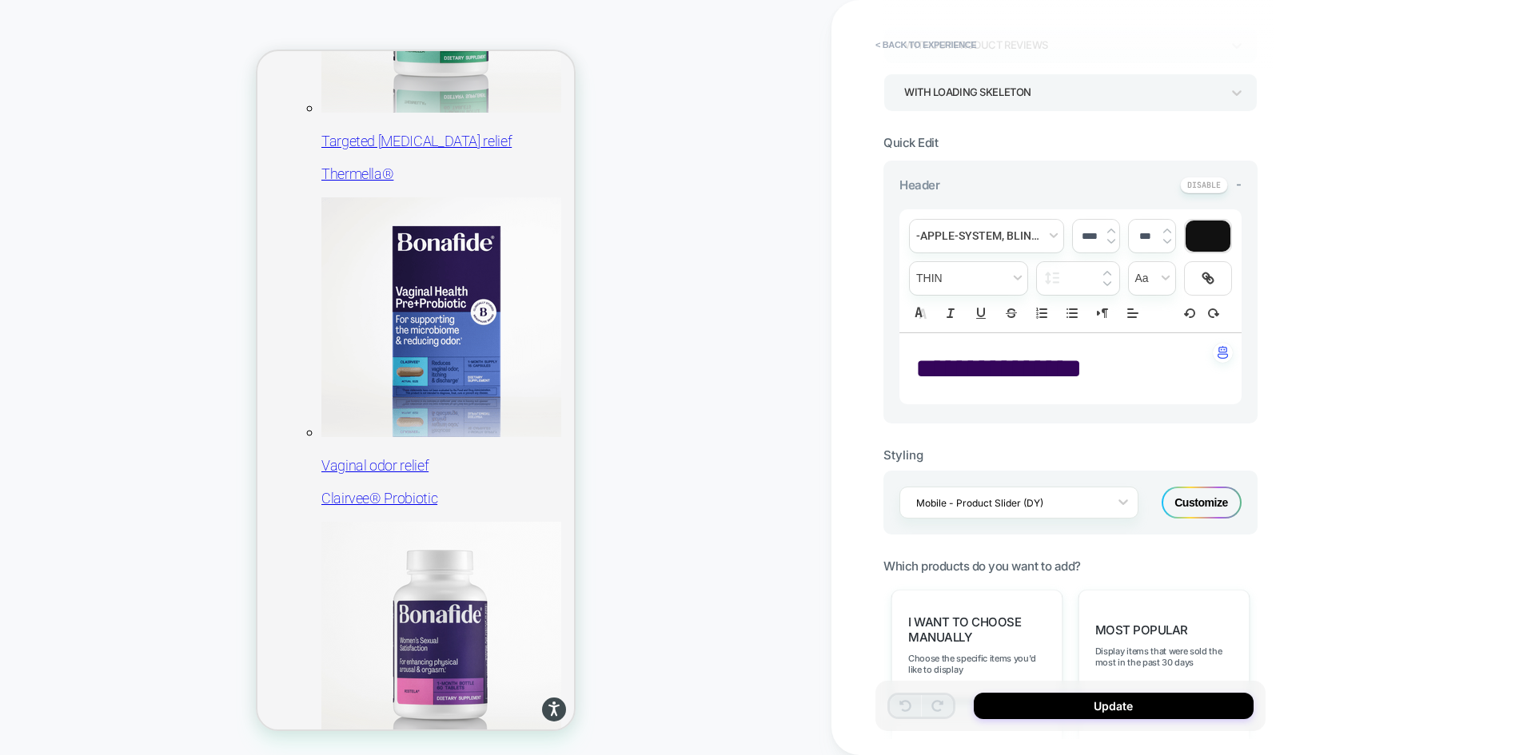
scroll to position [0, 0]
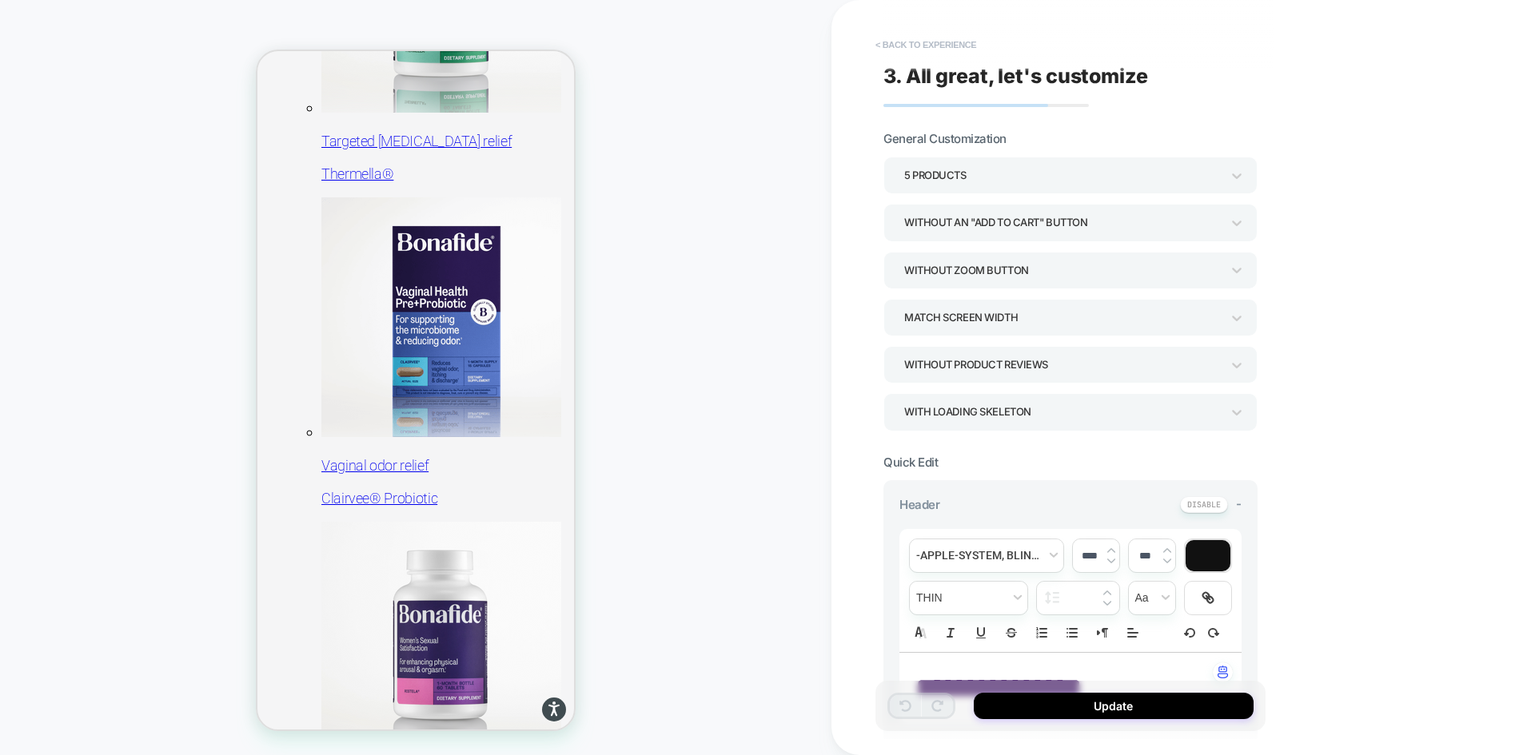
click at [893, 45] on button "< Back to experience" at bounding box center [925, 45] width 117 height 26
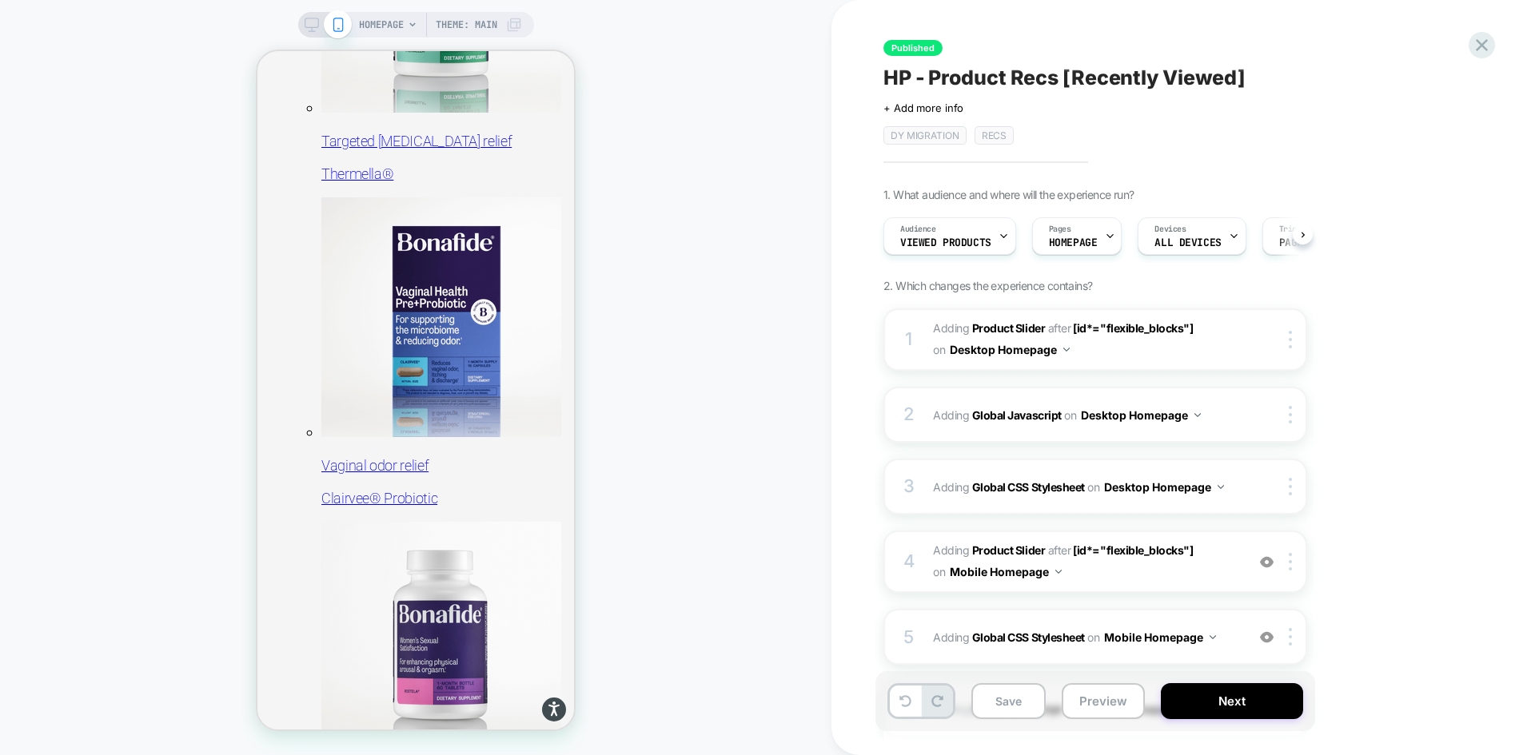
scroll to position [0, 1]
click at [1484, 45] on icon at bounding box center [1482, 45] width 22 height 22
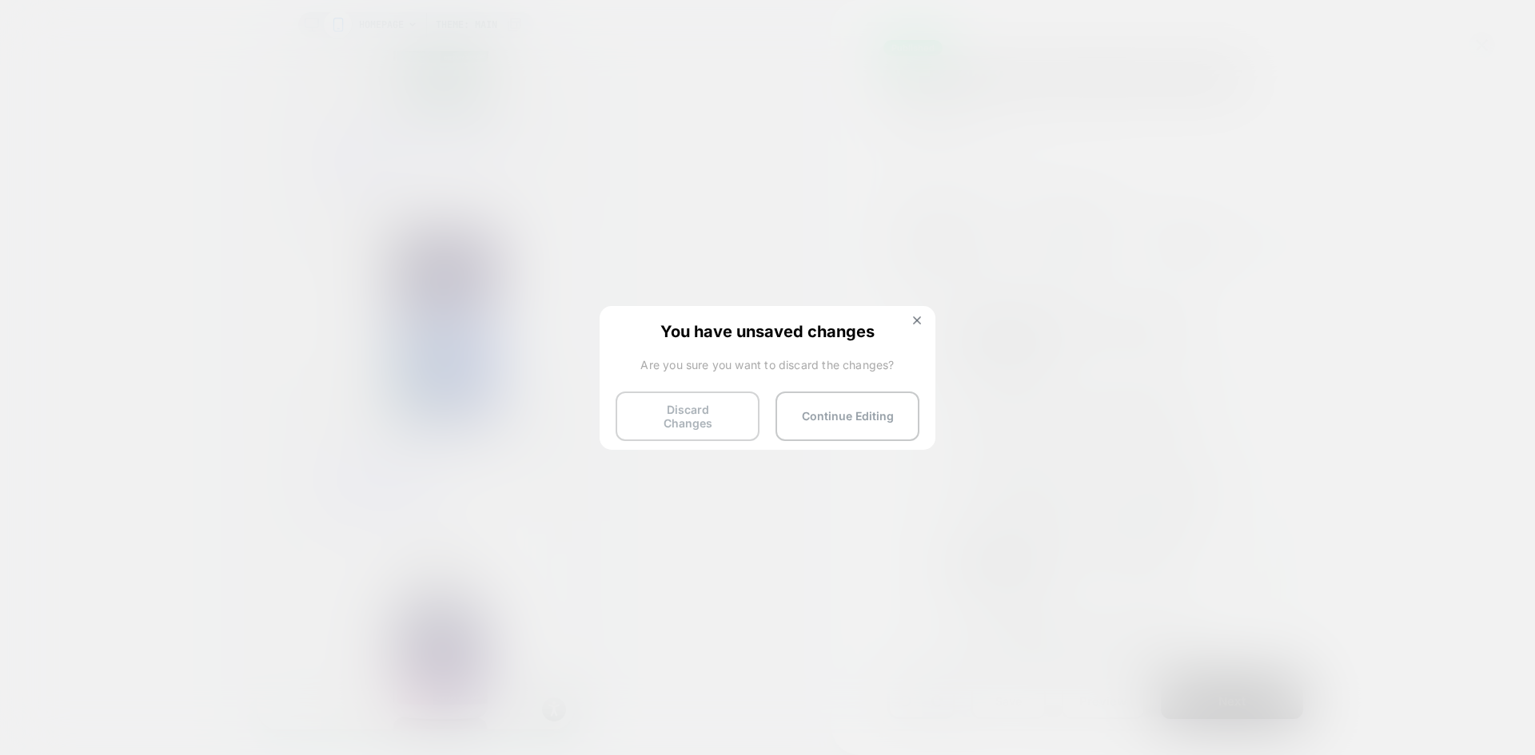
click at [727, 412] on button "Discard Changes" at bounding box center [687, 417] width 144 height 50
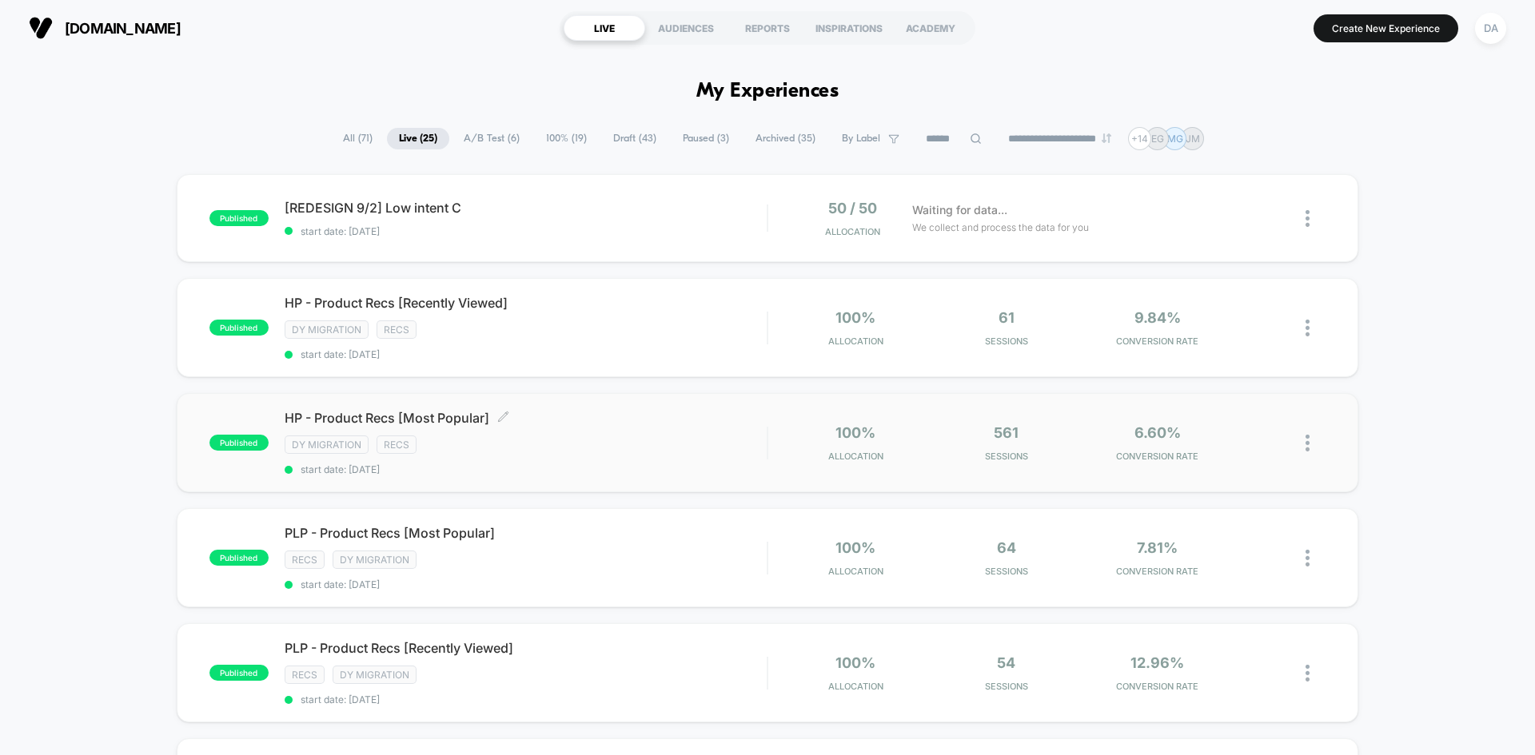
click at [599, 427] on div "HP - Product Recs [Most Popular] Click to edit experience details Click to edit…" at bounding box center [526, 443] width 482 height 66
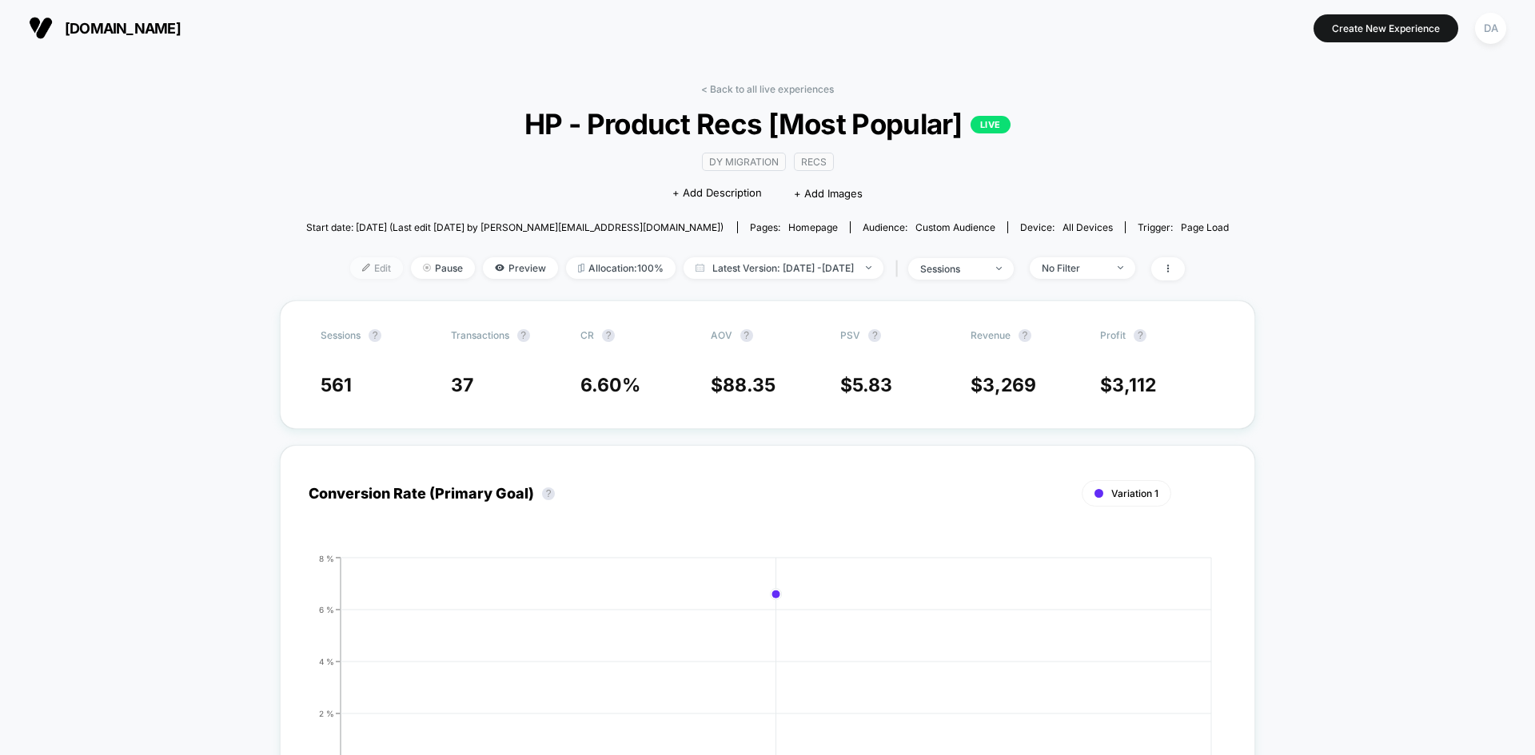
click at [350, 266] on span "Edit" at bounding box center [376, 268] width 53 height 22
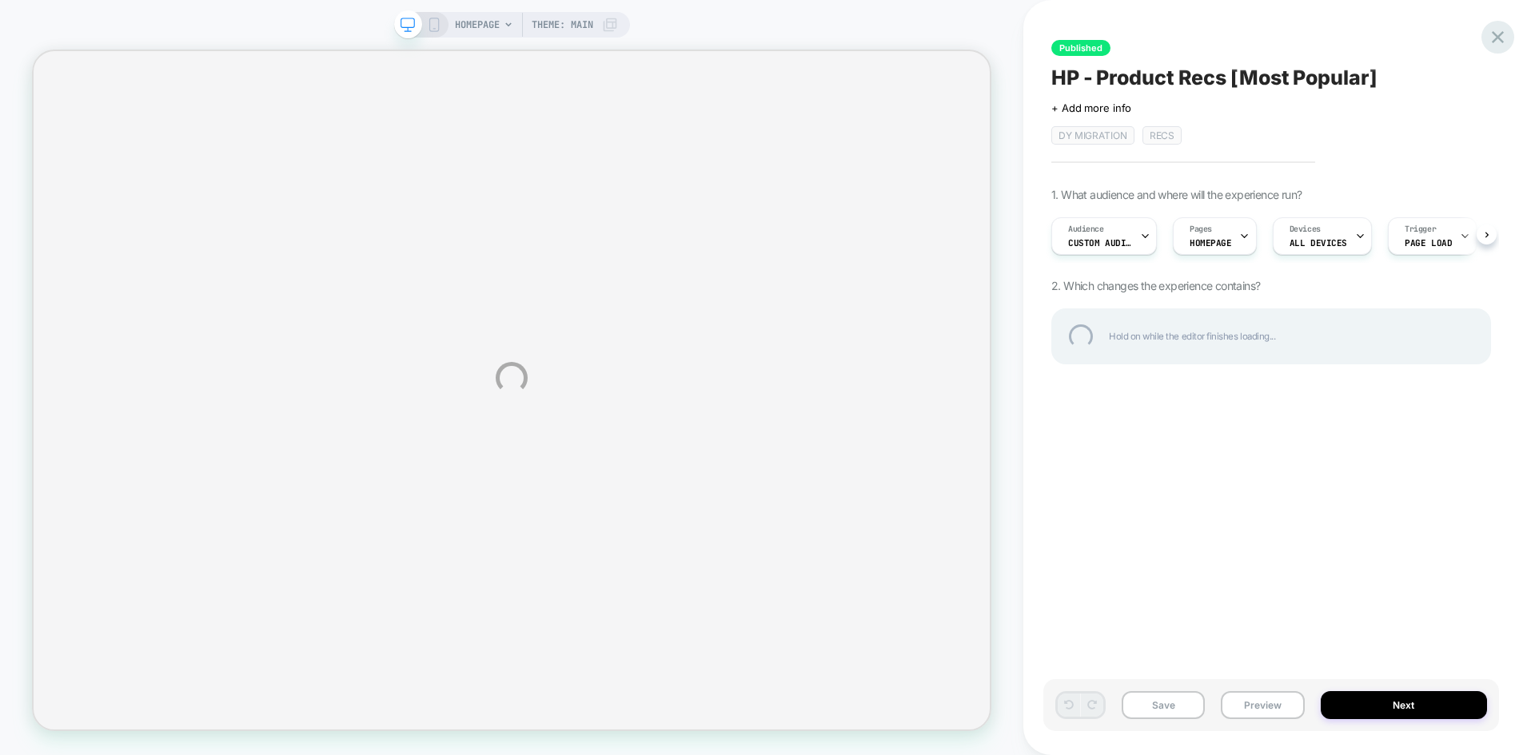
click at [1501, 32] on div at bounding box center [1497, 37] width 33 height 33
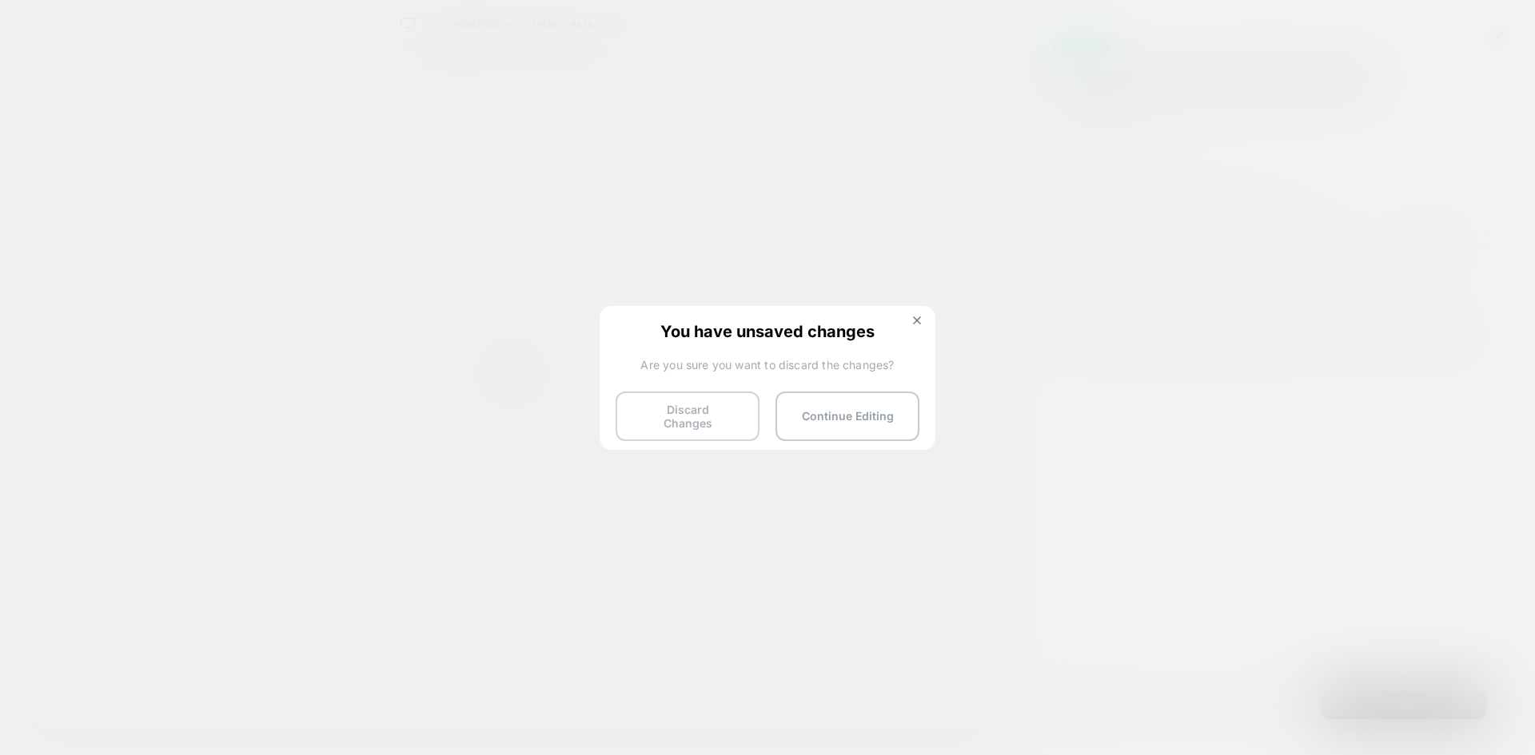
click at [714, 405] on button "Discard Changes" at bounding box center [687, 417] width 144 height 50
